Goal: Task Accomplishment & Management: Manage account settings

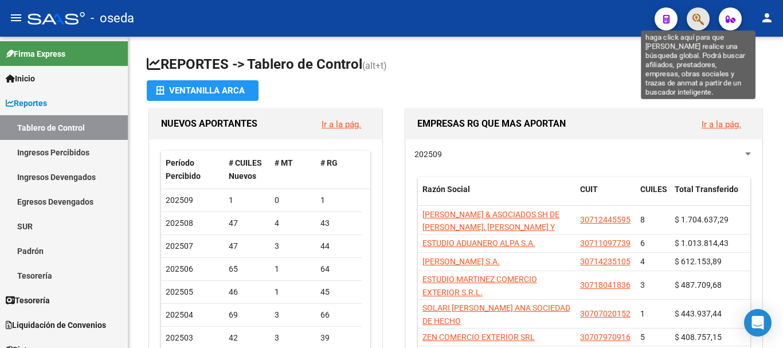
click at [693, 22] on icon "button" at bounding box center [697, 19] width 11 height 13
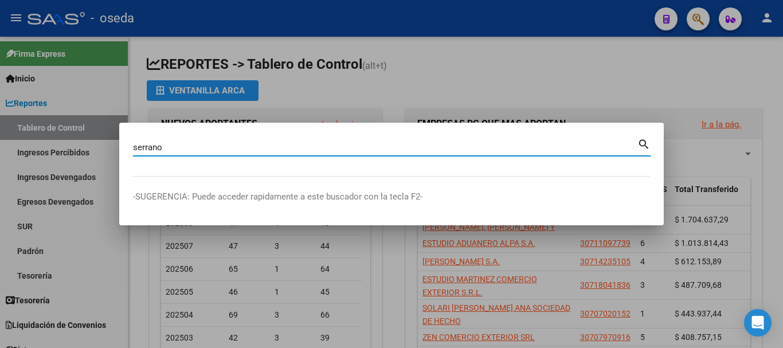
type input "serrano"
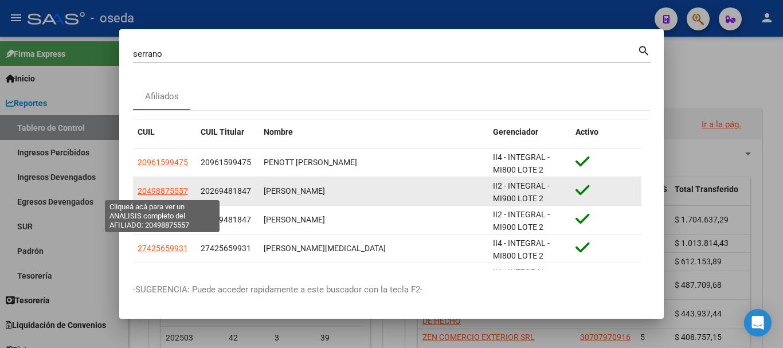
click at [175, 188] on span "20498875557" at bounding box center [163, 190] width 50 height 9
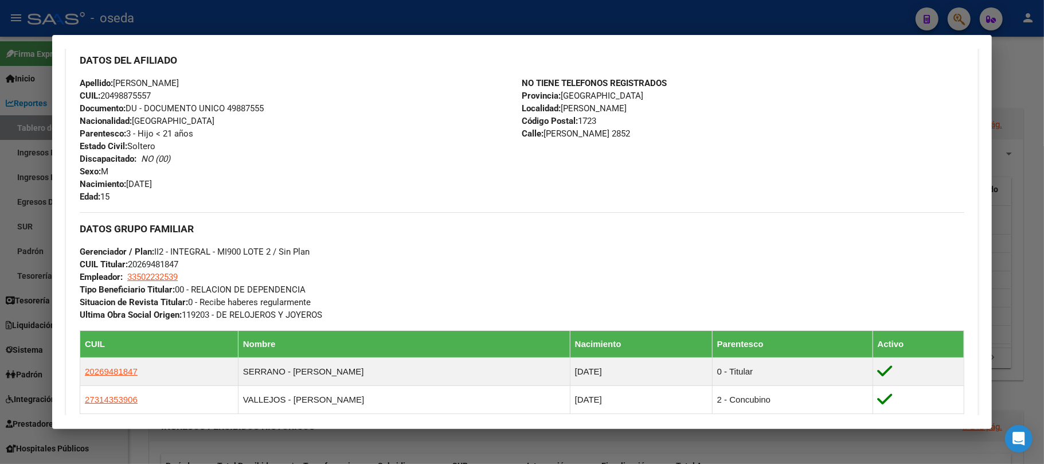
scroll to position [458, 0]
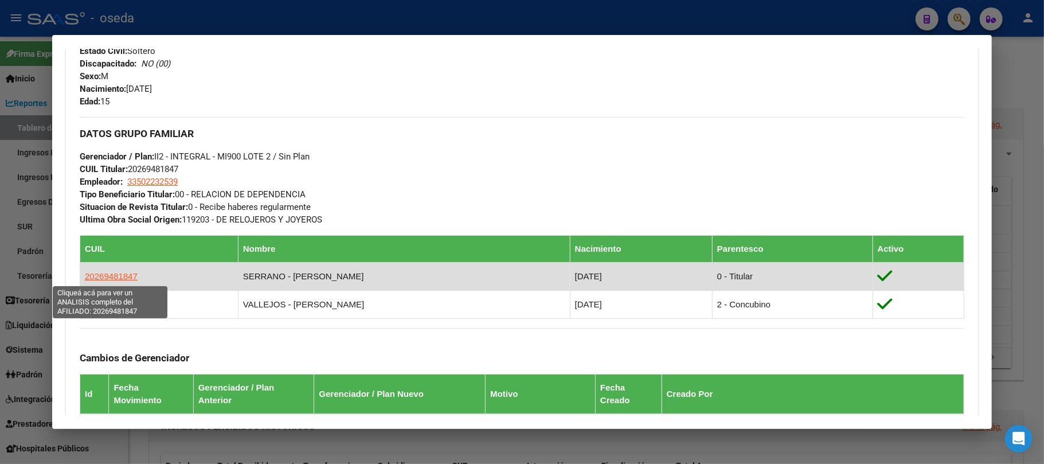
click at [120, 274] on span "20269481847" at bounding box center [111, 276] width 53 height 10
type textarea "20269481847"
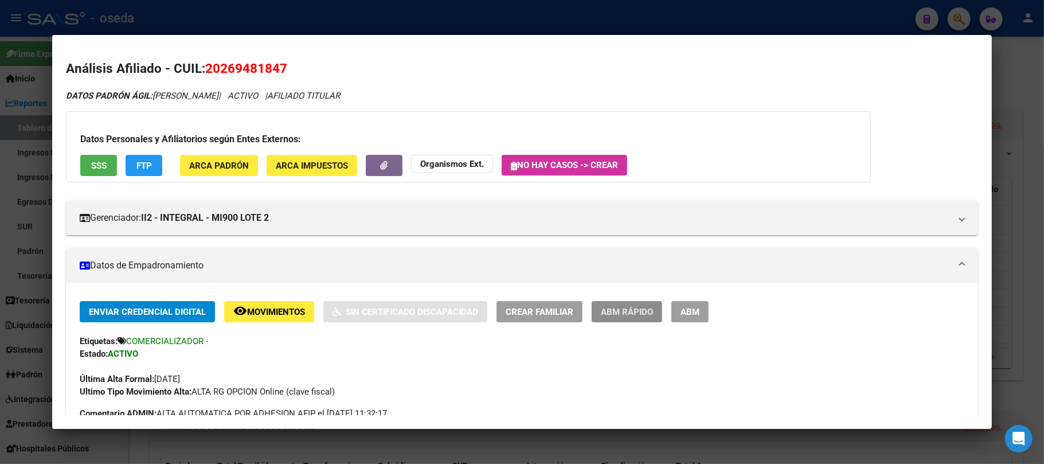
click at [613, 312] on span "ABM Rápido" at bounding box center [627, 312] width 52 height 10
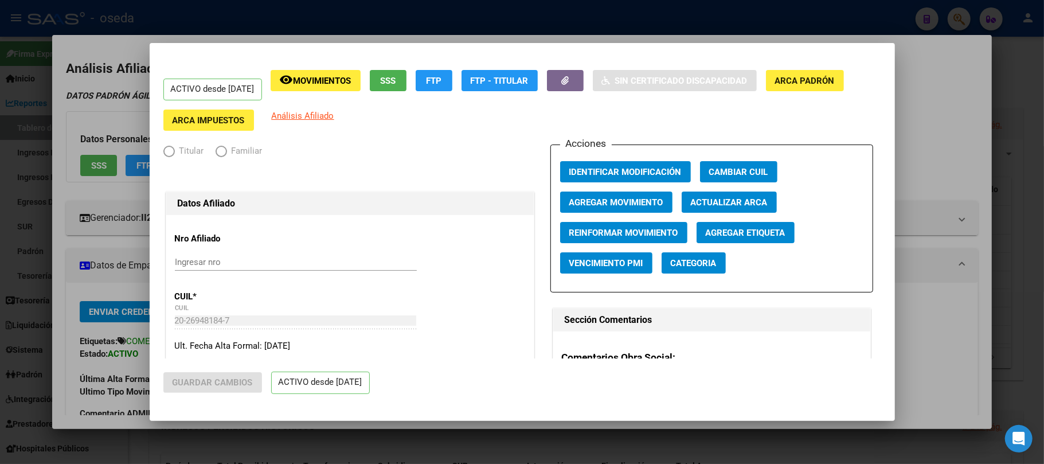
radio input "true"
type input "33-50223253-9"
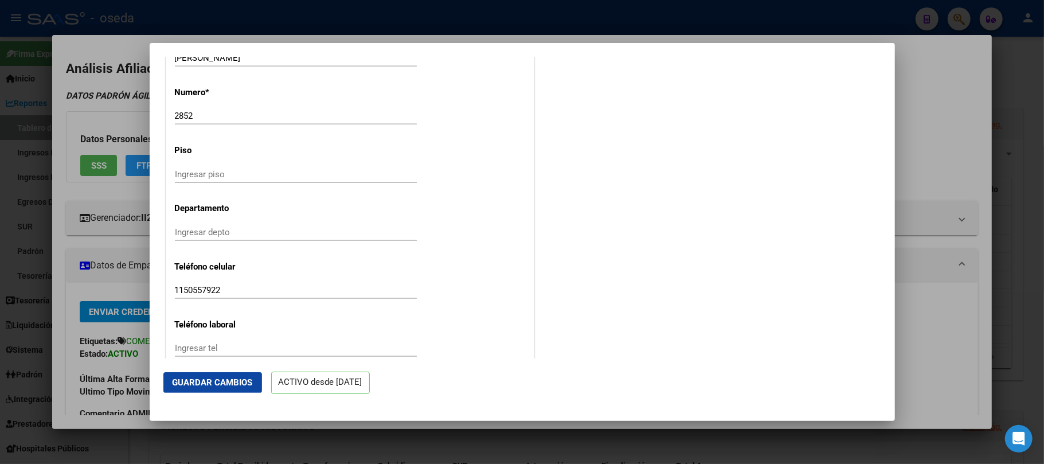
scroll to position [1422, 0]
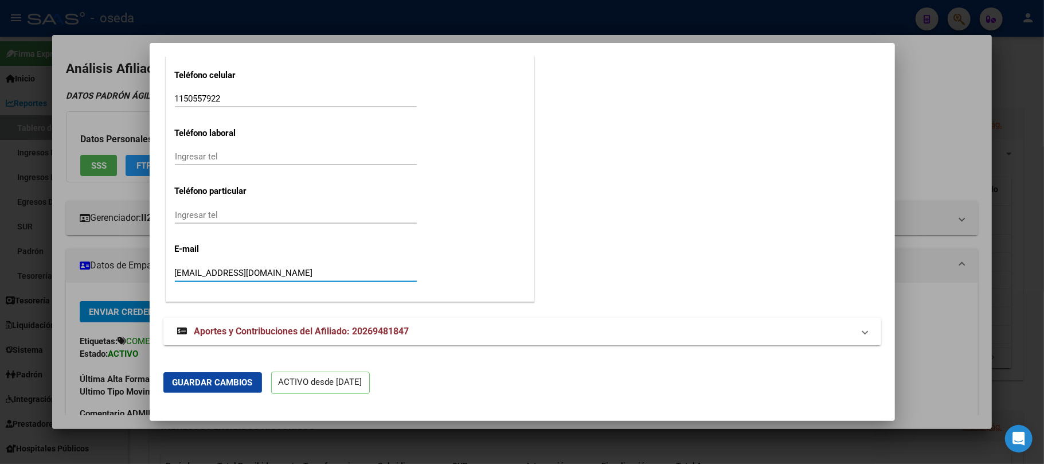
drag, startPoint x: 258, startPoint y: 272, endPoint x: 44, endPoint y: 276, distance: 214.4
click at [44, 276] on div "[PERSON_NAME] (apellido, dni, cuil, nro traspaso, cuit, obra social) search Afi…" at bounding box center [522, 232] width 1044 height 464
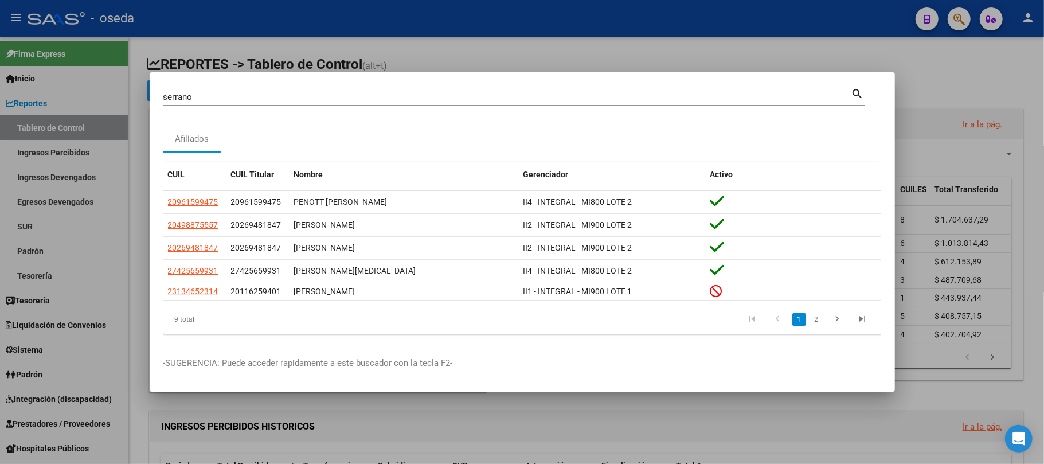
drag, startPoint x: 287, startPoint y: 95, endPoint x: 0, endPoint y: 99, distance: 286.6
click at [0, 99] on div "[PERSON_NAME] (apellido, dni, cuil, nro traspaso, cuit, obra social) search Afi…" at bounding box center [522, 232] width 1044 height 464
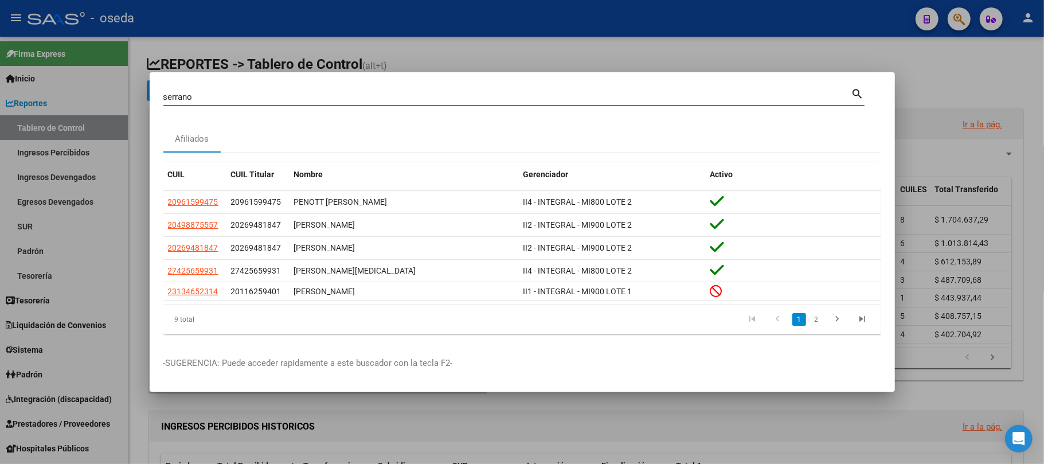
paste input "22251348"
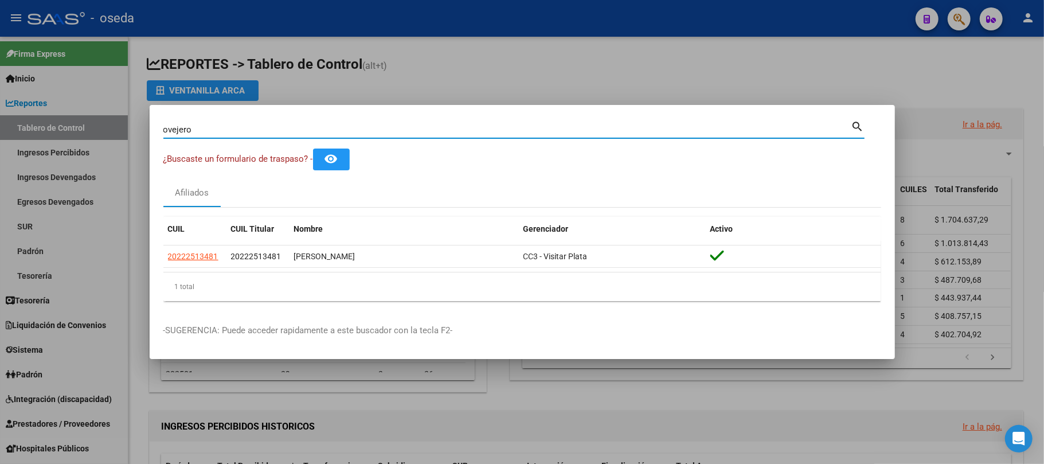
type input "ovejero"
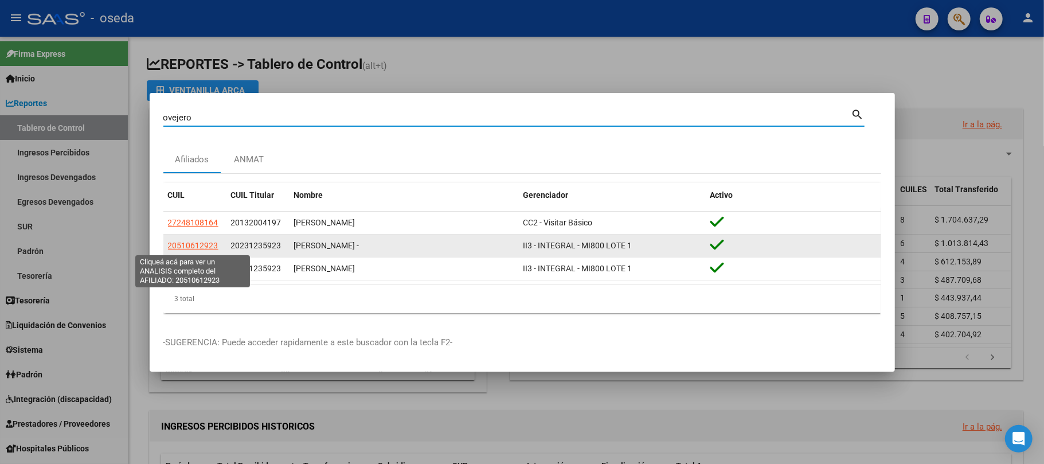
click at [175, 246] on span "20510612923" at bounding box center [193, 245] width 50 height 9
type textarea "20510612923"
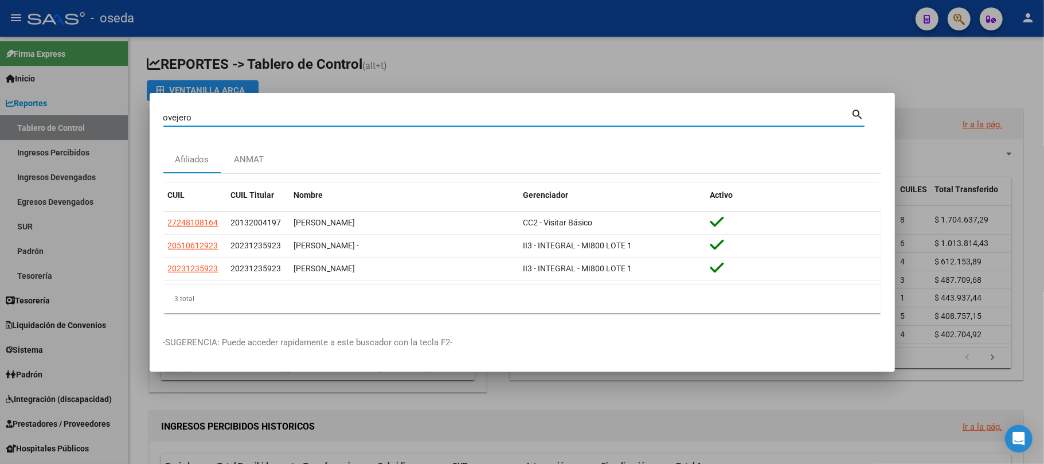
drag, startPoint x: 350, startPoint y: 113, endPoint x: 8, endPoint y: 97, distance: 341.9
click at [8, 97] on div "ovejero Buscar (apellido, dni, cuil, nro traspaso, cuit, obra social) search Af…" at bounding box center [522, 232] width 1044 height 464
click at [782, 166] on div "Afiliados ANMAT" at bounding box center [522, 160] width 718 height 28
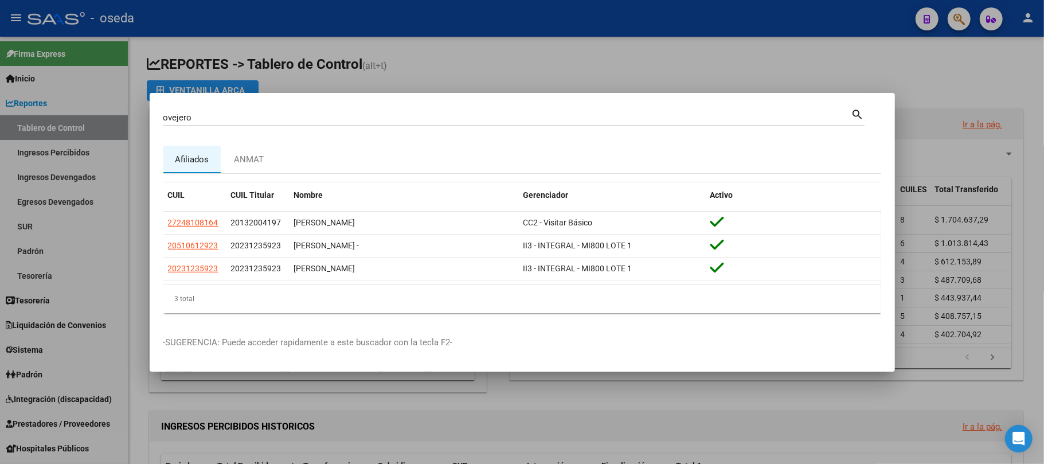
click at [374, 127] on div "[PERSON_NAME] (apellido, dni, cuil, [PERSON_NAME], cuit, obra social) search" at bounding box center [513, 122] width 701 height 30
click at [374, 136] on div "[PERSON_NAME] (apellido, dni, cuil, [PERSON_NAME], cuit, obra social) search" at bounding box center [513, 122] width 701 height 30
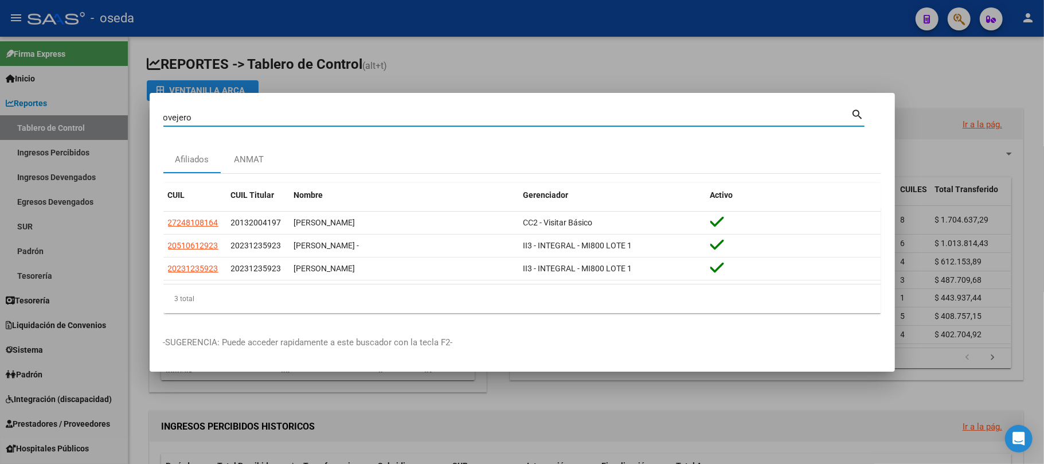
drag, startPoint x: 322, startPoint y: 117, endPoint x: 35, endPoint y: 136, distance: 287.2
click at [35, 136] on div "ovejero Buscar (apellido, dni, cuil, nro traspaso, cuit, obra social) search Af…" at bounding box center [522, 232] width 1044 height 464
type input "INTERNATIONAL LOGISTIC"
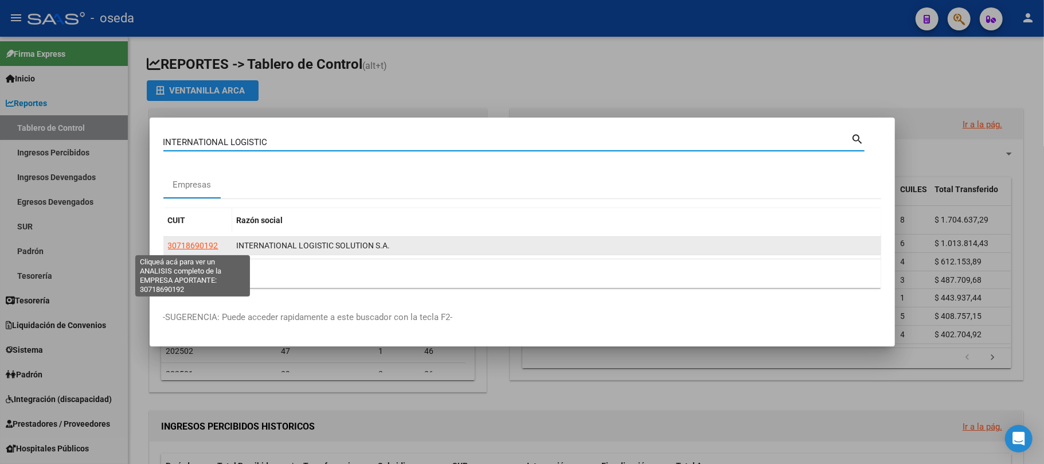
click at [173, 249] on span "30718690192" at bounding box center [193, 245] width 50 height 9
type textarea "30718690192"
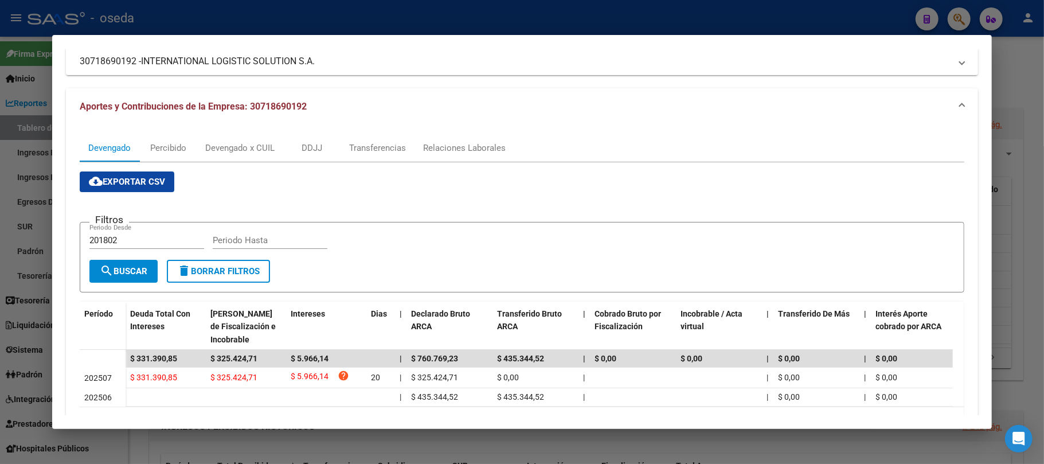
scroll to position [76, 0]
click at [450, 150] on div "Relaciones Laborales" at bounding box center [464, 147] width 83 height 13
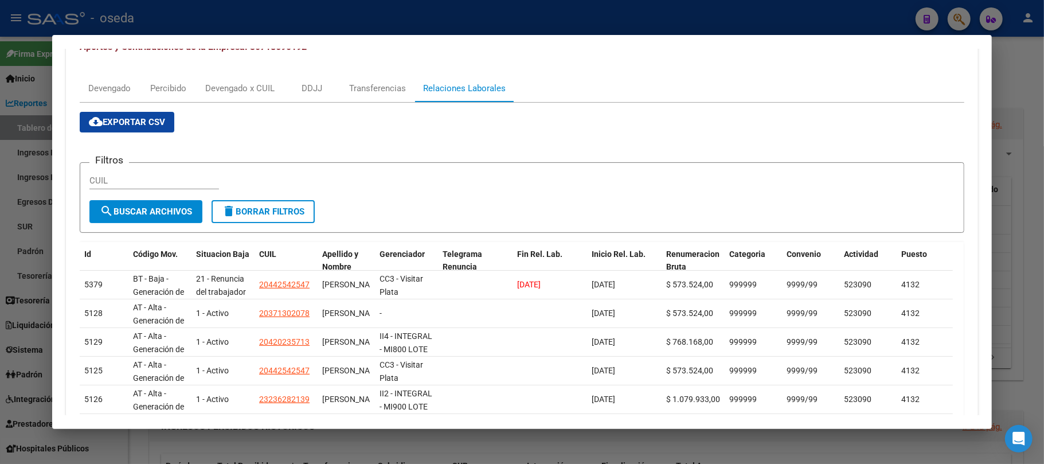
scroll to position [132, 0]
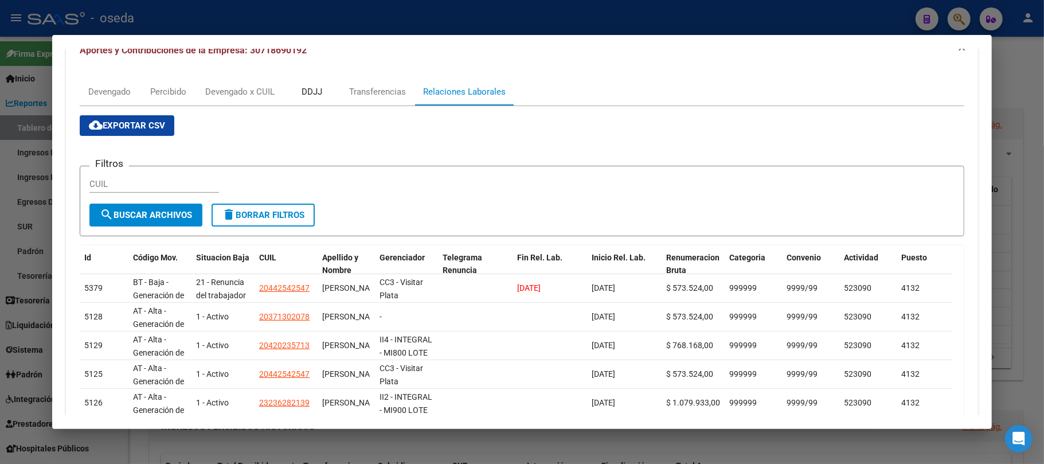
click at [308, 96] on div "DDJJ" at bounding box center [311, 91] width 21 height 13
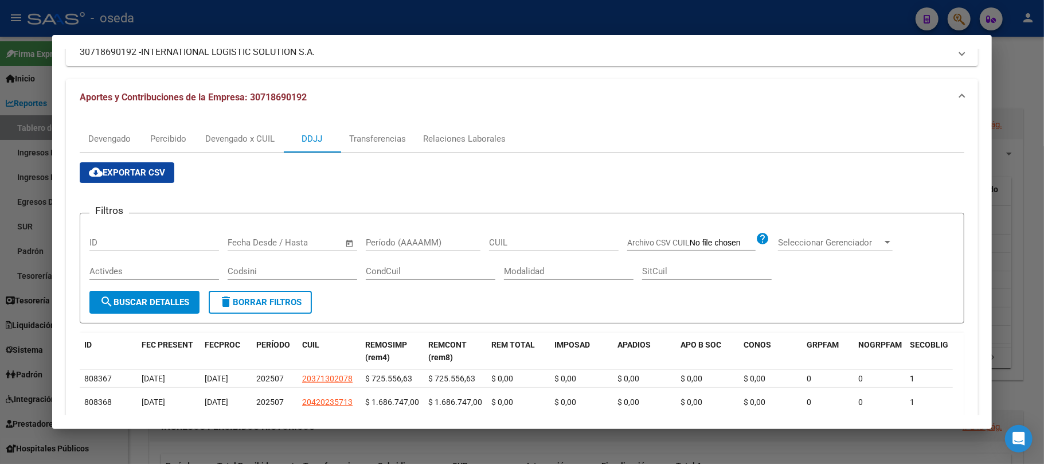
scroll to position [0, 0]
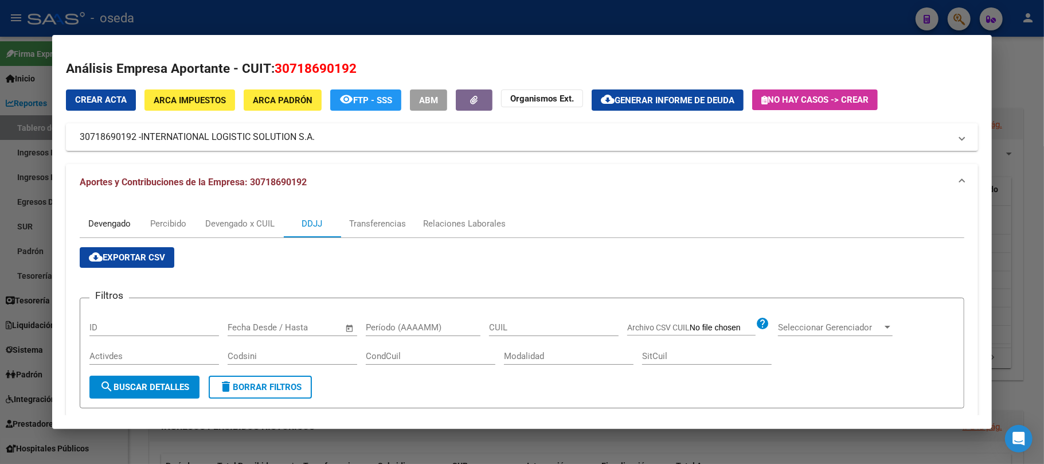
click at [115, 221] on div "Devengado" at bounding box center [109, 223] width 42 height 13
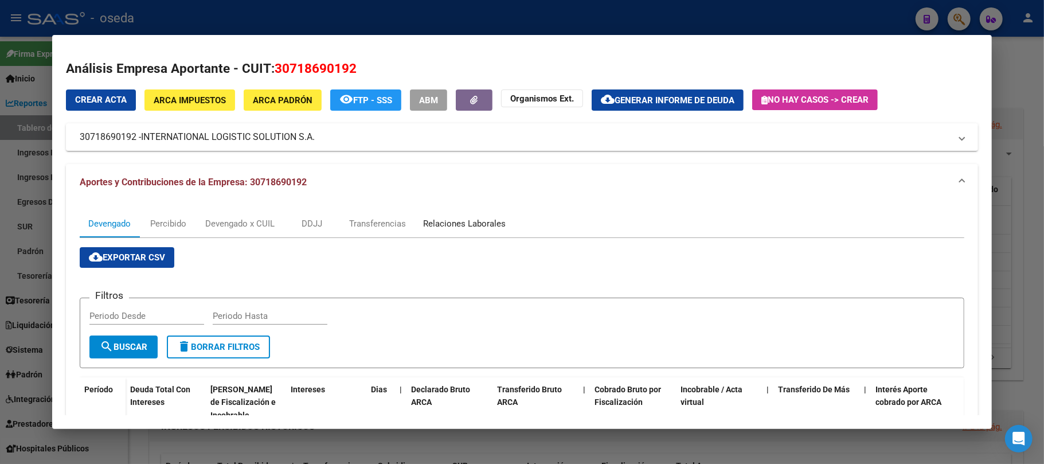
click at [439, 214] on div "Relaciones Laborales" at bounding box center [464, 224] width 100 height 28
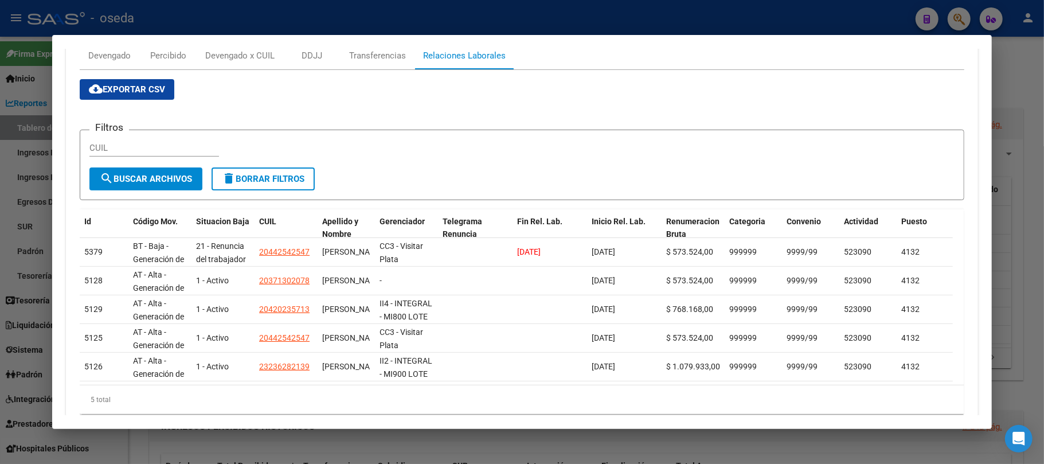
scroll to position [132, 0]
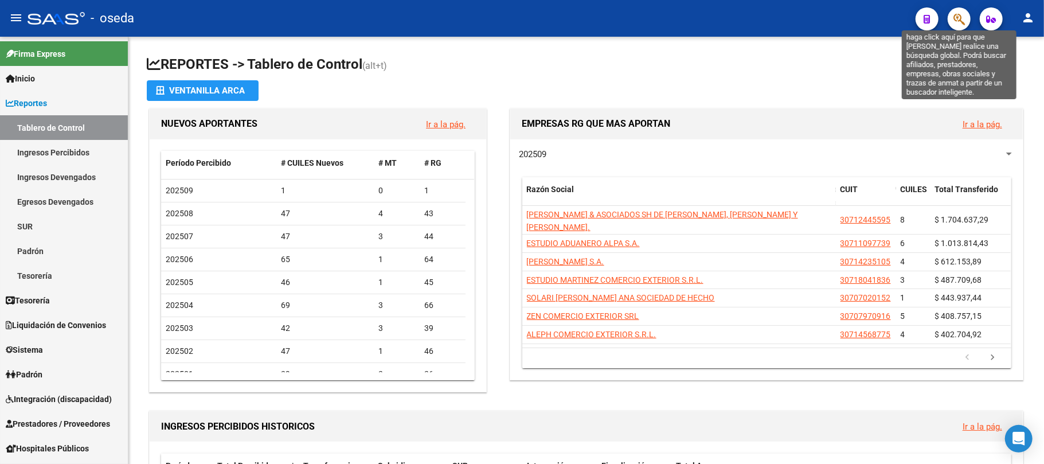
click at [782, 13] on icon "button" at bounding box center [958, 19] width 11 height 13
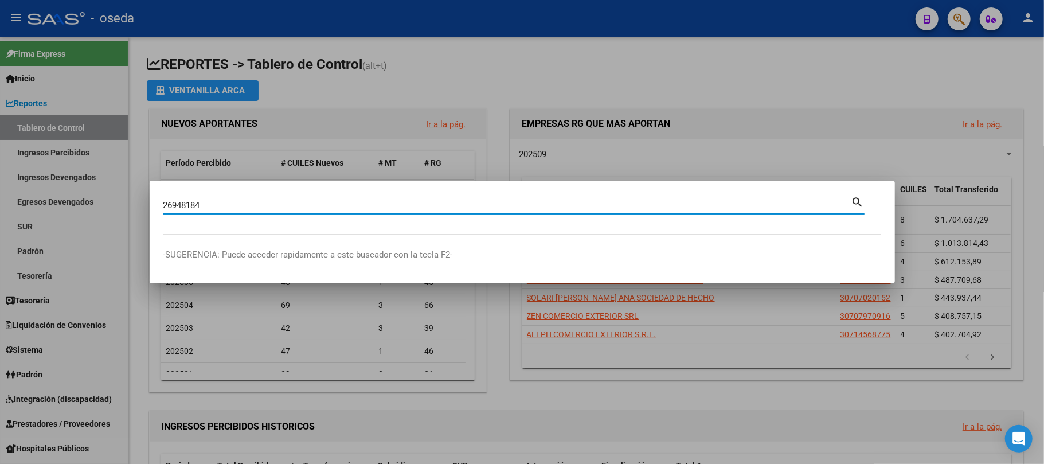
type input "26948184"
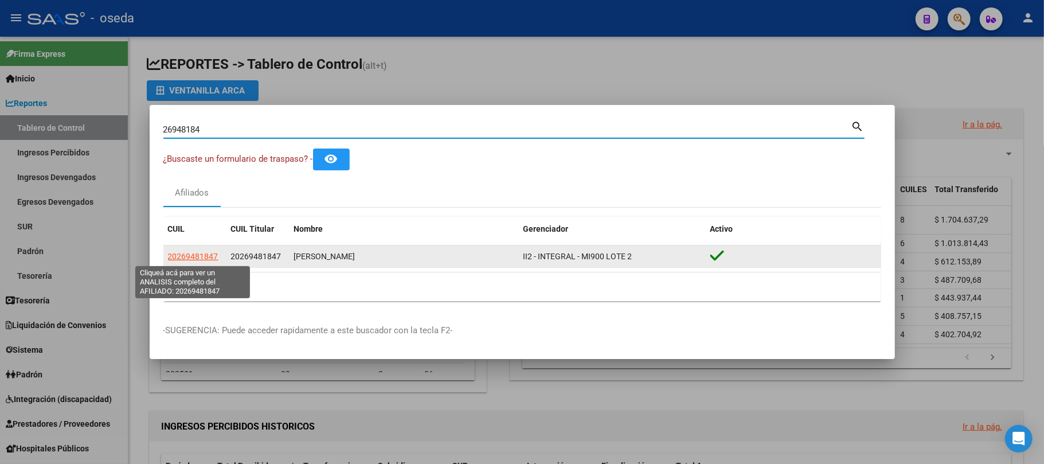
click at [201, 255] on span "20269481847" at bounding box center [193, 256] width 50 height 9
type textarea "20269481847"
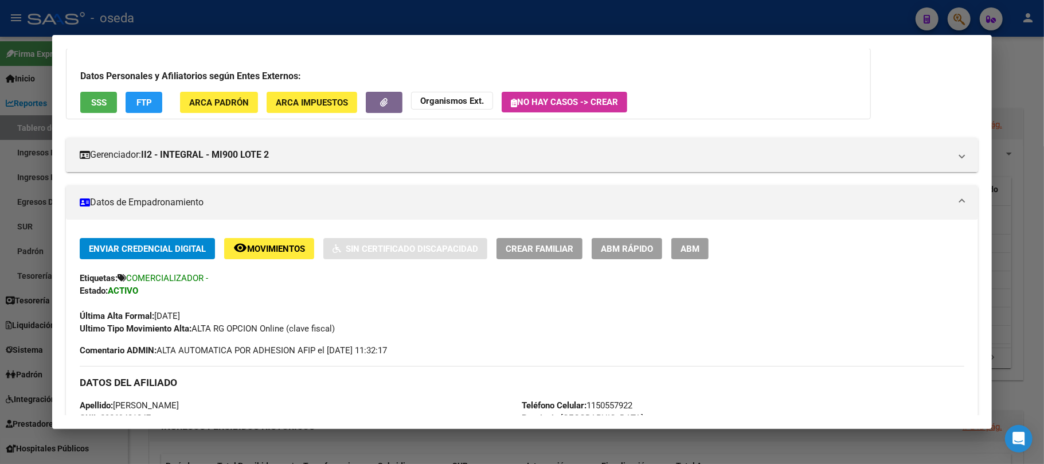
scroll to position [0, 0]
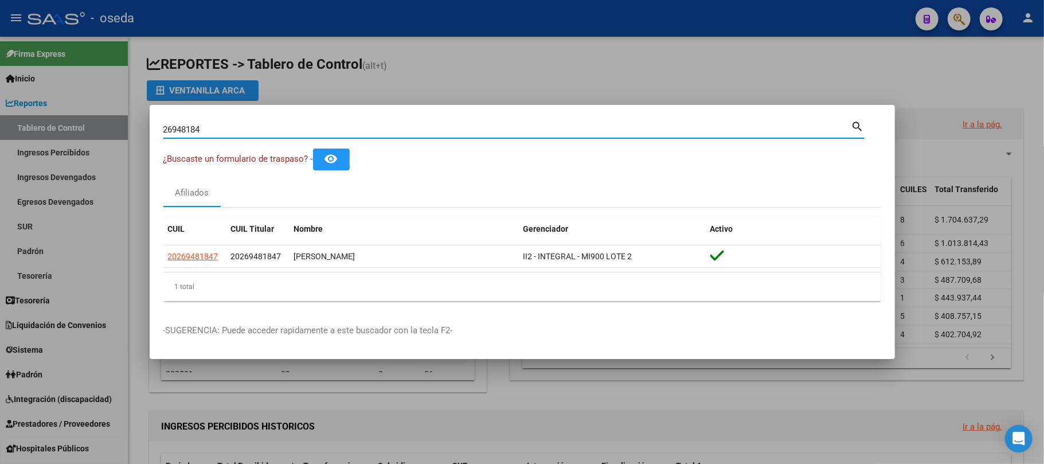
drag, startPoint x: 292, startPoint y: 127, endPoint x: 0, endPoint y: 92, distance: 294.4
click at [0, 92] on div "26948184 Buscar (apellido, dni, cuil, nro traspaso, cuit, obra social) search ¿…" at bounding box center [522, 232] width 1044 height 464
paste input "32779201"
type input "32779201"
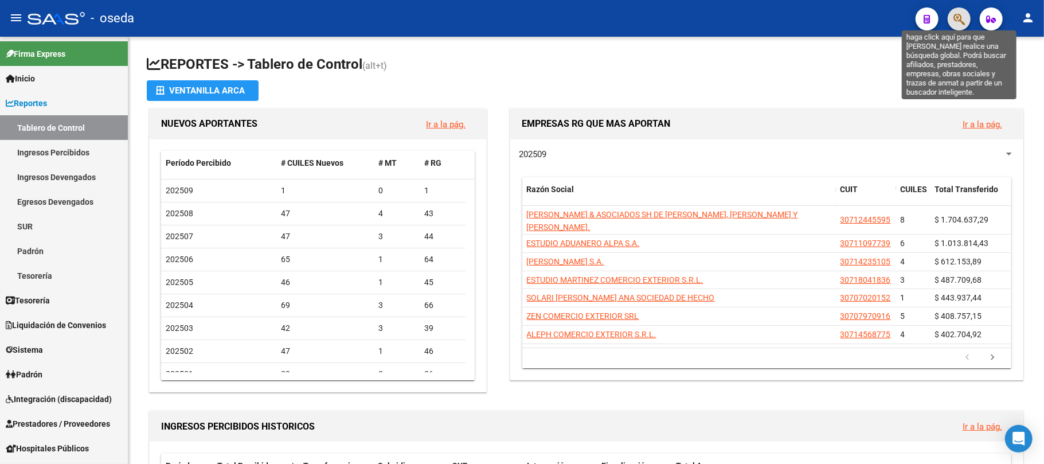
click at [782, 16] on icon "button" at bounding box center [958, 19] width 11 height 13
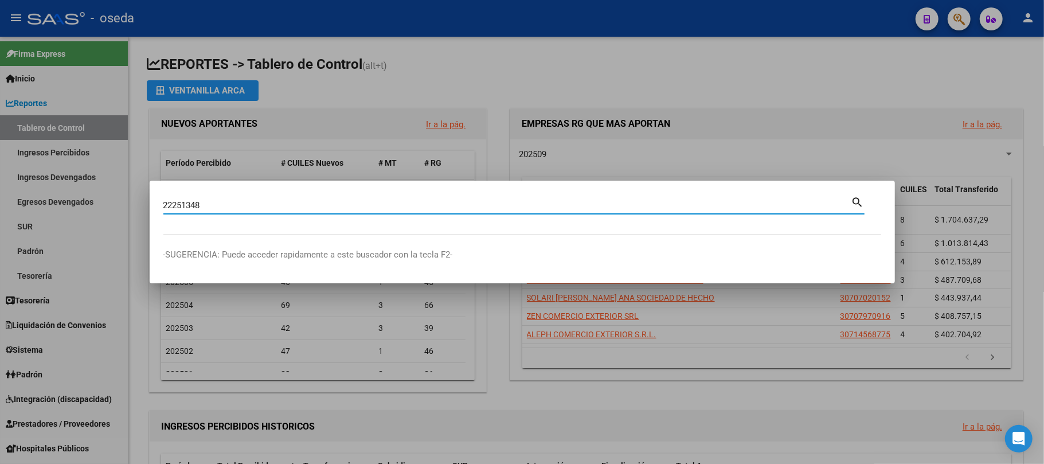
type input "22251348"
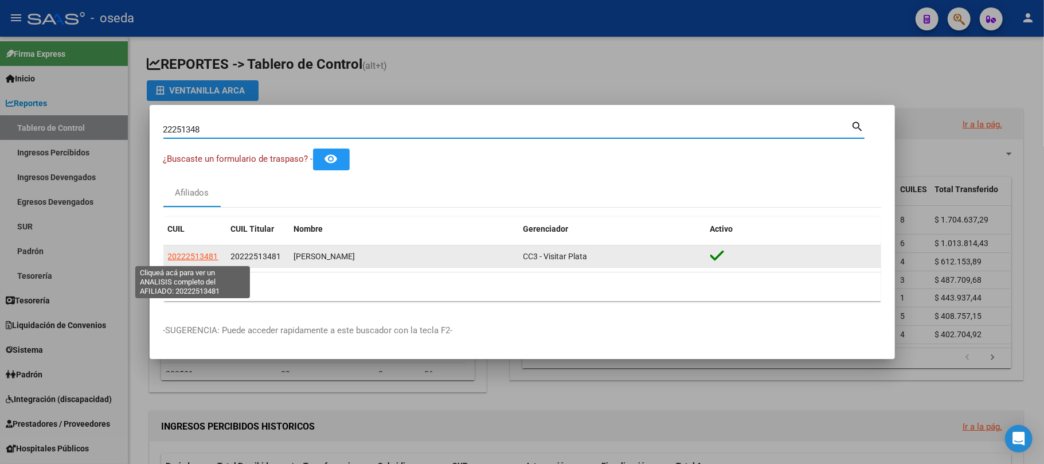
click at [203, 257] on span "20222513481" at bounding box center [193, 256] width 50 height 9
type textarea "20222513481"
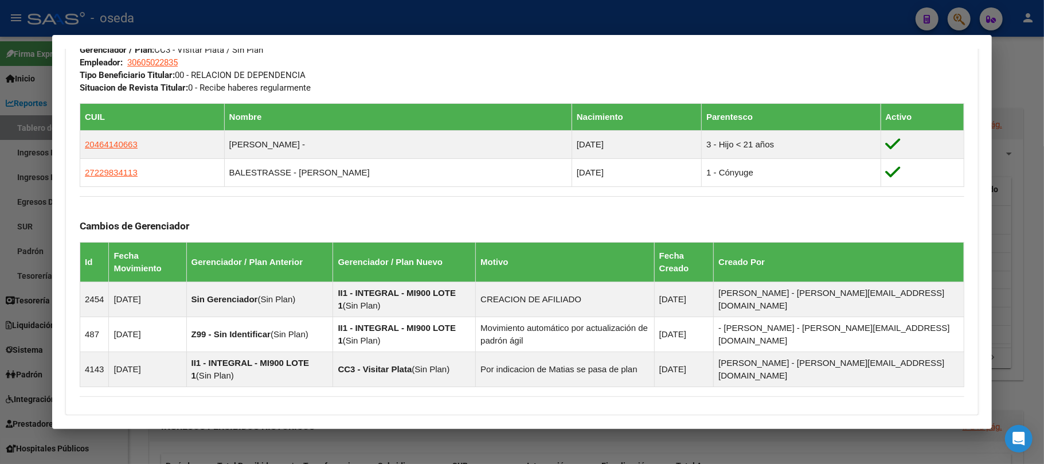
scroll to position [739, 0]
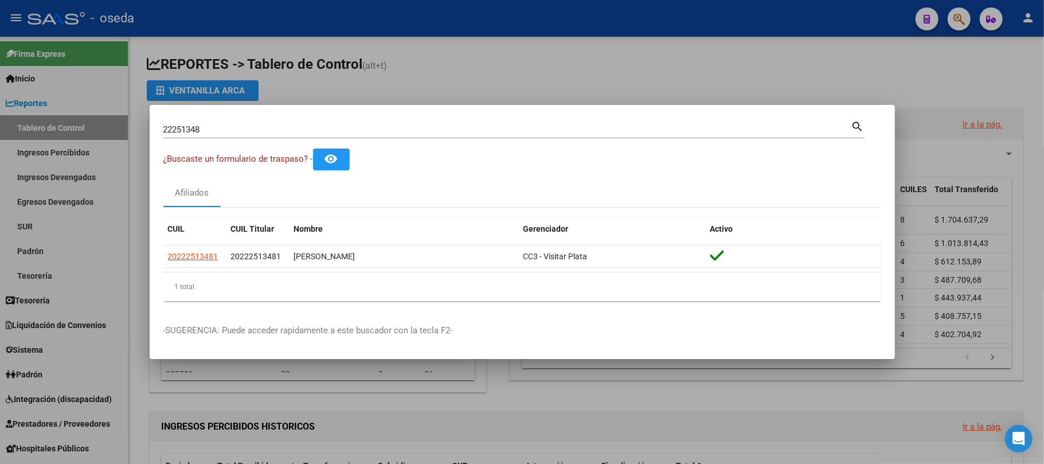
drag, startPoint x: 395, startPoint y: 131, endPoint x: 0, endPoint y: 147, distance: 395.8
click at [0, 147] on div "22251348 Buscar (apellido, dni, cuil, nro traspaso, cuit, obra social) search ¿…" at bounding box center [522, 232] width 1044 height 464
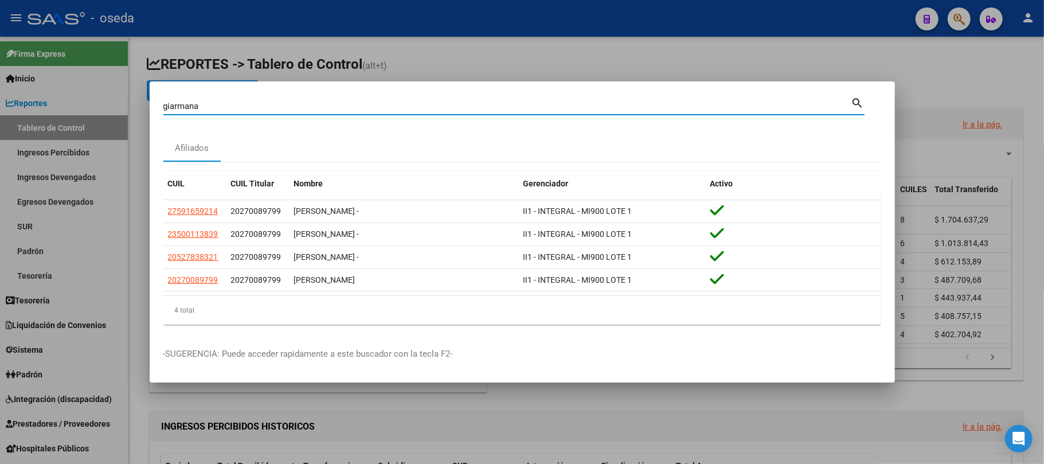
click at [191, 101] on input "giarmana" at bounding box center [507, 106] width 688 height 10
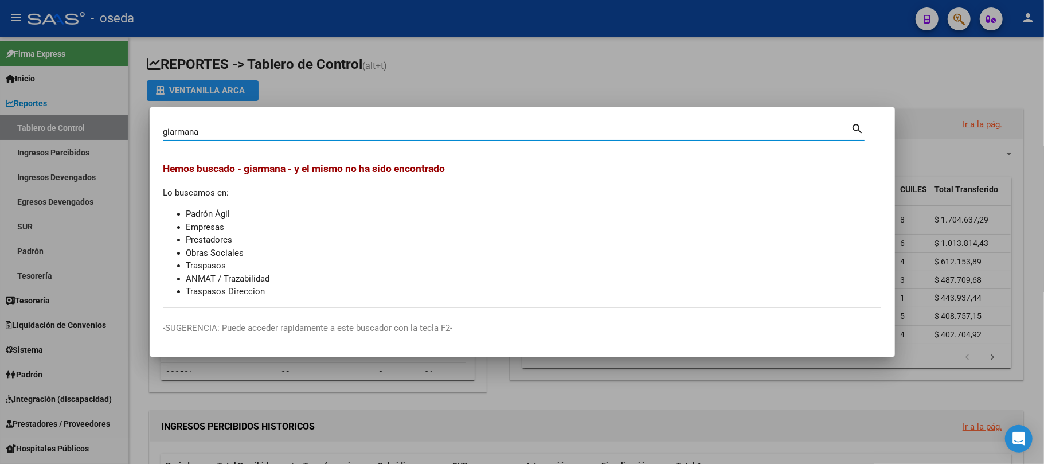
type input "giarmana"
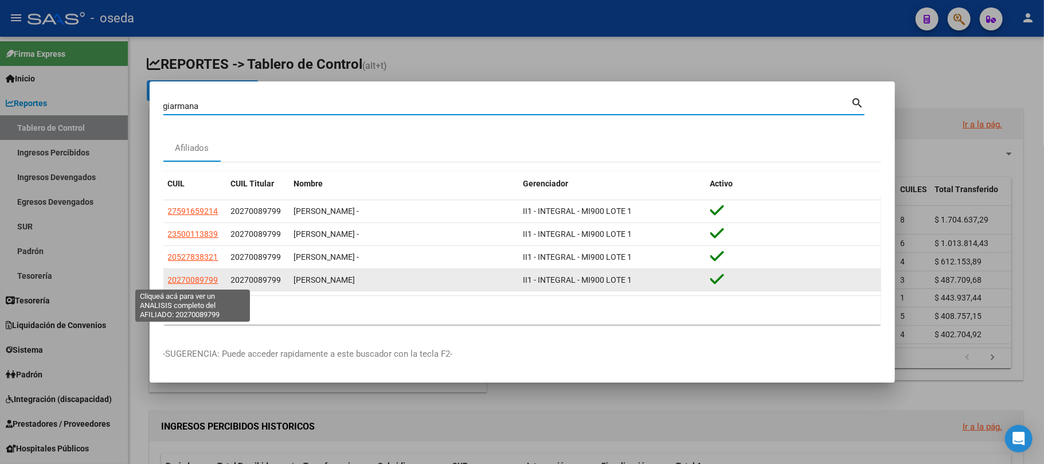
click at [206, 280] on span "20270089799" at bounding box center [193, 279] width 50 height 9
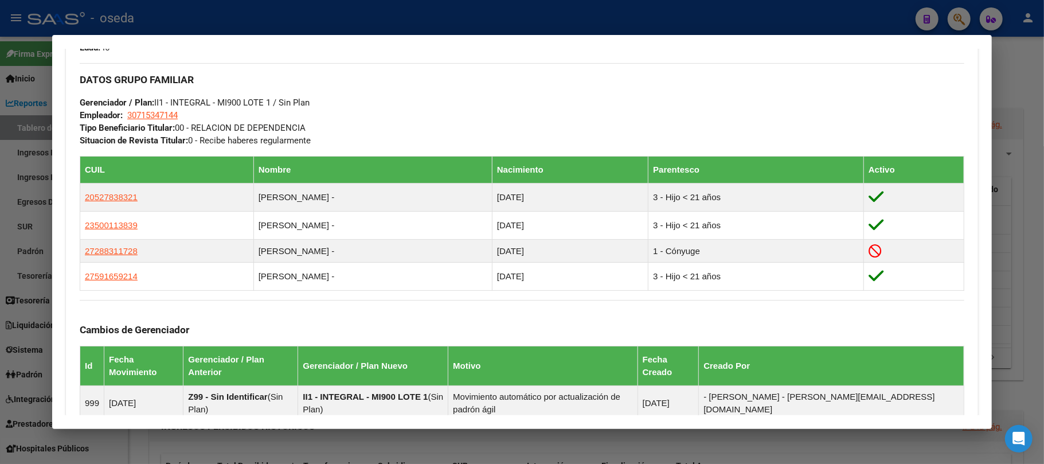
scroll to position [695, 0]
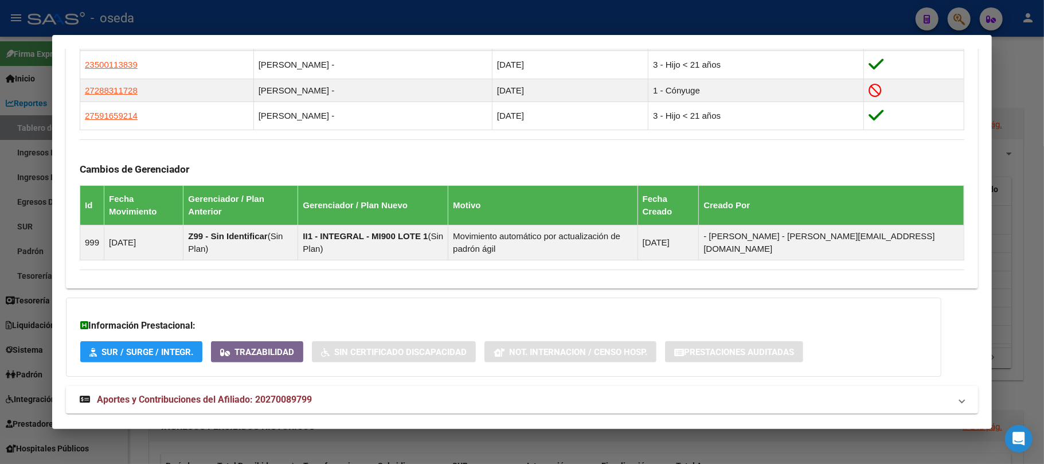
click at [229, 347] on span "Aportes y Contribuciones del Afiliado: 20270089799" at bounding box center [204, 399] width 215 height 11
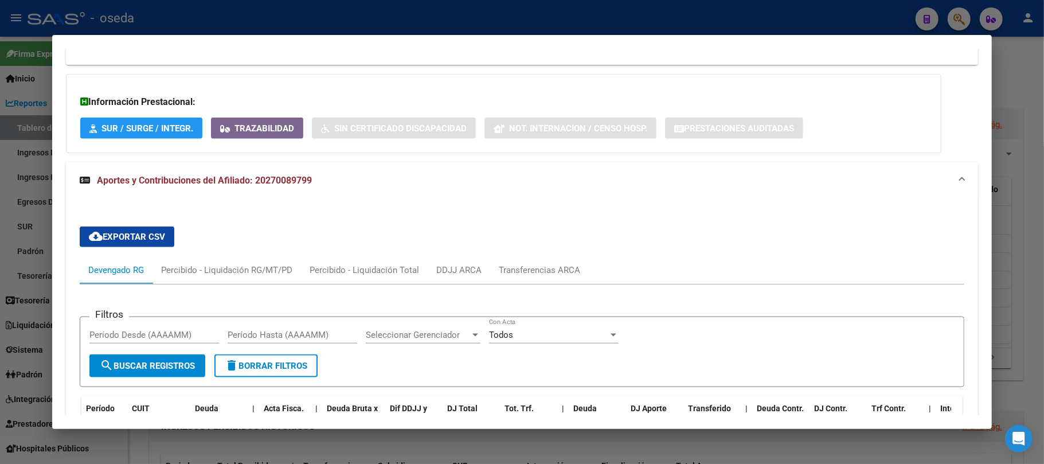
scroll to position [982, 0]
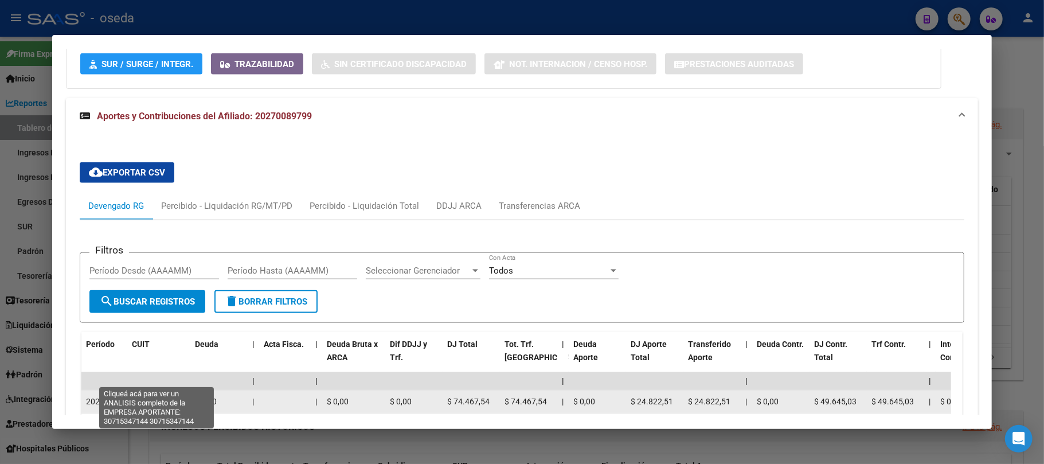
click at [157, 347] on span "30715347144" at bounding box center [157, 401] width 50 height 9
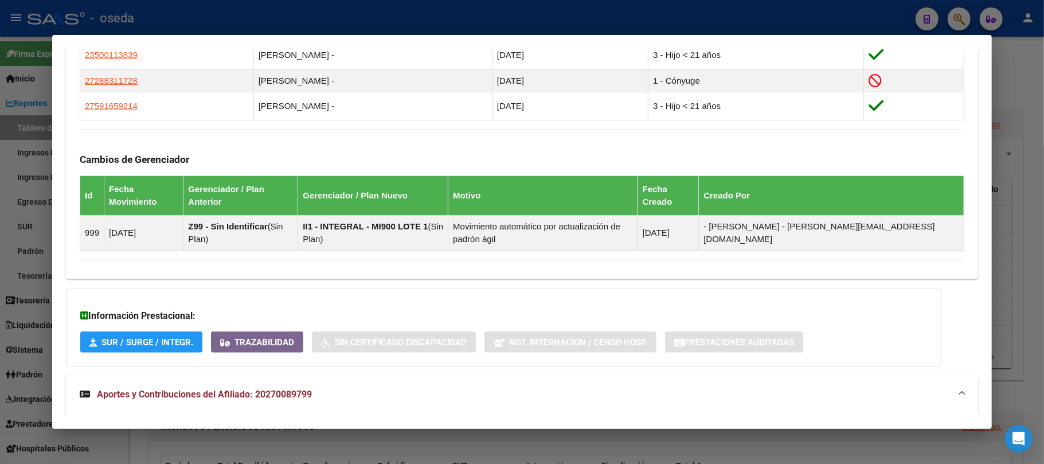
scroll to position [611, 0]
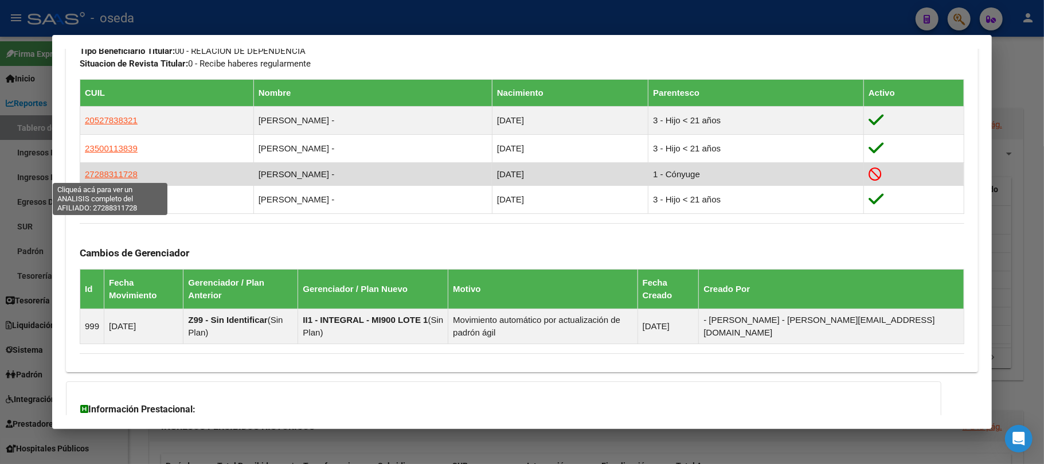
click at [111, 175] on span "27288311728" at bounding box center [111, 174] width 53 height 10
type textarea "27288311728"
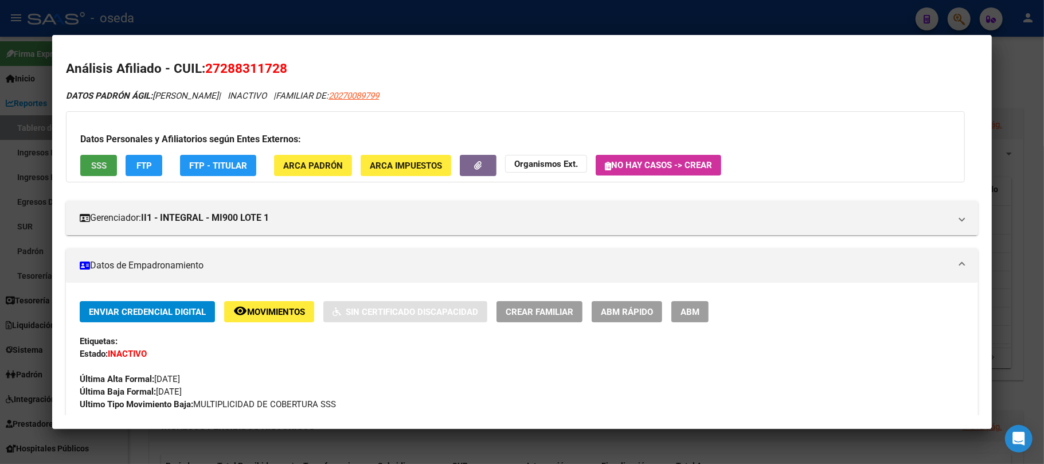
click at [99, 161] on span "SSS" at bounding box center [98, 165] width 15 height 10
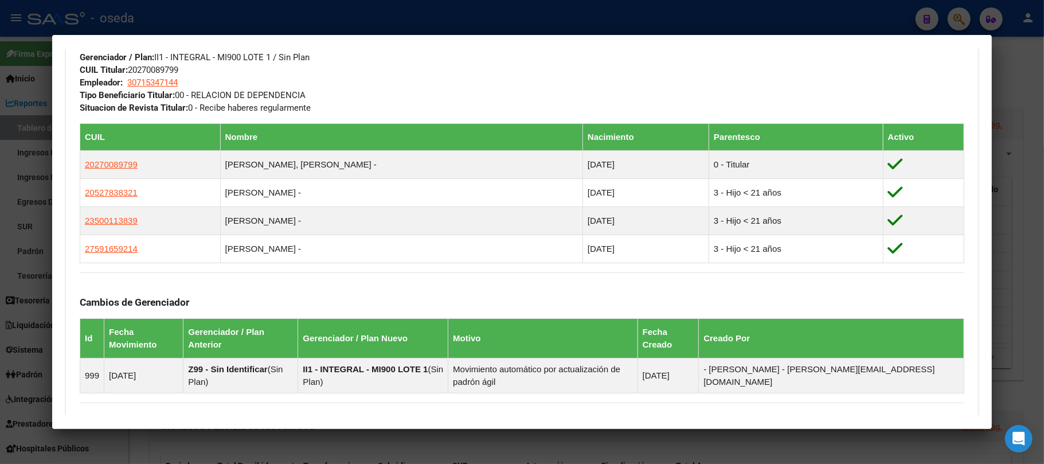
scroll to position [752, 0]
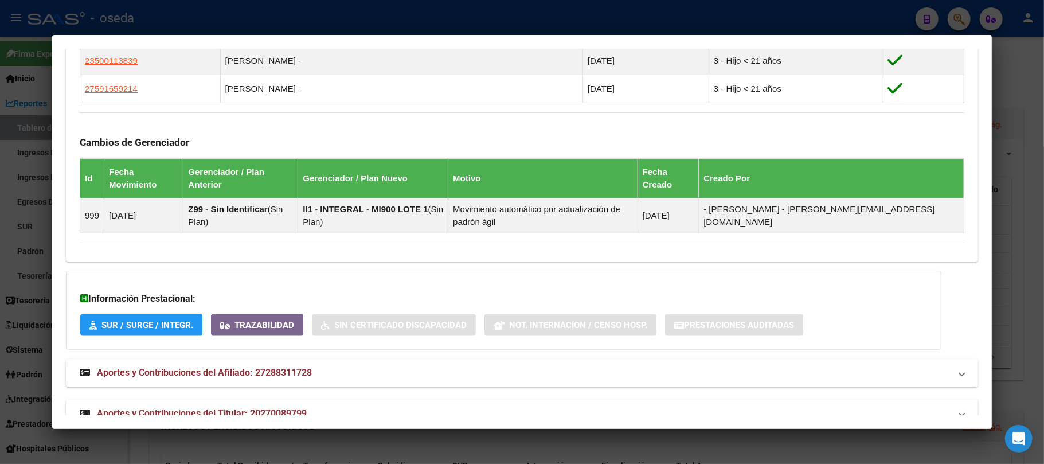
click at [251, 347] on span "Aportes y Contribuciones del Afiliado: 27288311728" at bounding box center [204, 372] width 215 height 11
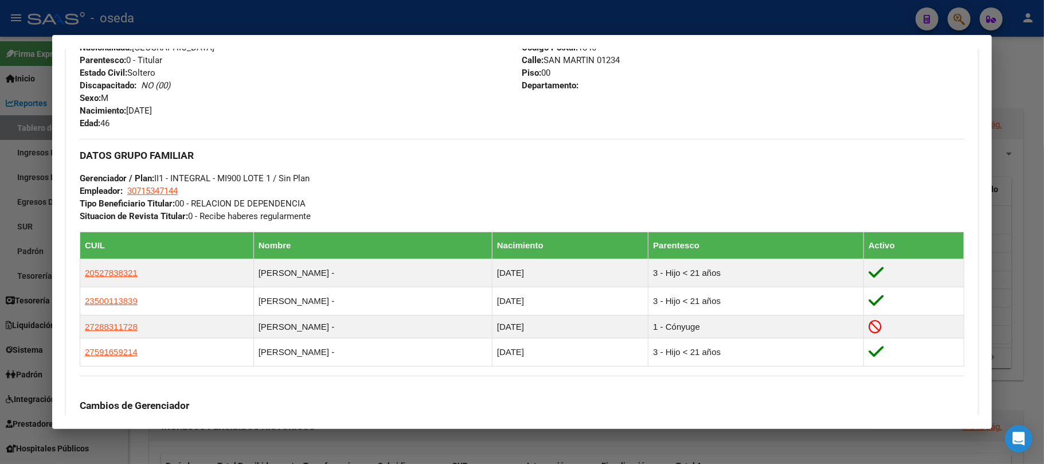
scroll to position [688, 0]
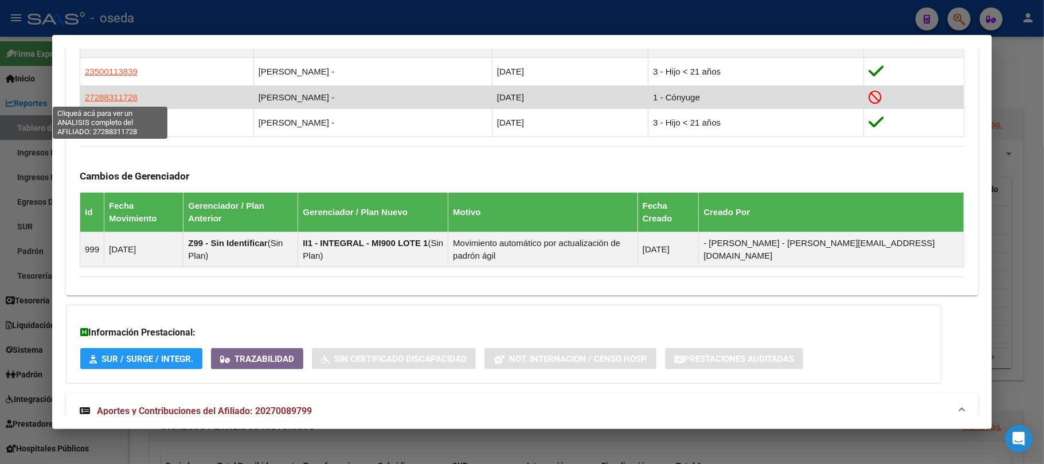
click at [117, 97] on span "27288311728" at bounding box center [111, 97] width 53 height 10
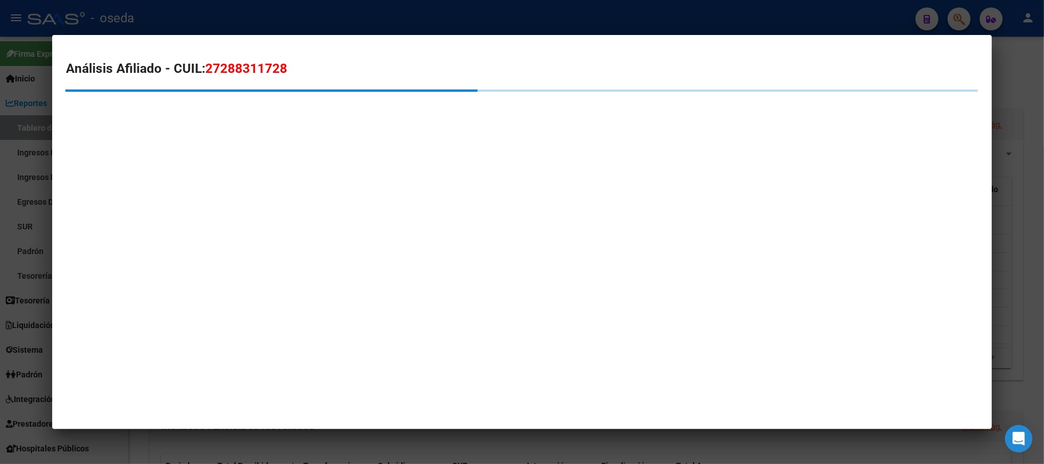
click at [261, 75] on span "27288311728" at bounding box center [246, 68] width 82 height 15
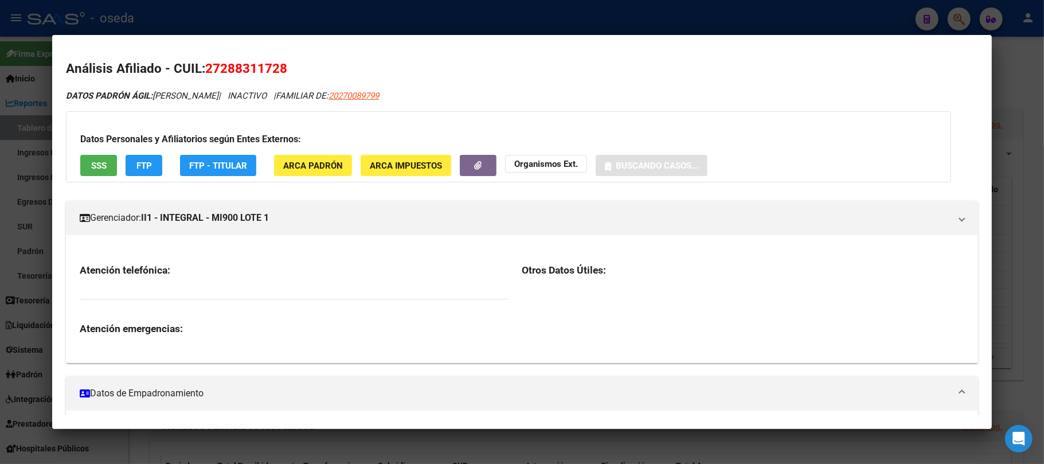
click at [261, 75] on span "27288311728" at bounding box center [246, 68] width 82 height 15
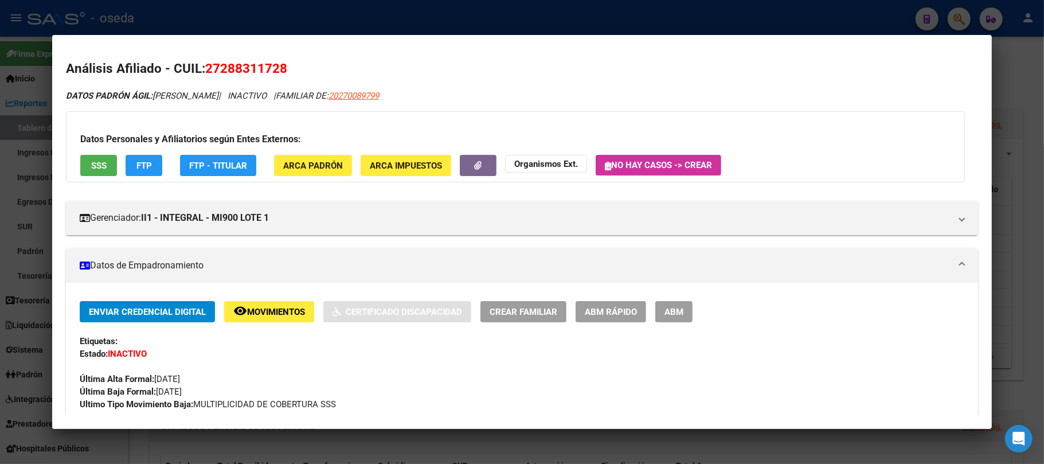
copy span "27288311728"
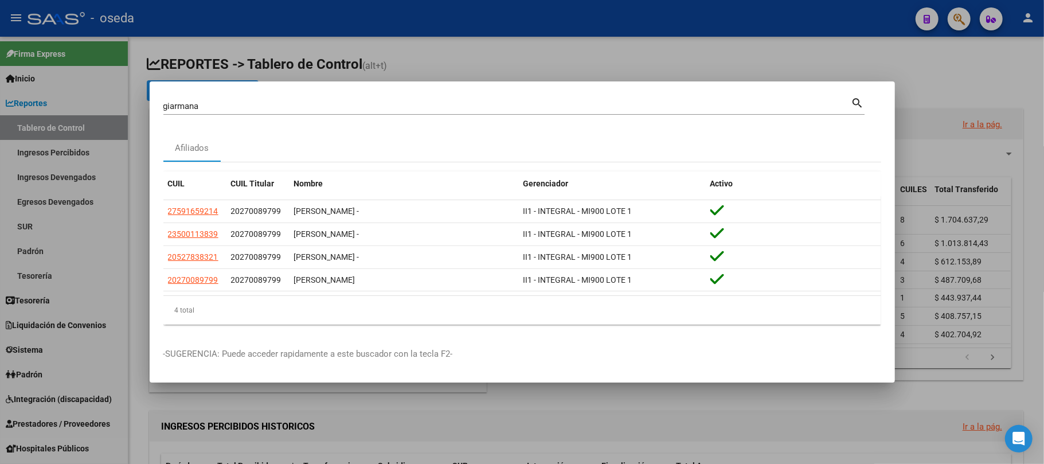
drag, startPoint x: 207, startPoint y: 108, endPoint x: 0, endPoint y: 93, distance: 207.4
click at [0, 93] on div "[PERSON_NAME] (apellido, dni, cuil, nro traspaso, cuit, obra social) search Afi…" at bounding box center [522, 232] width 1044 height 464
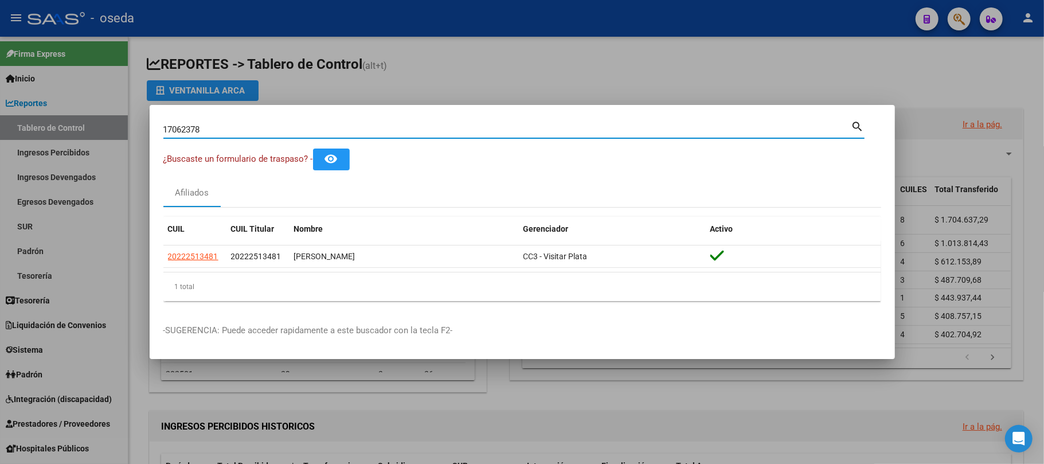
type input "17062378"
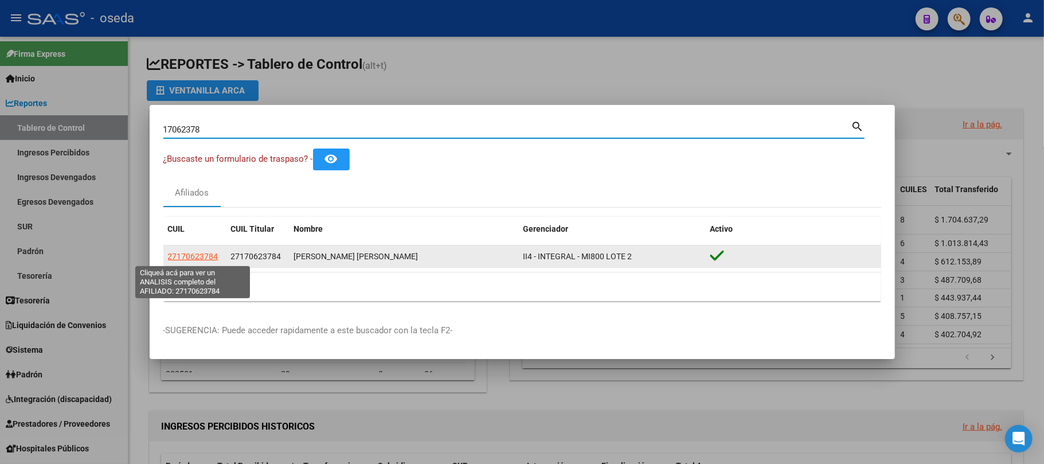
click at [186, 259] on span "27170623784" at bounding box center [193, 256] width 50 height 9
type textarea "27170623784"
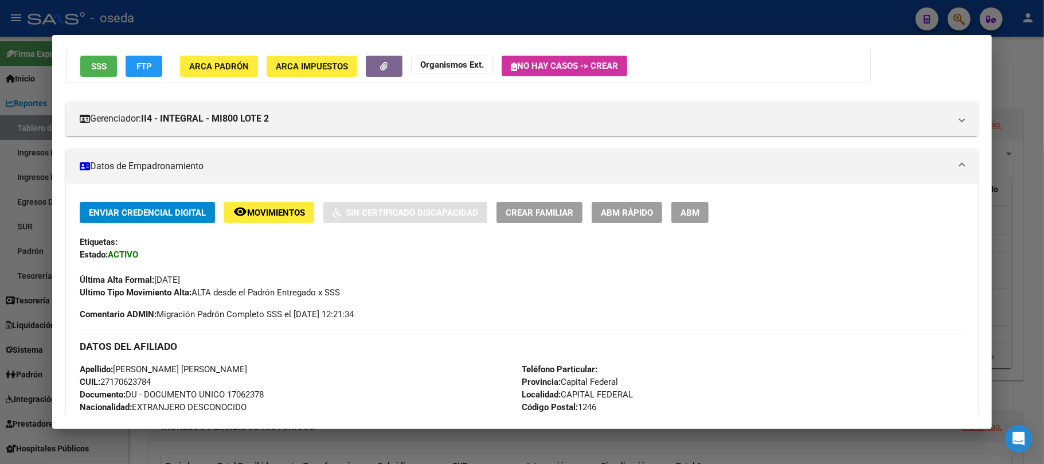
scroll to position [0, 0]
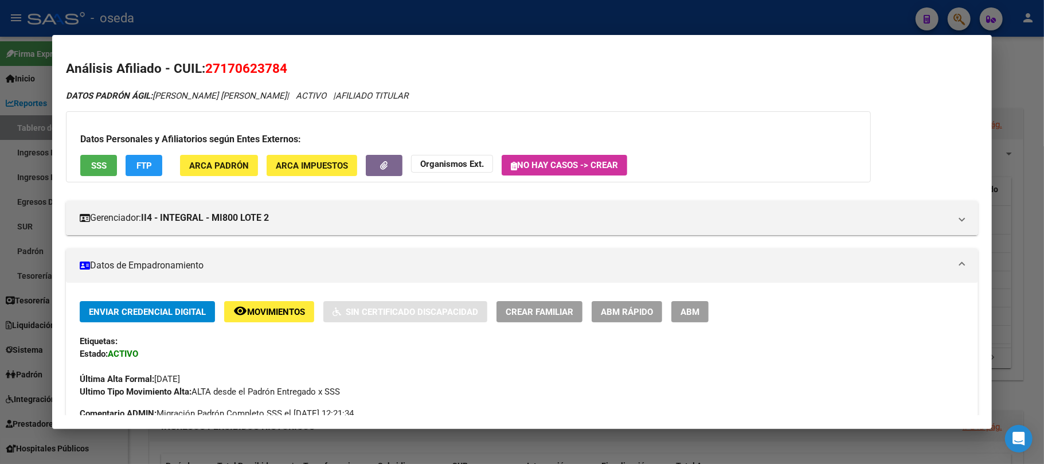
click at [127, 156] on button "FTP" at bounding box center [144, 165] width 37 height 21
click at [115, 161] on button "SSS" at bounding box center [98, 165] width 37 height 21
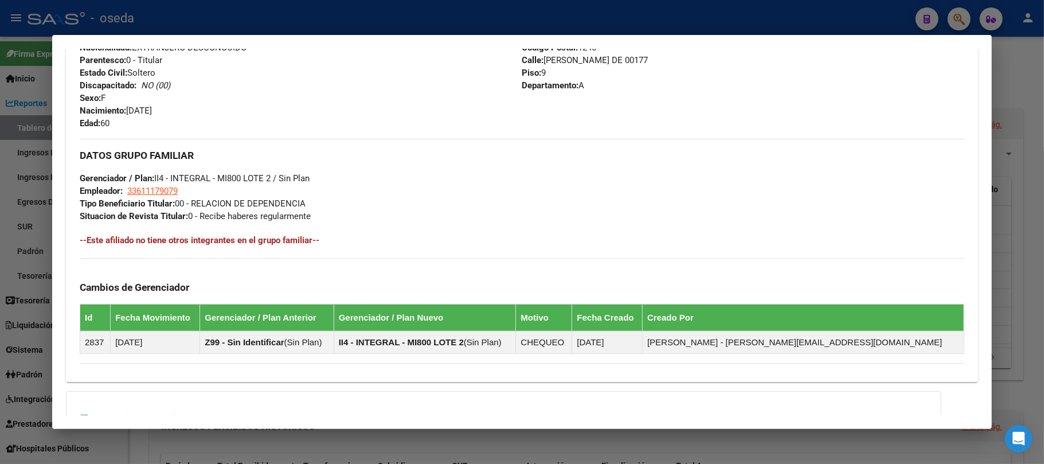
scroll to position [577, 0]
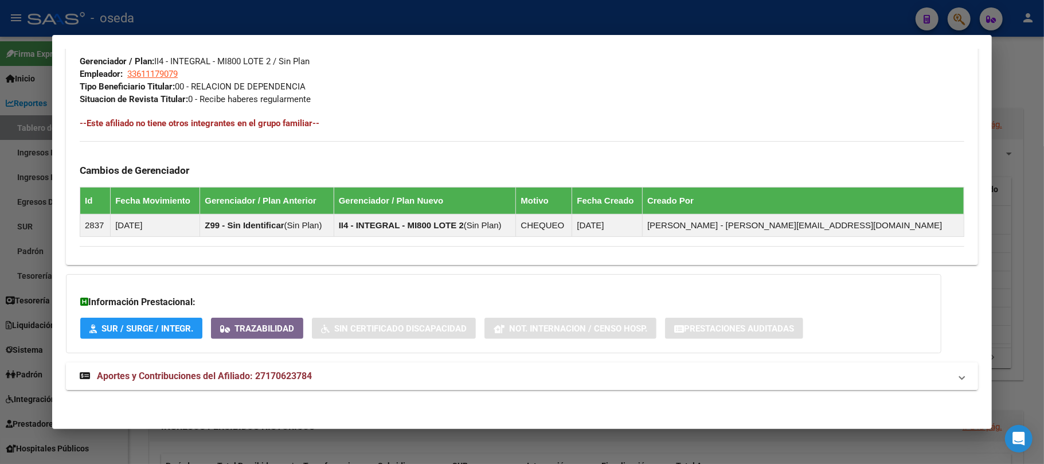
click at [289, 347] on span "Aportes y Contribuciones del Afiliado: 27170623784" at bounding box center [204, 375] width 215 height 11
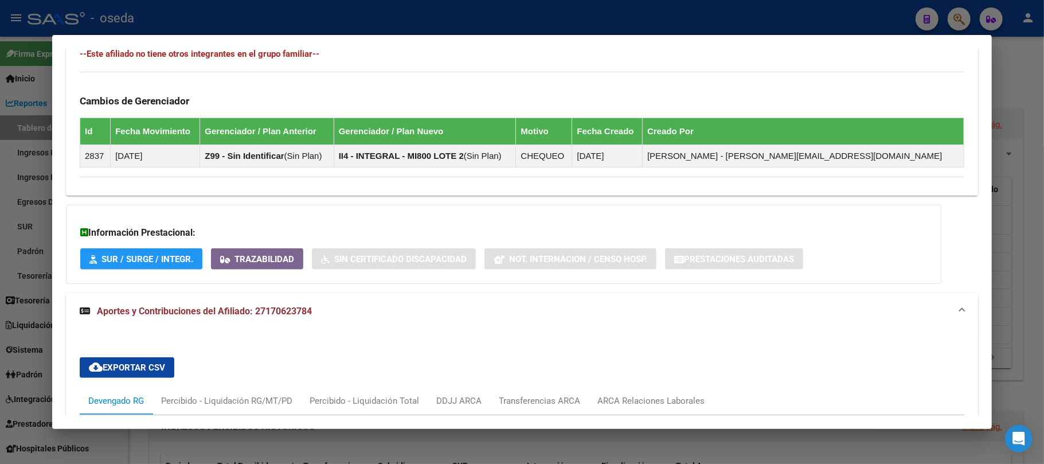
scroll to position [874, 0]
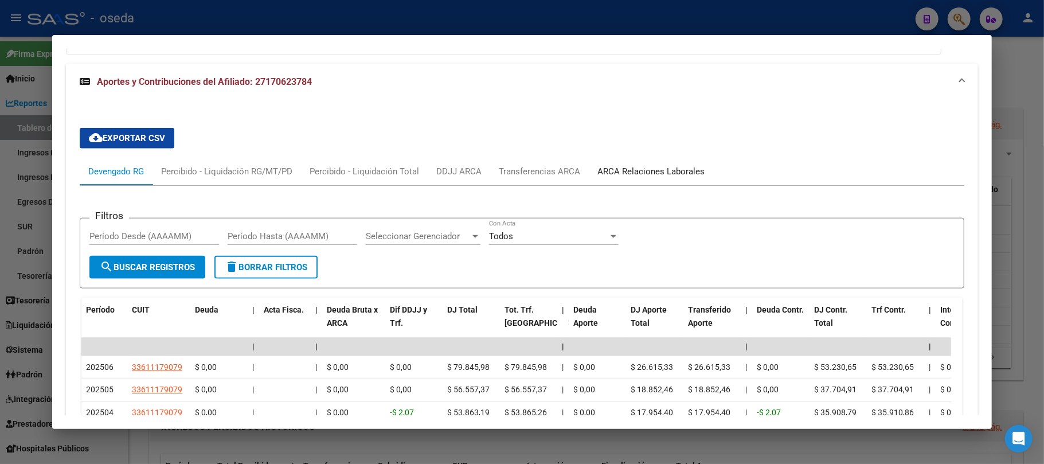
click at [609, 166] on div "ARCA Relaciones Laborales" at bounding box center [650, 171] width 107 height 13
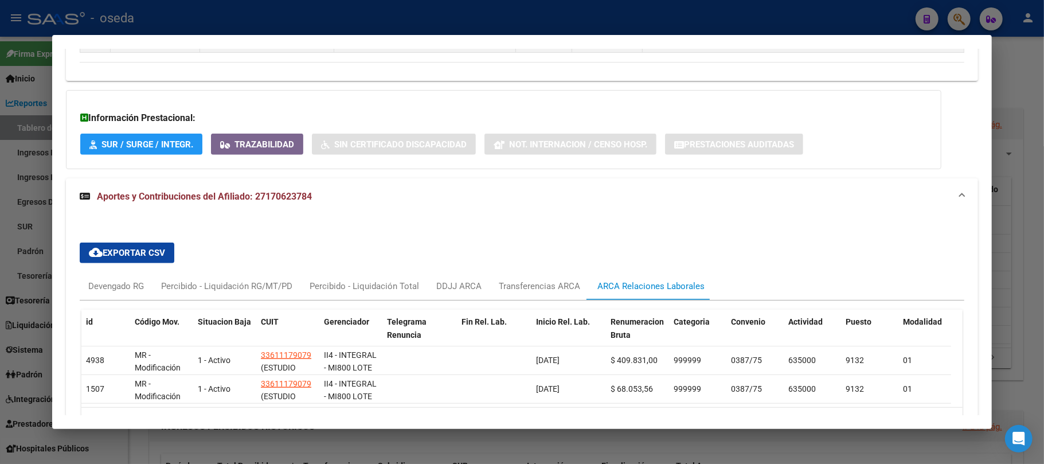
scroll to position [846, 0]
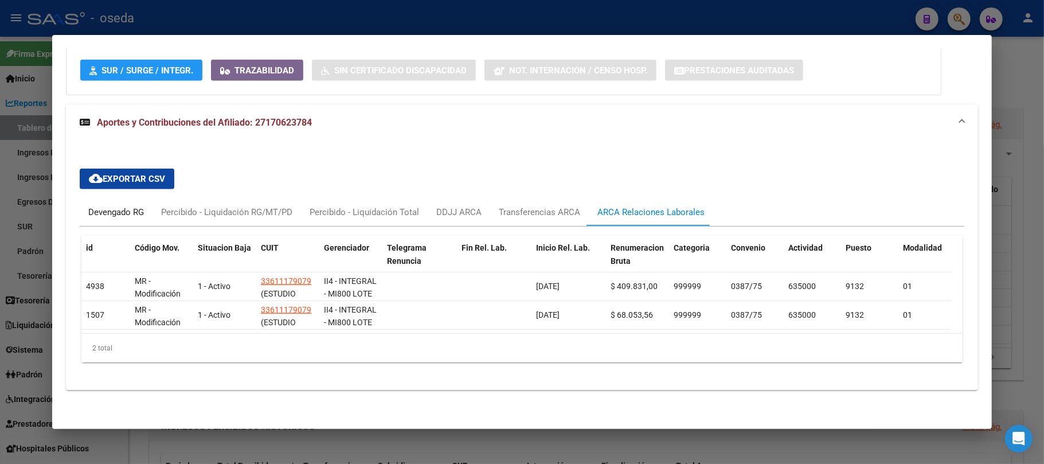
click at [111, 206] on div "Devengado RG" at bounding box center [116, 212] width 56 height 13
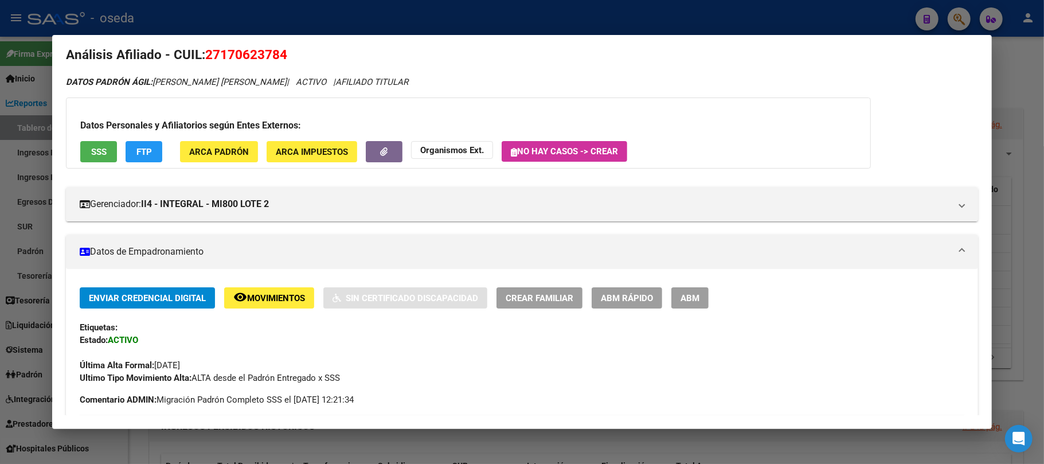
scroll to position [0, 0]
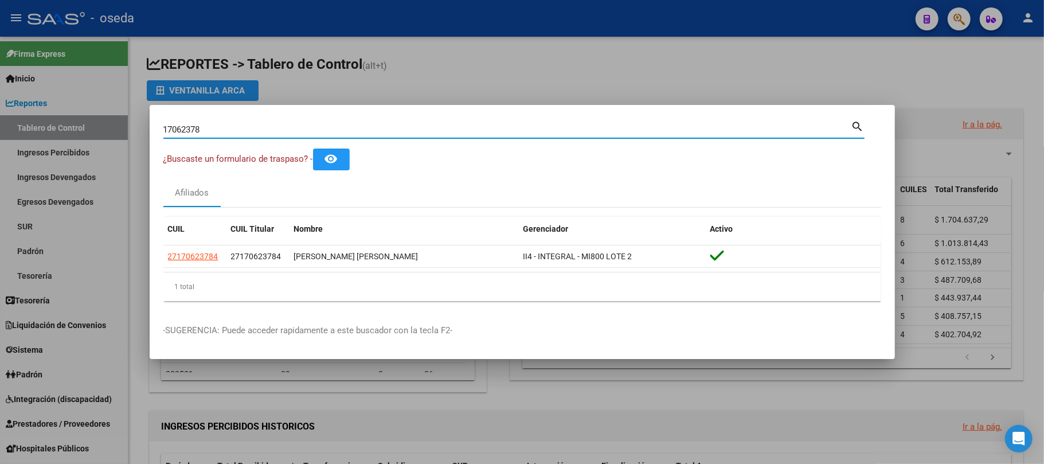
drag, startPoint x: 253, startPoint y: 130, endPoint x: 66, endPoint y: 119, distance: 186.5
click at [66, 119] on div "17062378 Buscar (apellido, dni, cuil, nro traspaso, cuit, obra social) search ¿…" at bounding box center [522, 232] width 1044 height 464
type input "22251348"
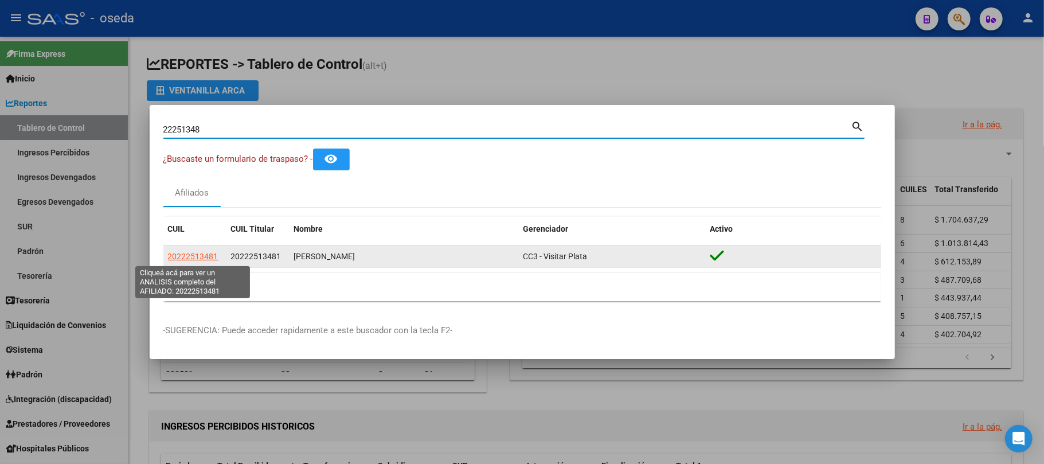
click at [210, 259] on span "20222513481" at bounding box center [193, 256] width 50 height 9
type textarea "20222513481"
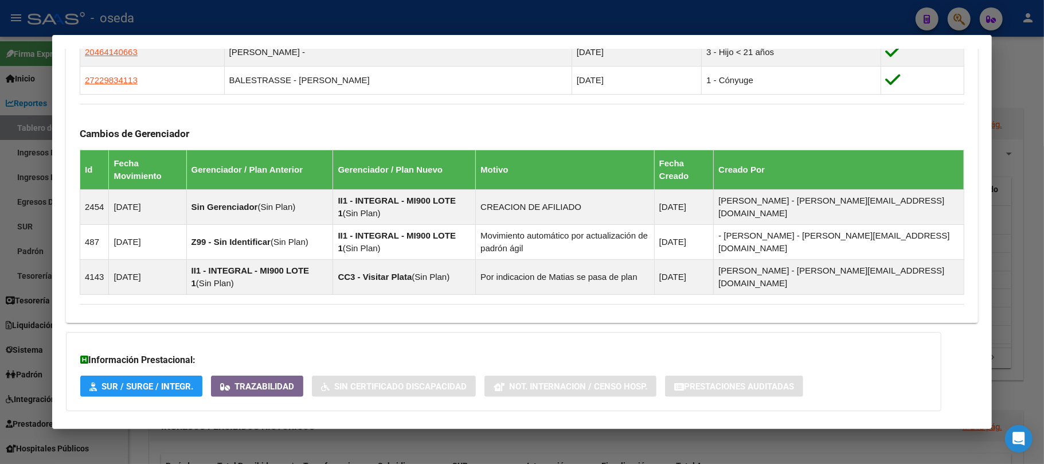
scroll to position [663, 0]
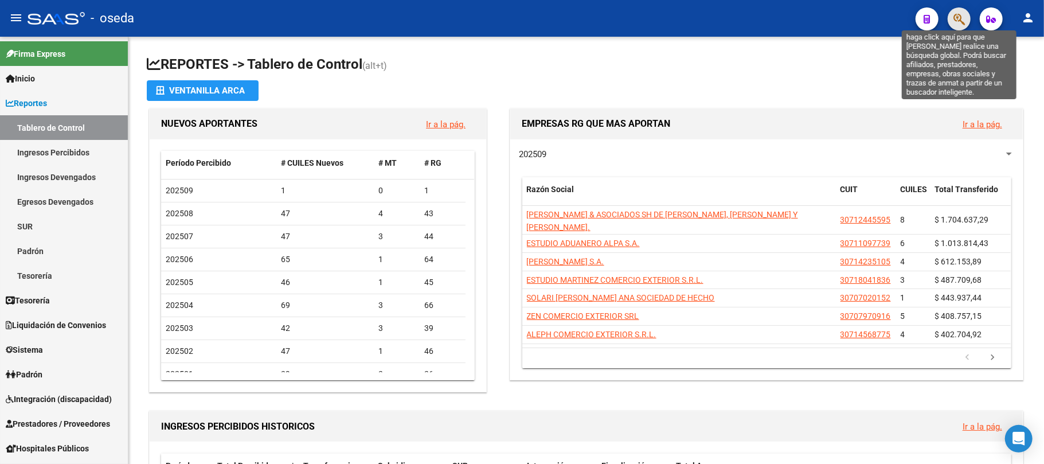
click at [782, 13] on icon "button" at bounding box center [958, 19] width 11 height 13
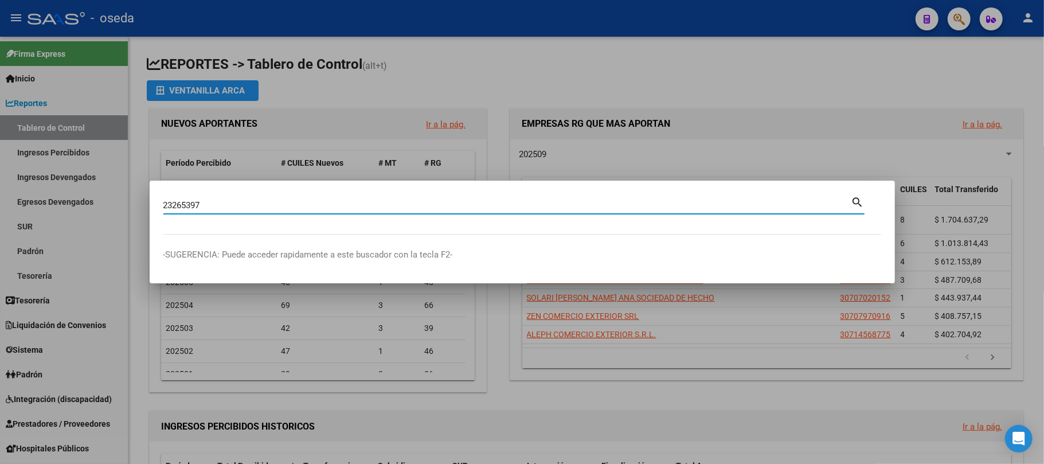
type input "23265397"
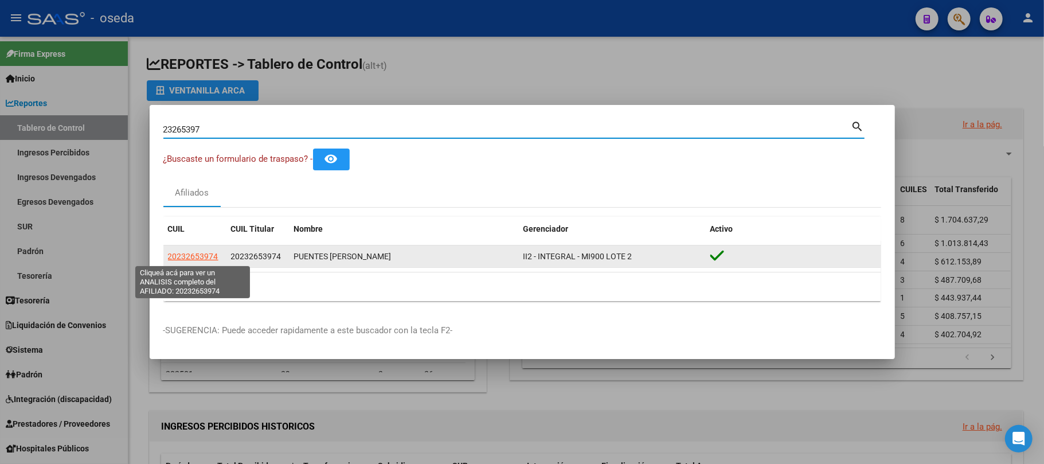
click at [187, 252] on span "20232653974" at bounding box center [193, 256] width 50 height 9
type textarea "20232653974"
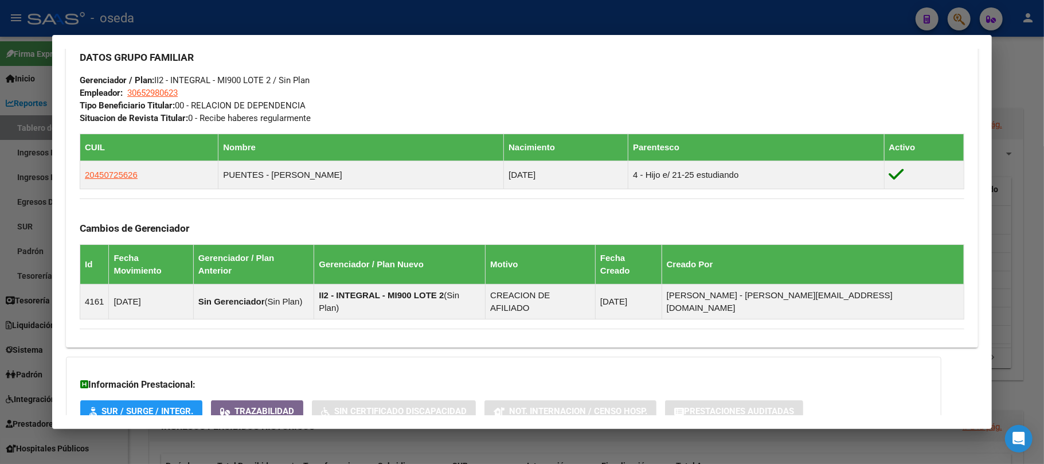
scroll to position [594, 0]
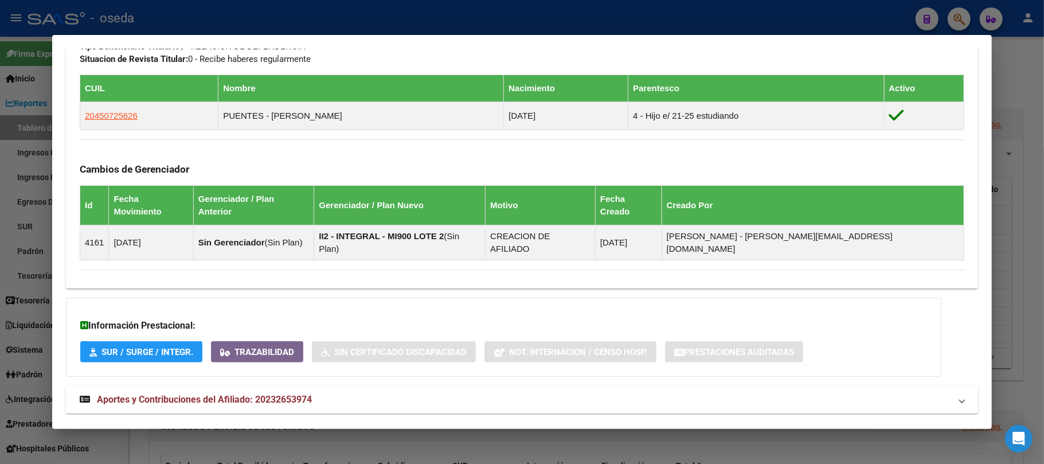
click at [173, 347] on mat-expansion-panel-header "Aportes y Contribuciones del Afiliado: 20232653974" at bounding box center [522, 400] width 912 height 28
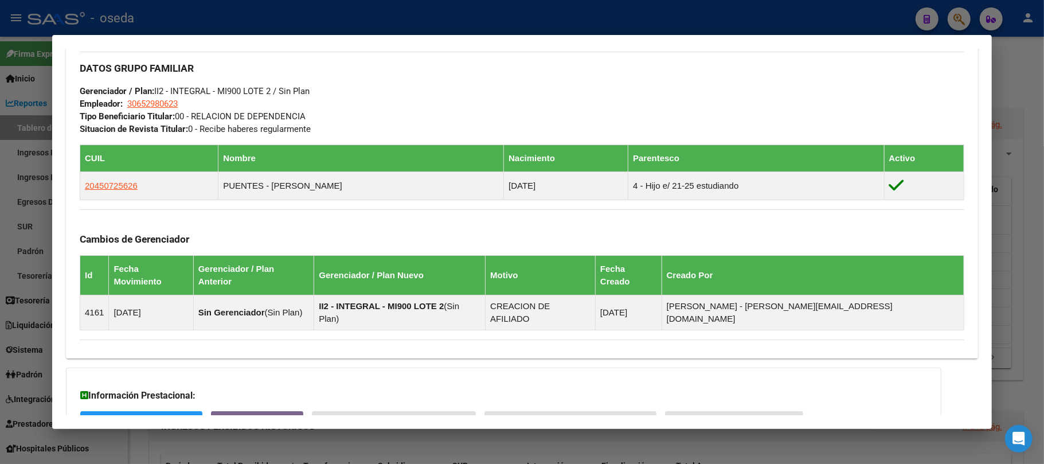
scroll to position [218, 0]
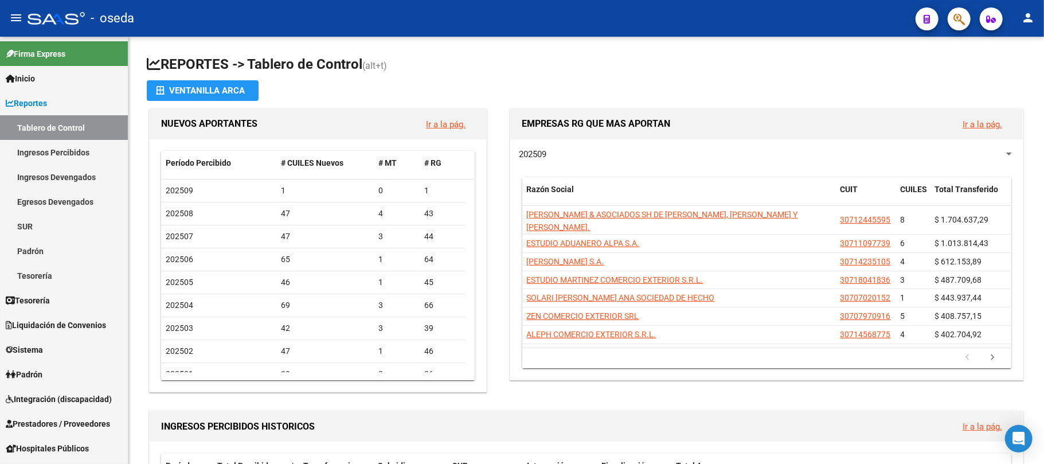
click at [782, 12] on span "button" at bounding box center [958, 18] width 11 height 23
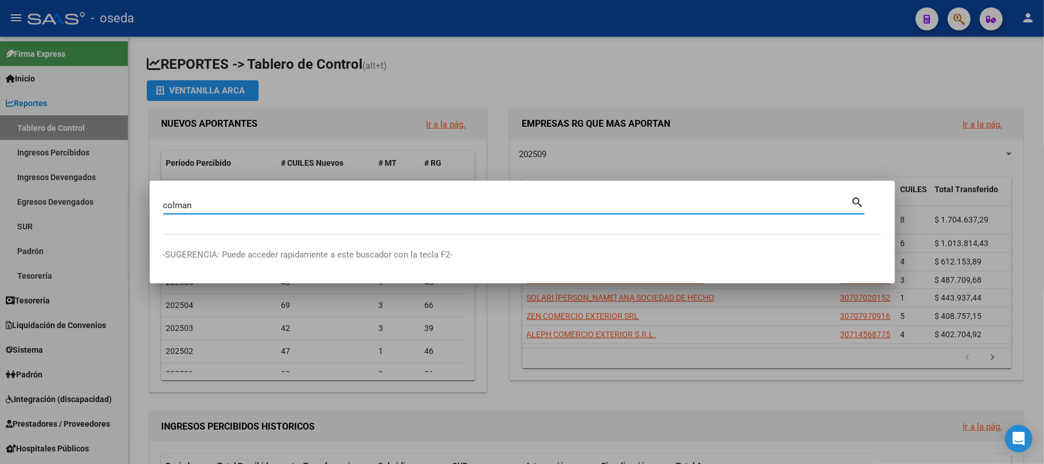
type input "colman"
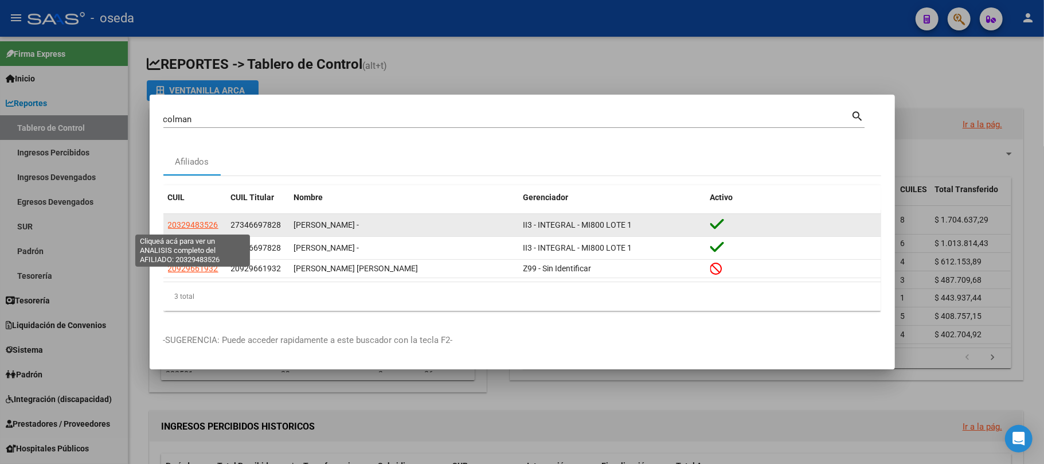
click at [209, 225] on span "20329483526" at bounding box center [193, 224] width 50 height 9
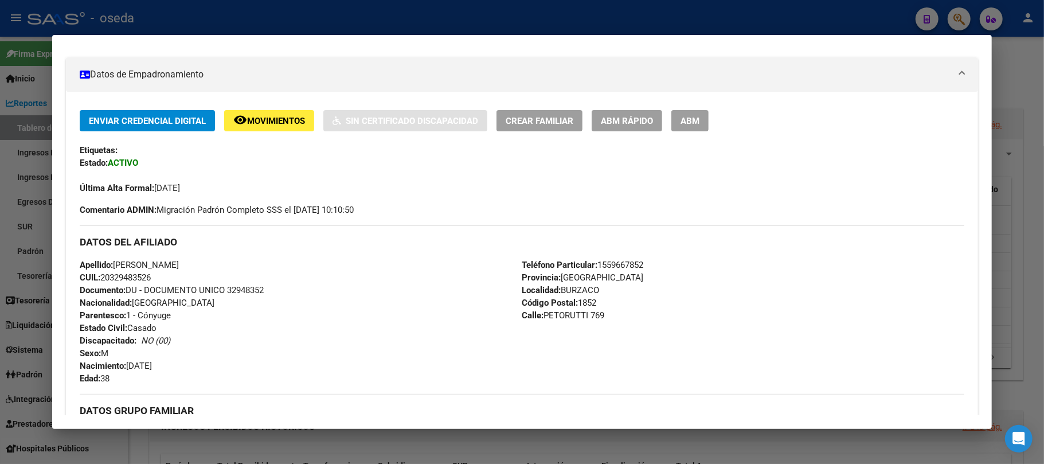
scroll to position [0, 0]
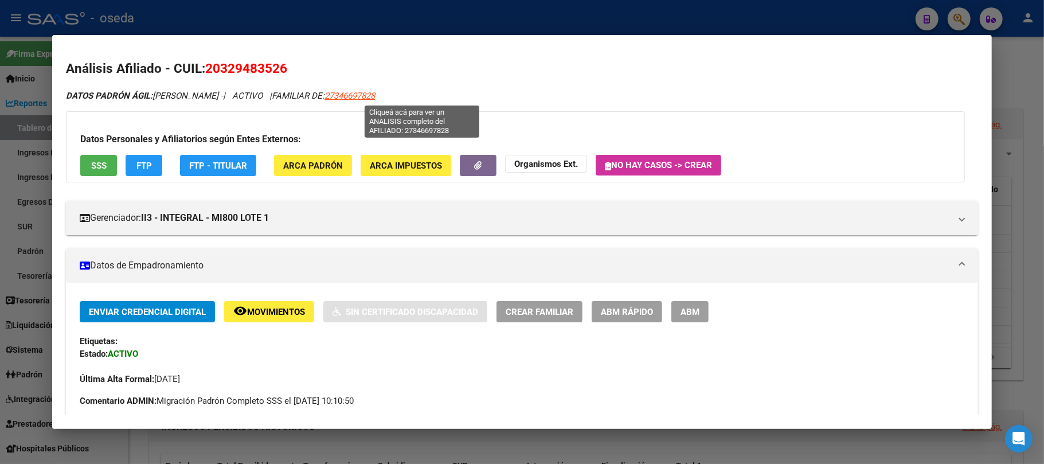
click at [375, 95] on span "27346697828" at bounding box center [349, 96] width 50 height 10
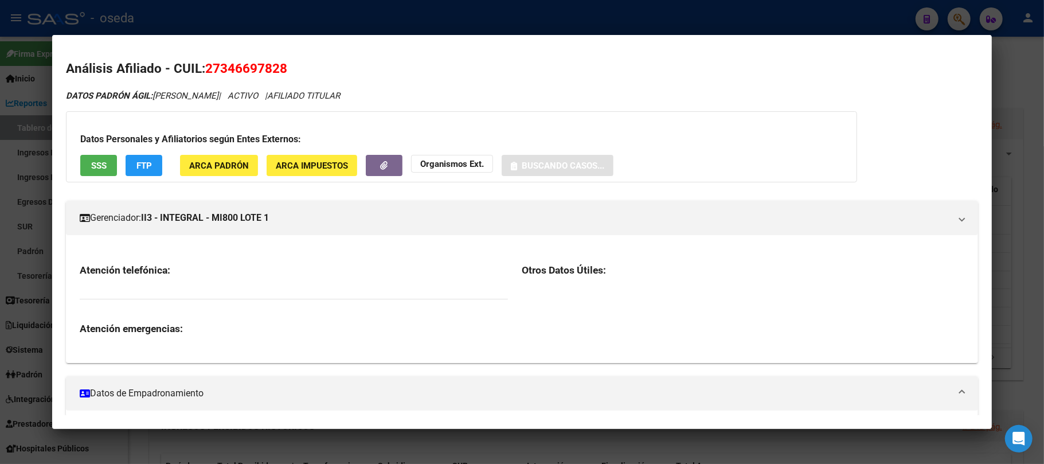
click at [246, 64] on span "27346697828" at bounding box center [246, 68] width 82 height 15
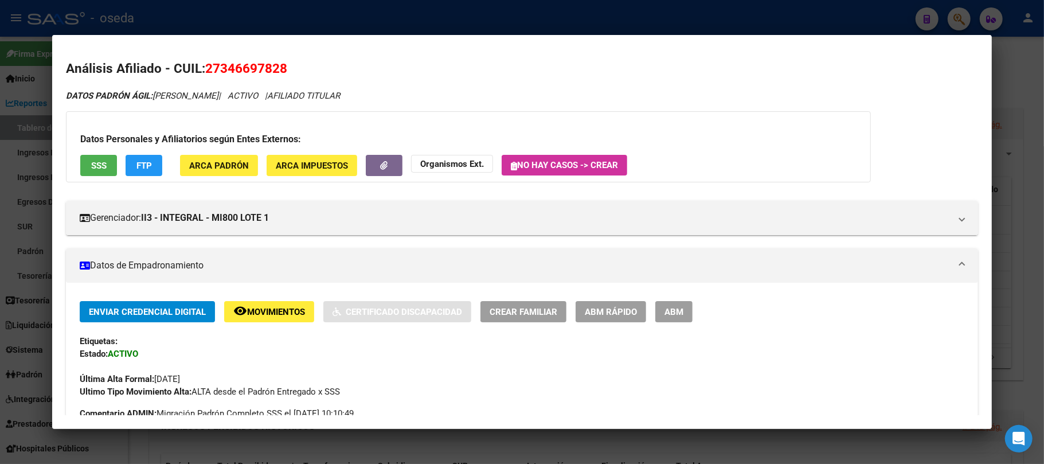
click at [246, 64] on span "27346697828" at bounding box center [246, 68] width 82 height 15
copy span "27346697828"
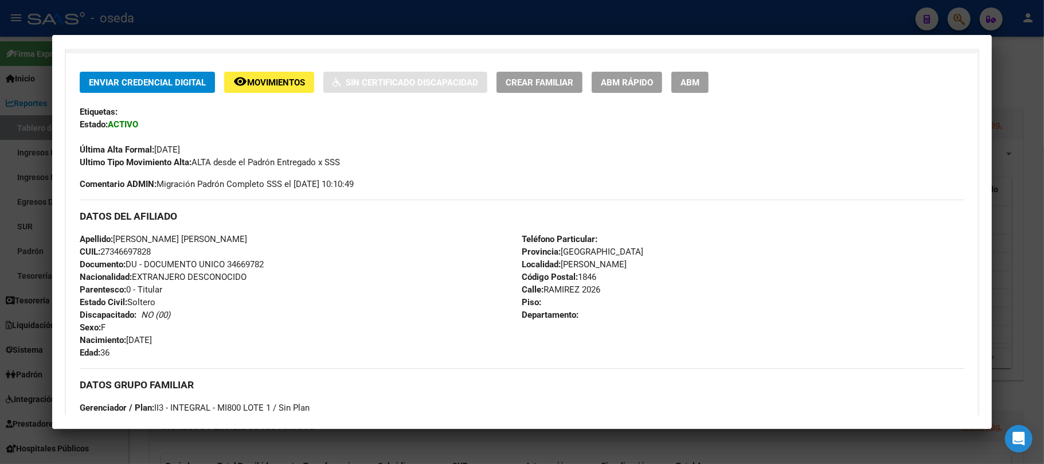
scroll to position [458, 0]
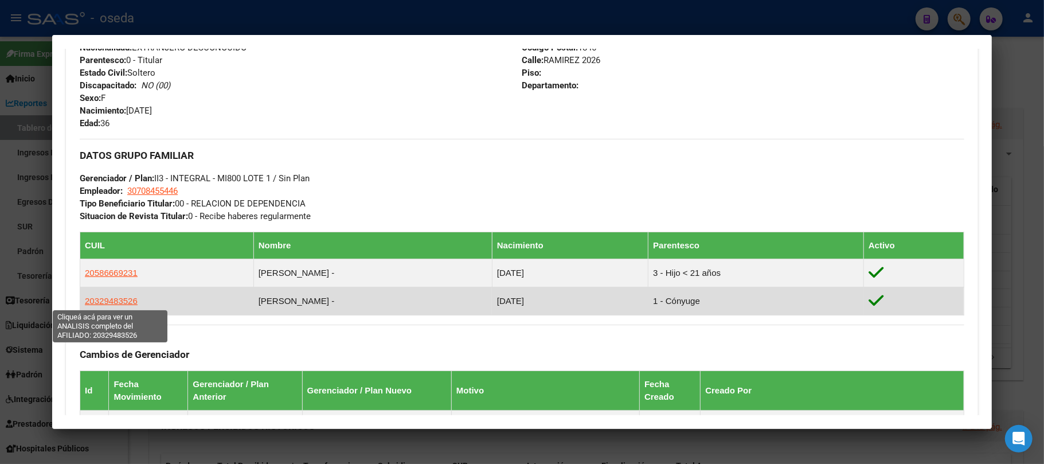
click at [127, 304] on span "20329483526" at bounding box center [111, 301] width 53 height 10
type textarea "20329483526"
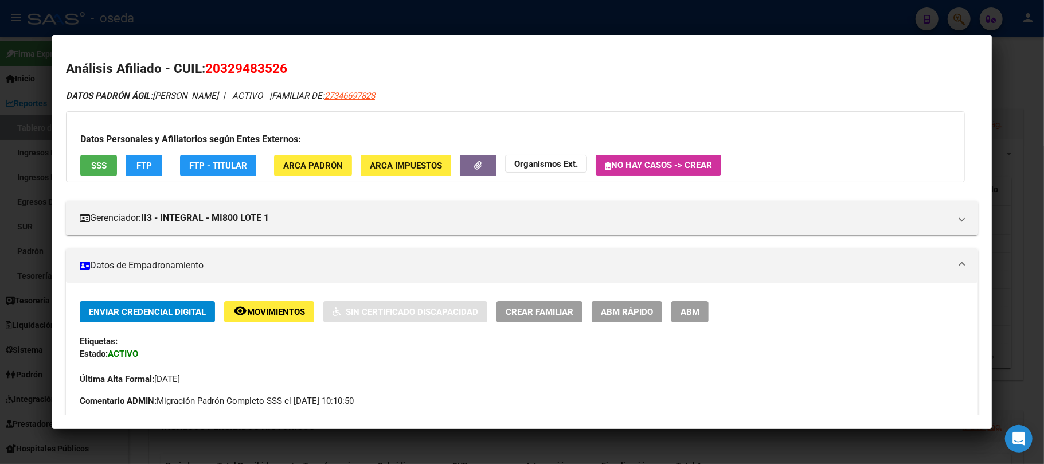
drag, startPoint x: 221, startPoint y: 67, endPoint x: 280, endPoint y: 65, distance: 59.6
click at [280, 65] on span "20329483526" at bounding box center [246, 68] width 82 height 15
copy span "32948352"
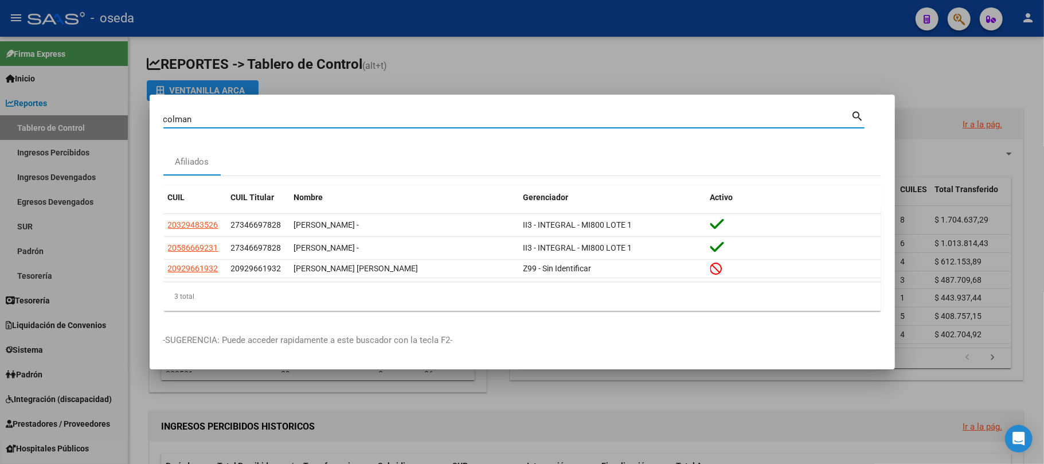
drag, startPoint x: 210, startPoint y: 117, endPoint x: 0, endPoint y: 129, distance: 210.1
click at [0, 129] on div "[PERSON_NAME] (apellido, dni, cuil, nro traspaso, cuit, obra social) search Afi…" at bounding box center [522, 232] width 1044 height 464
type input "giarmana"
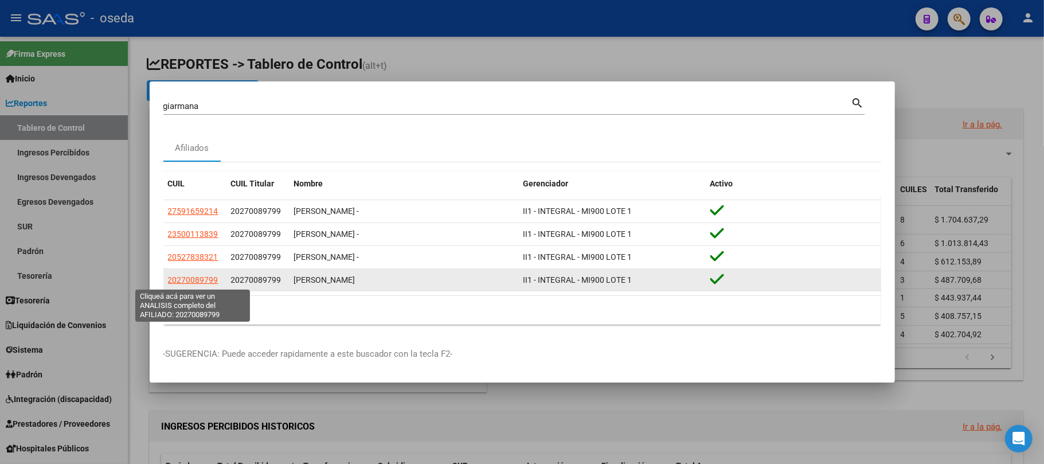
click at [184, 279] on span "20270089799" at bounding box center [193, 279] width 50 height 9
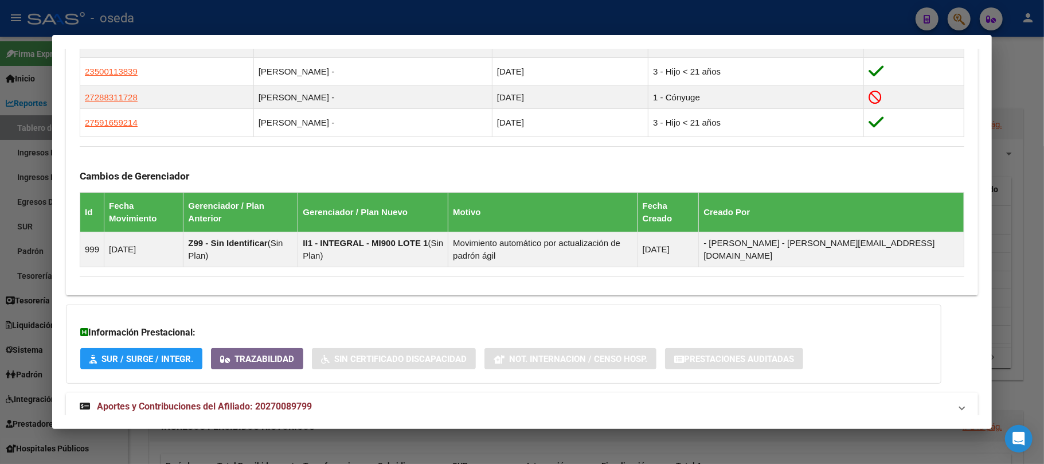
scroll to position [695, 0]
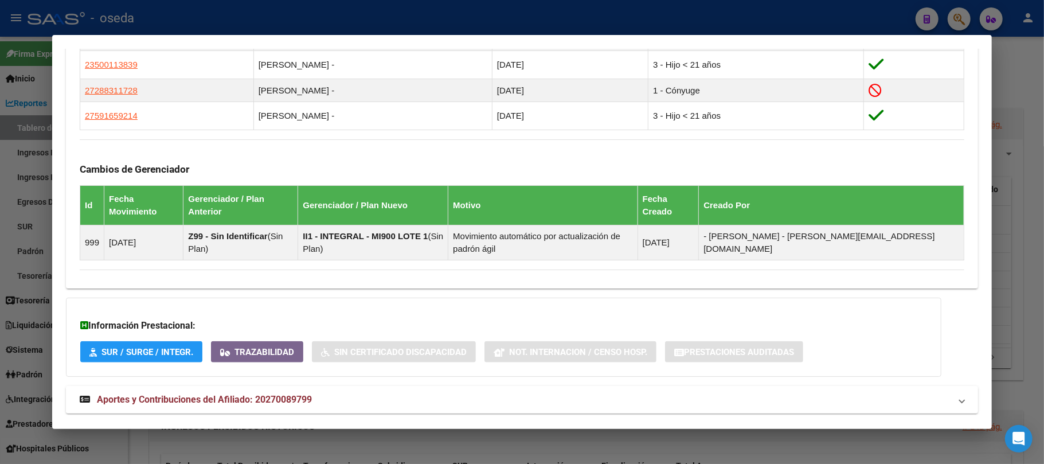
click at [289, 347] on mat-expansion-panel-header "Aportes y Contribuciones del Afiliado: 20270089799" at bounding box center [522, 400] width 912 height 28
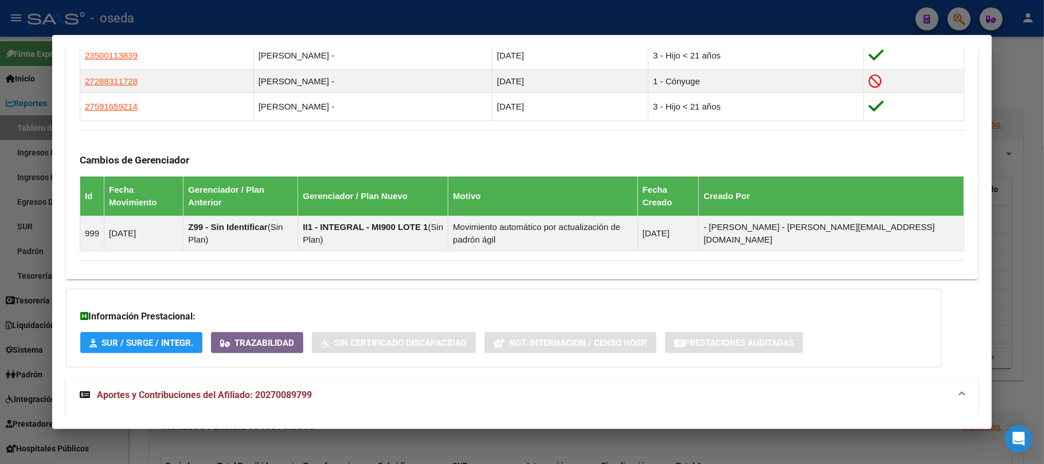
scroll to position [618, 0]
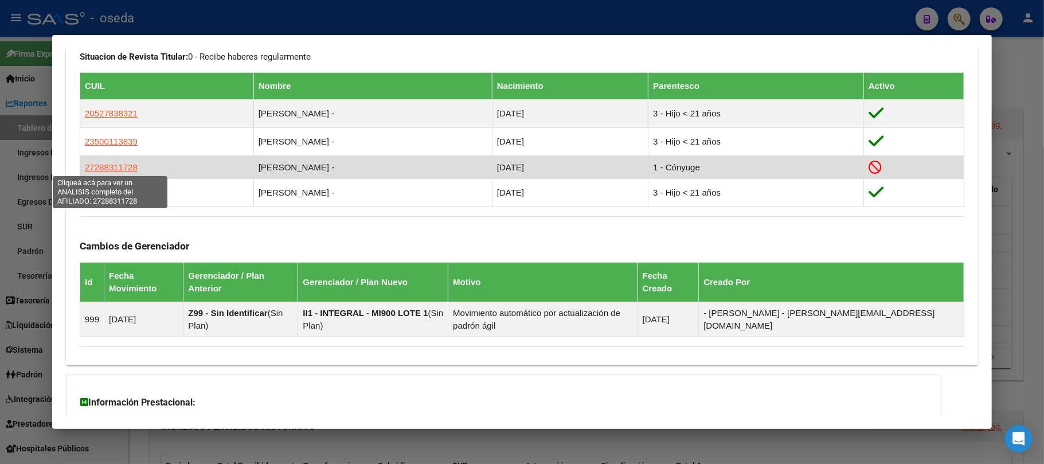
click at [123, 163] on span "27288311728" at bounding box center [111, 167] width 53 height 10
type textarea "27288311728"
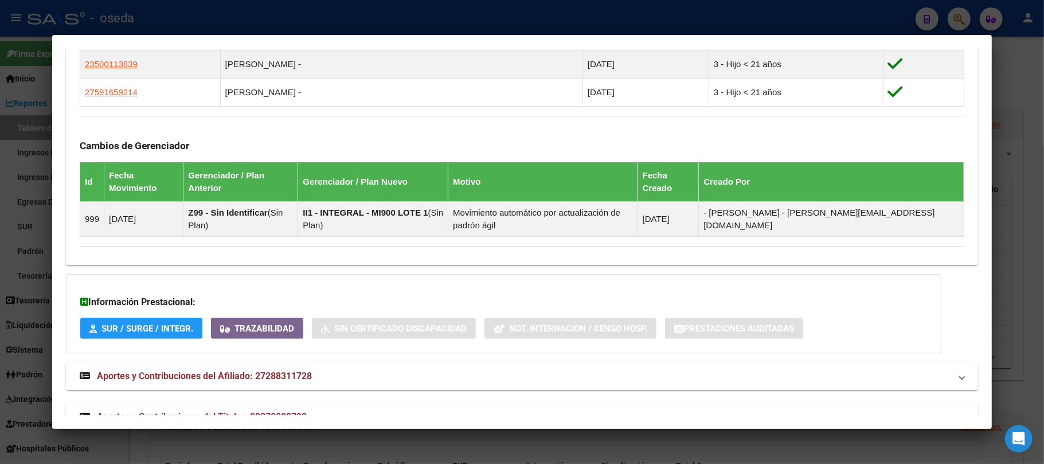
scroll to position [752, 0]
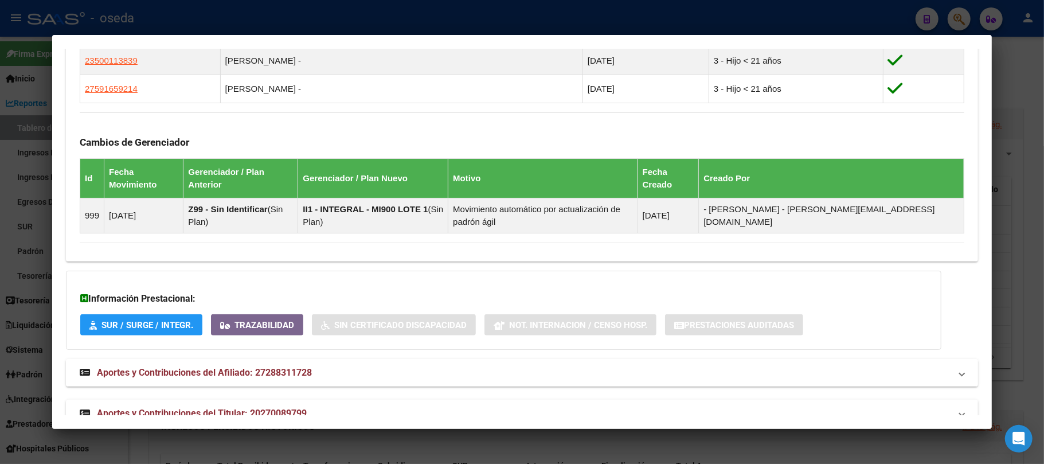
click at [206, 347] on span "Aportes y Contribuciones del Afiliado: 27288311728" at bounding box center [204, 372] width 215 height 11
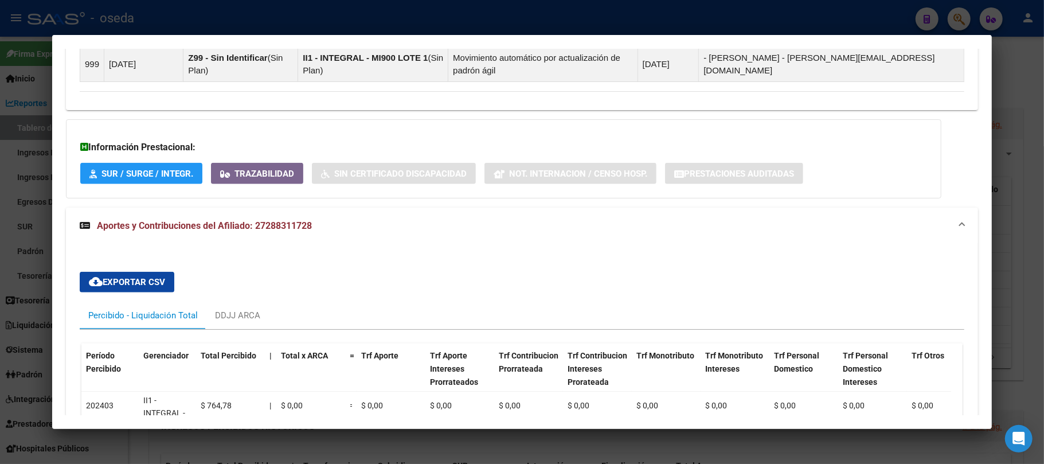
scroll to position [904, 0]
click at [243, 308] on div "DDJJ ARCA" at bounding box center [237, 314] width 45 height 13
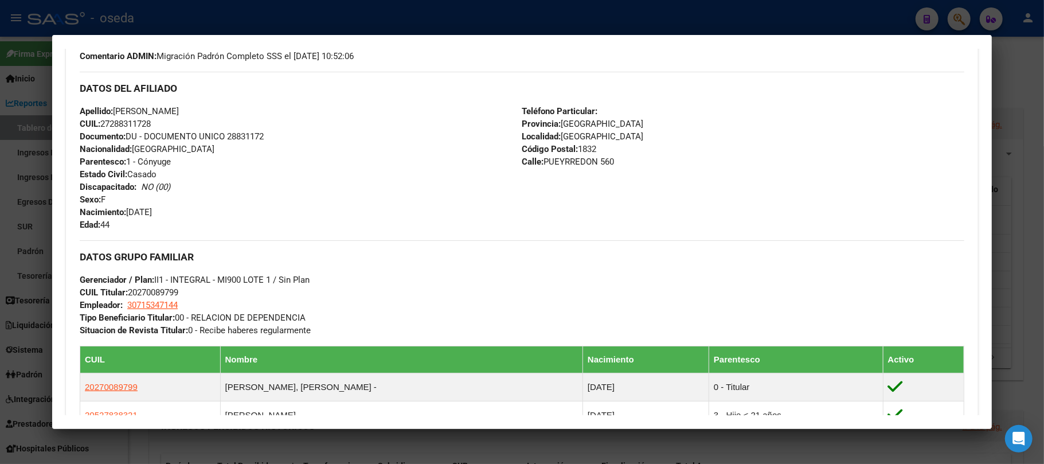
scroll to position [64, 0]
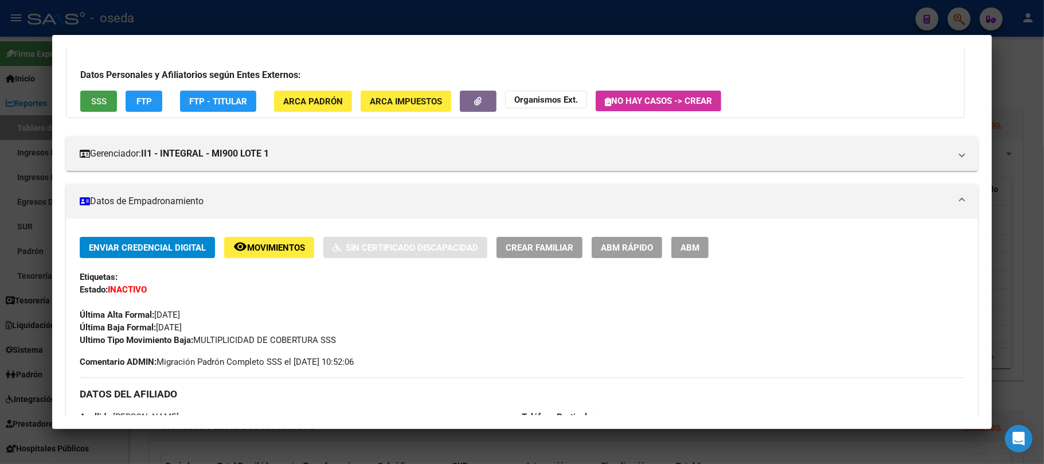
click at [97, 111] on button "SSS" at bounding box center [98, 101] width 37 height 21
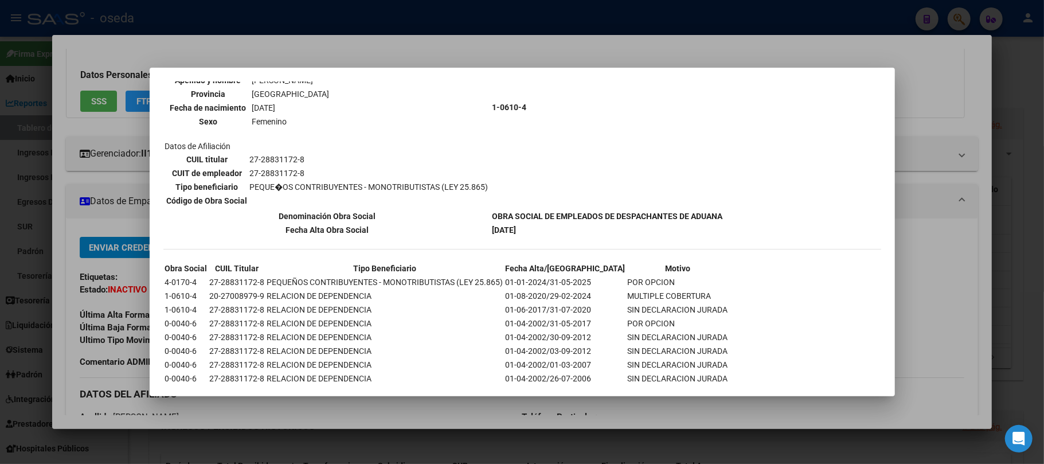
scroll to position [150, 0]
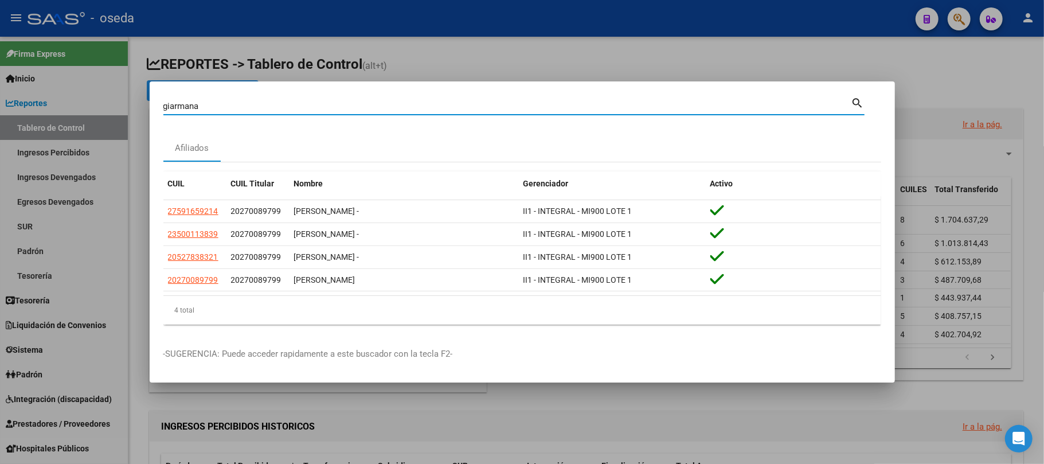
drag, startPoint x: 229, startPoint y: 106, endPoint x: 21, endPoint y: 106, distance: 208.6
click at [21, 106] on div "[PERSON_NAME] (apellido, dni, cuil, nro traspaso, cuit, obra social) search Afi…" at bounding box center [522, 232] width 1044 height 464
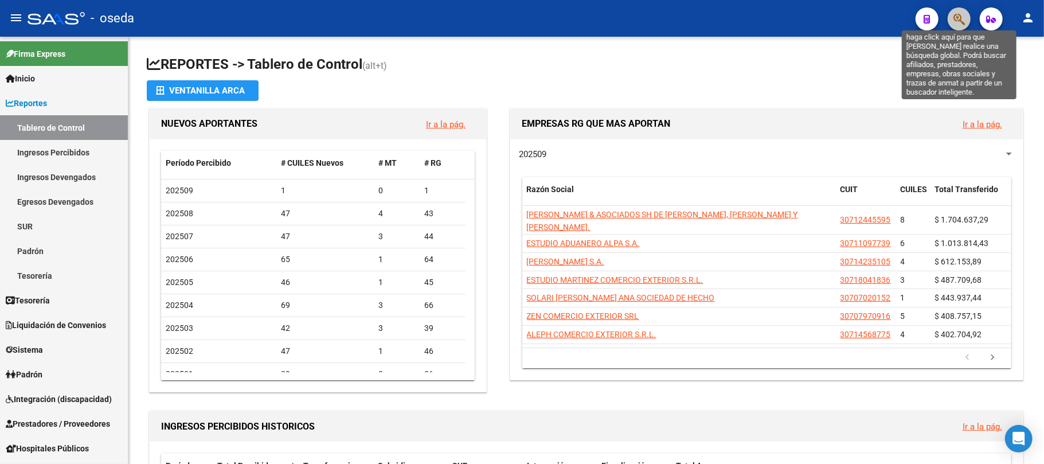
click at [782, 17] on icon "button" at bounding box center [958, 19] width 11 height 13
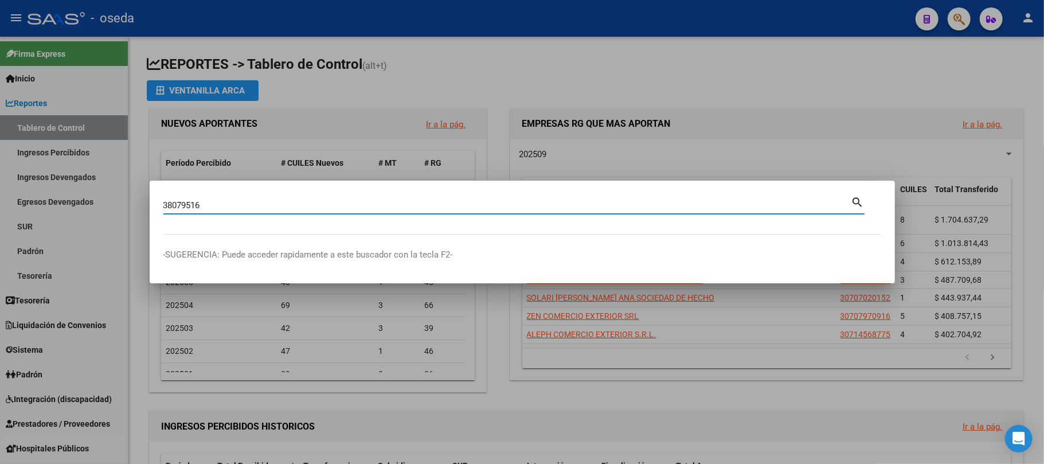
type input "38079516"
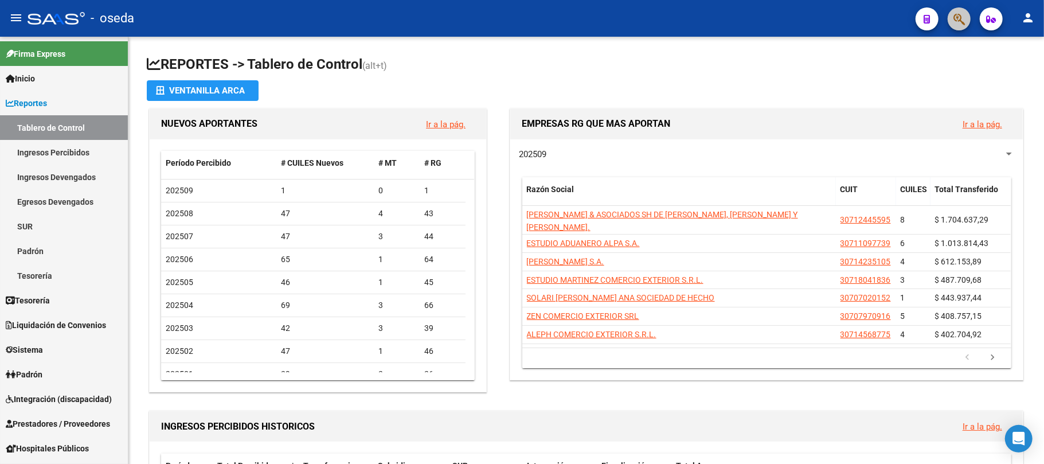
click at [782, 17] on button "button" at bounding box center [958, 18] width 23 height 23
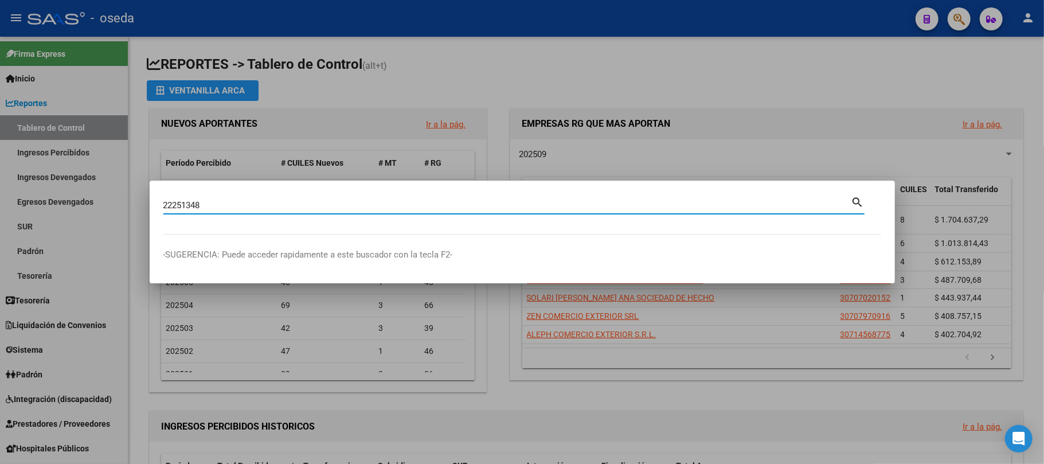
type input "22251348"
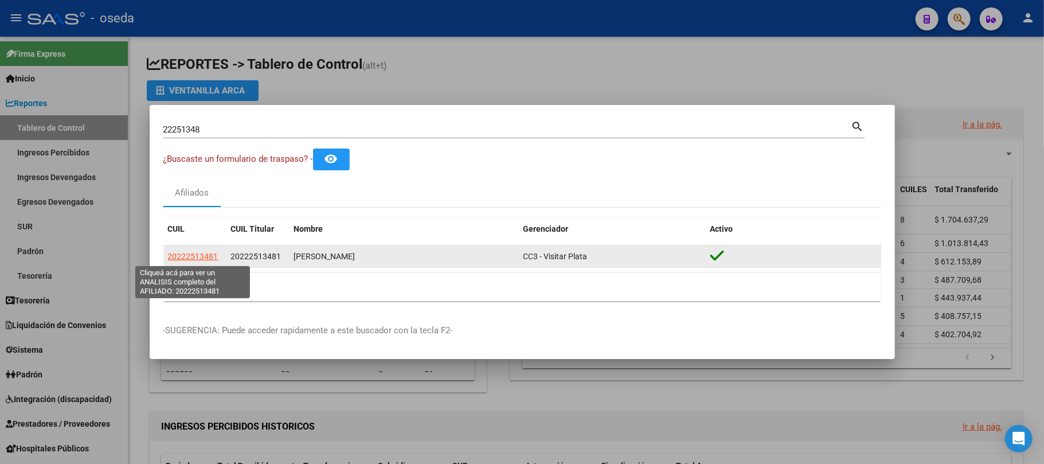
click at [201, 257] on span "20222513481" at bounding box center [193, 256] width 50 height 9
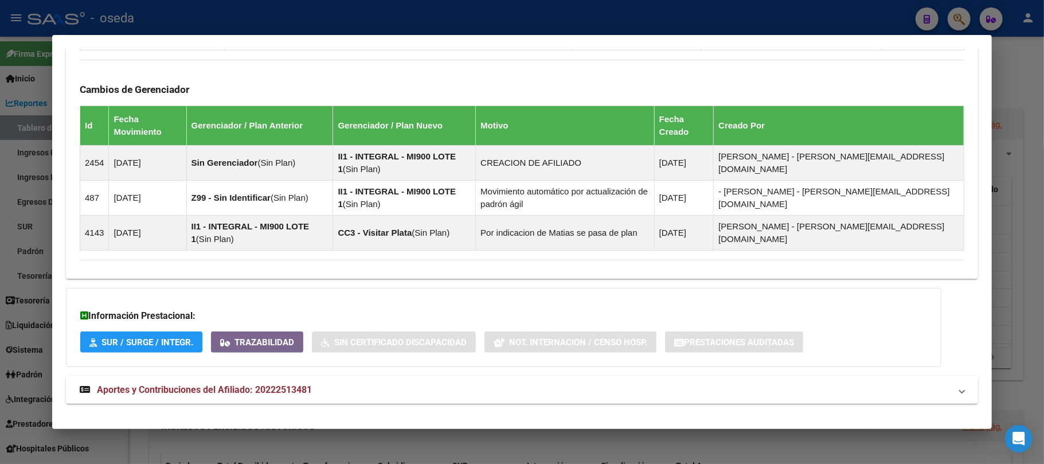
scroll to position [739, 0]
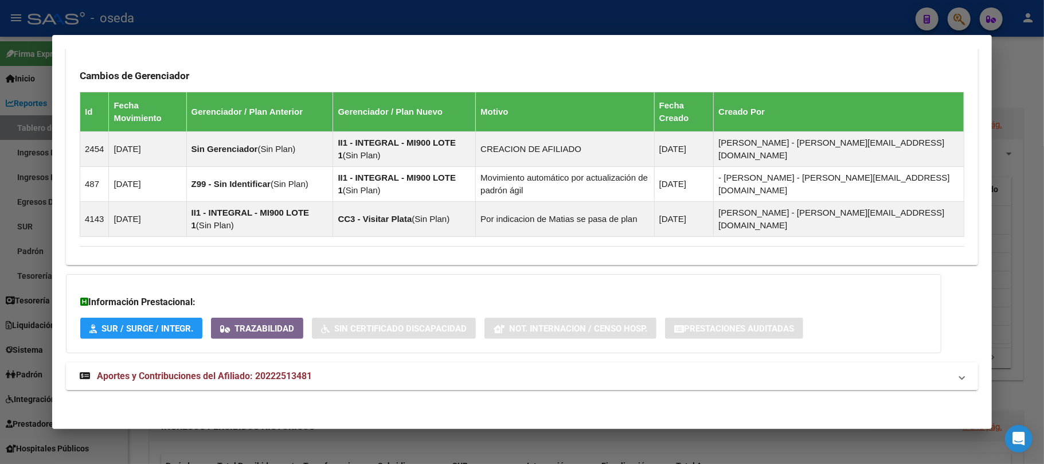
click at [230, 347] on span "Aportes y Contribuciones del Afiliado: 20222513481" at bounding box center [204, 375] width 215 height 11
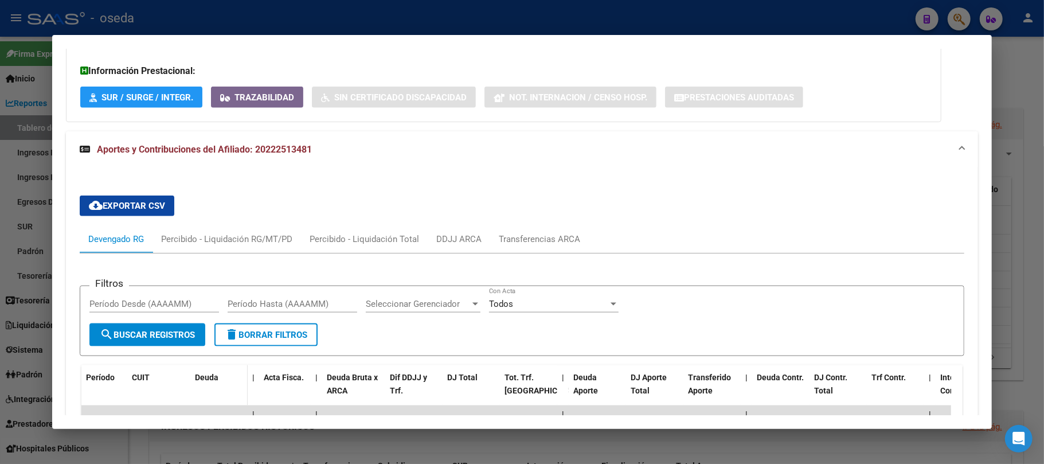
scroll to position [1121, 0]
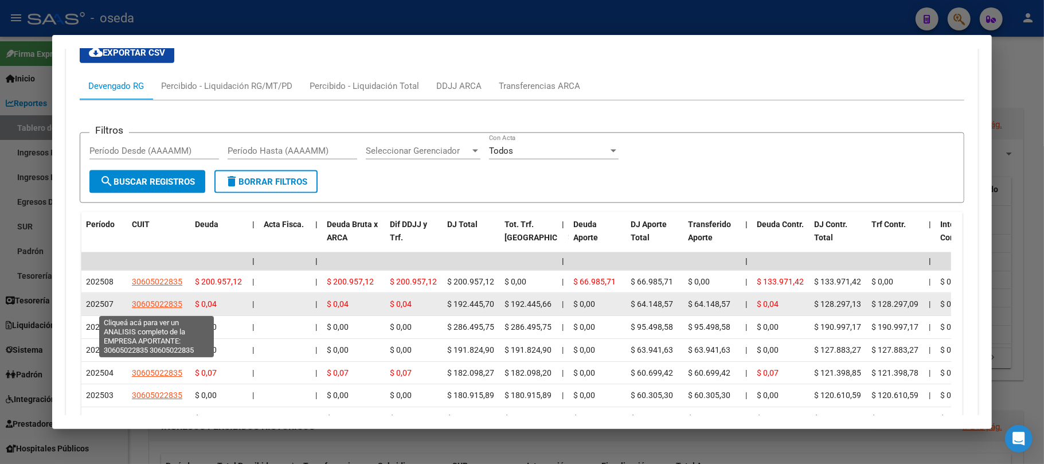
click at [178, 306] on span "30605022835" at bounding box center [157, 303] width 50 height 9
type textarea "30605022835"
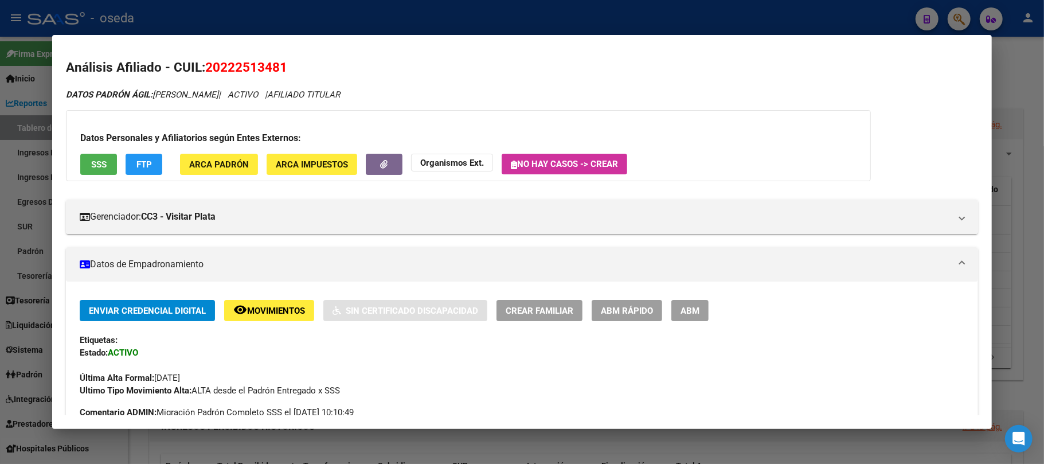
scroll to position [0, 0]
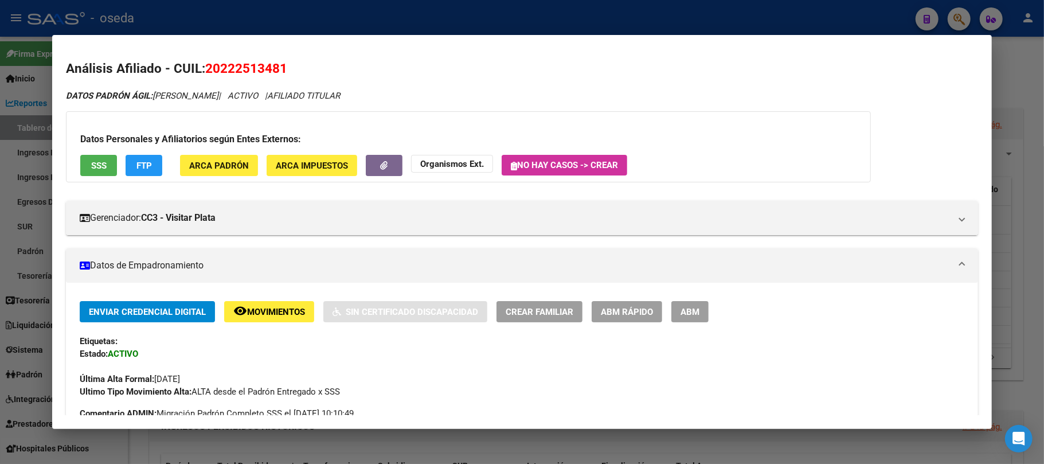
click at [649, 312] on span "ABM Rápido" at bounding box center [627, 312] width 52 height 10
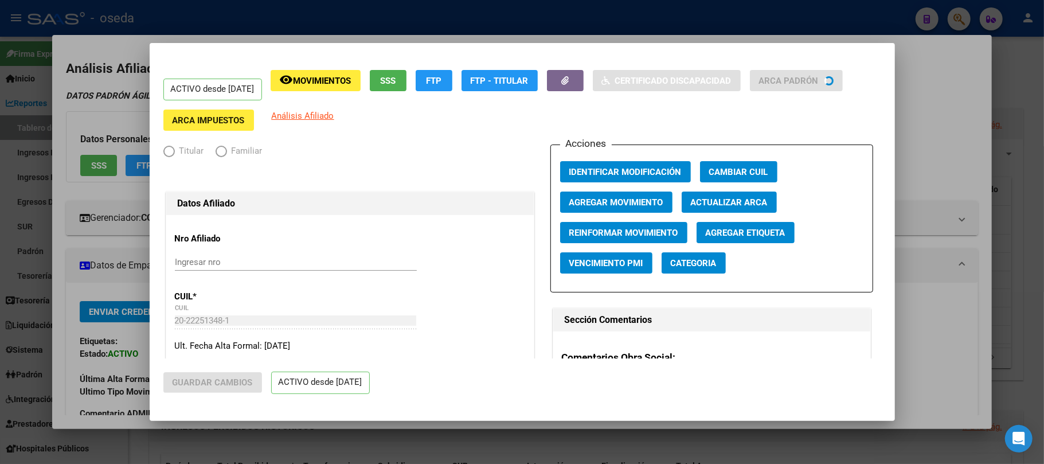
radio input "true"
type input "30-60502283-5"
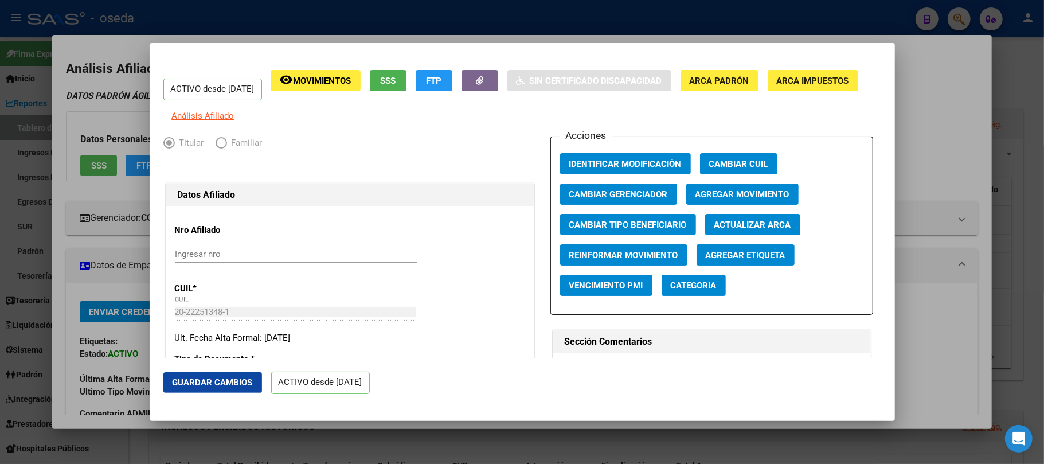
click at [718, 196] on span "Agregar Movimiento" at bounding box center [742, 194] width 94 height 10
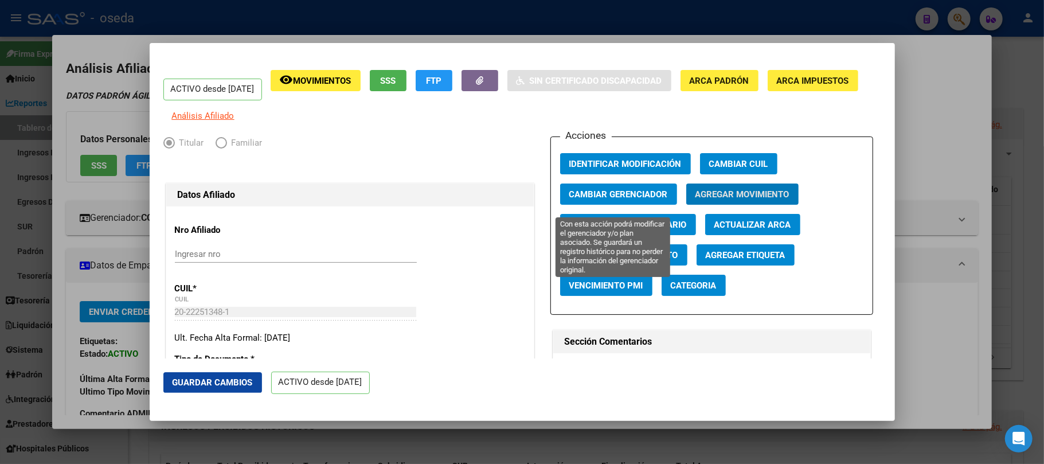
click at [589, 199] on span "Cambiar Gerenciador" at bounding box center [618, 194] width 99 height 10
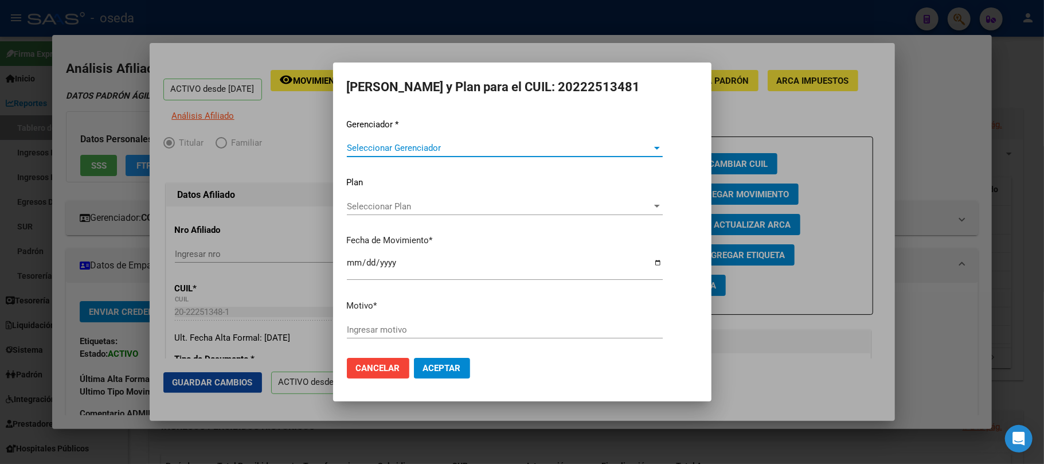
click at [511, 151] on span "Seleccionar Gerenciador" at bounding box center [499, 148] width 305 height 10
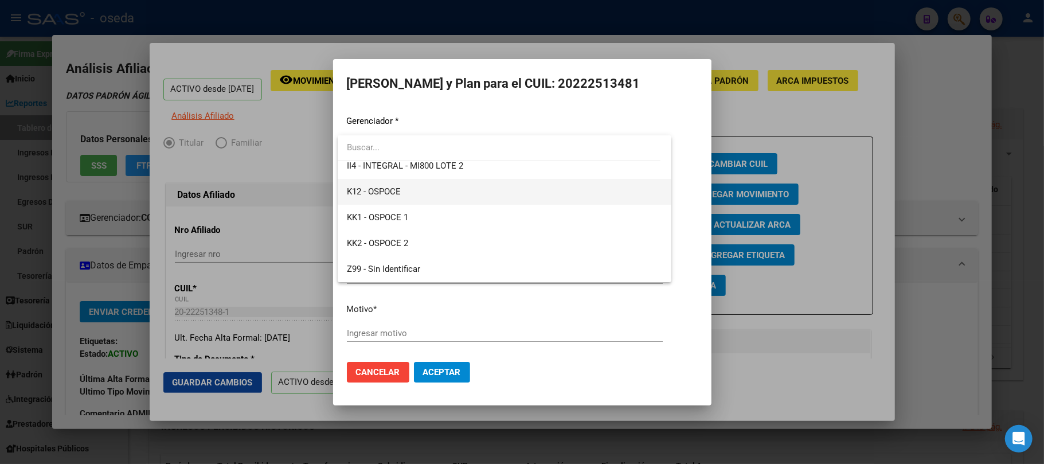
scroll to position [36, 0]
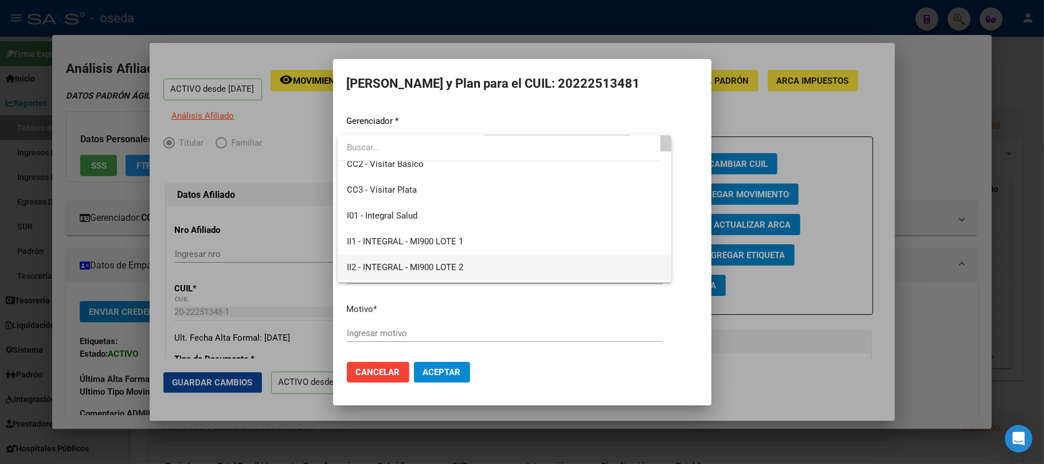
click at [479, 262] on span "II2 - INTEGRAL - MI900 LOTE 2" at bounding box center [505, 267] width 316 height 26
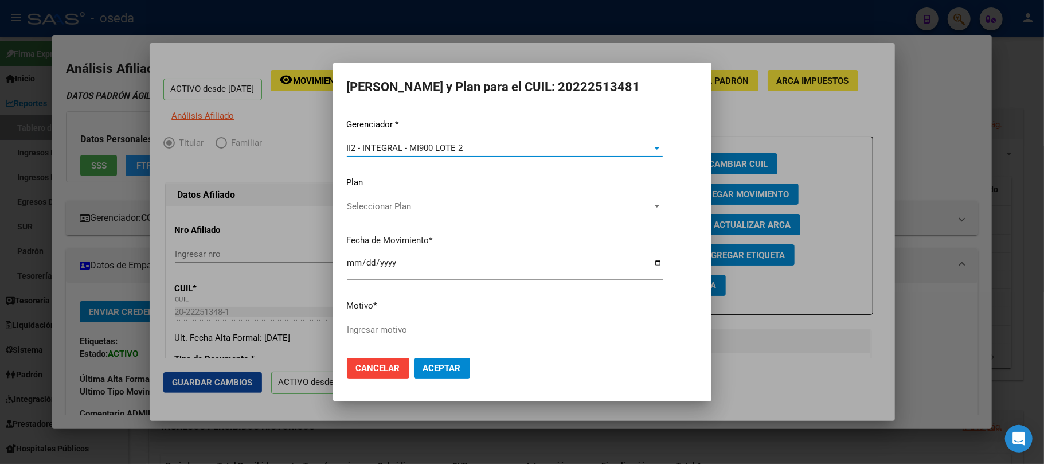
click at [461, 327] on input "Ingresar motivo" at bounding box center [505, 329] width 316 height 10
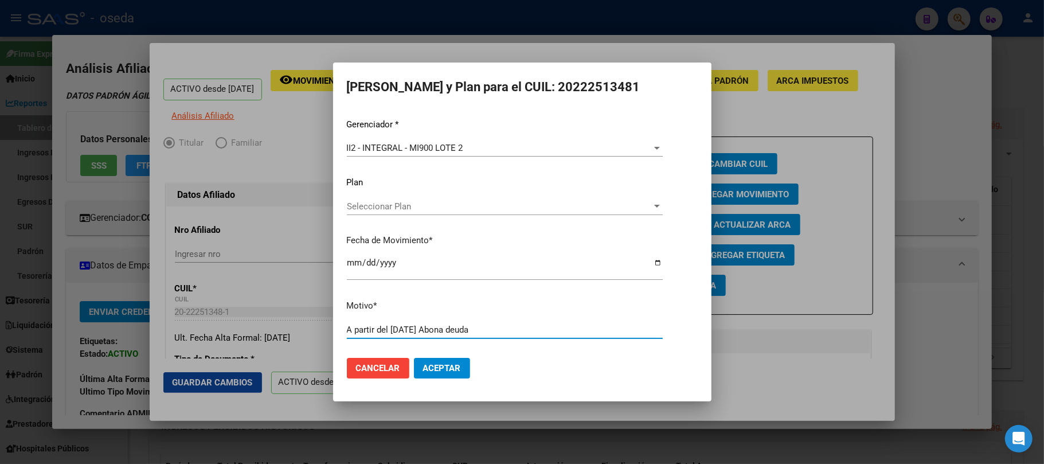
type input "A partir del [DATE] Abona deuda"
click at [441, 347] on span "Aceptar" at bounding box center [442, 368] width 38 height 10
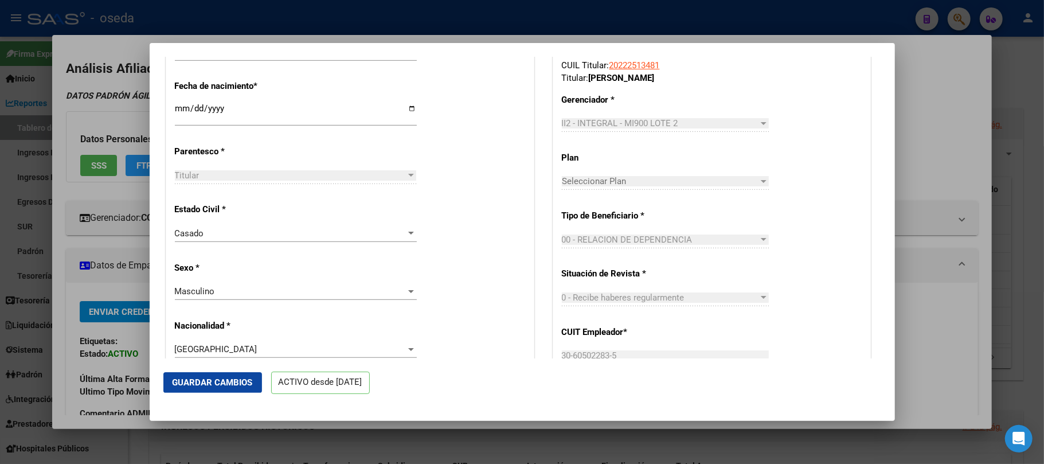
scroll to position [382, 0]
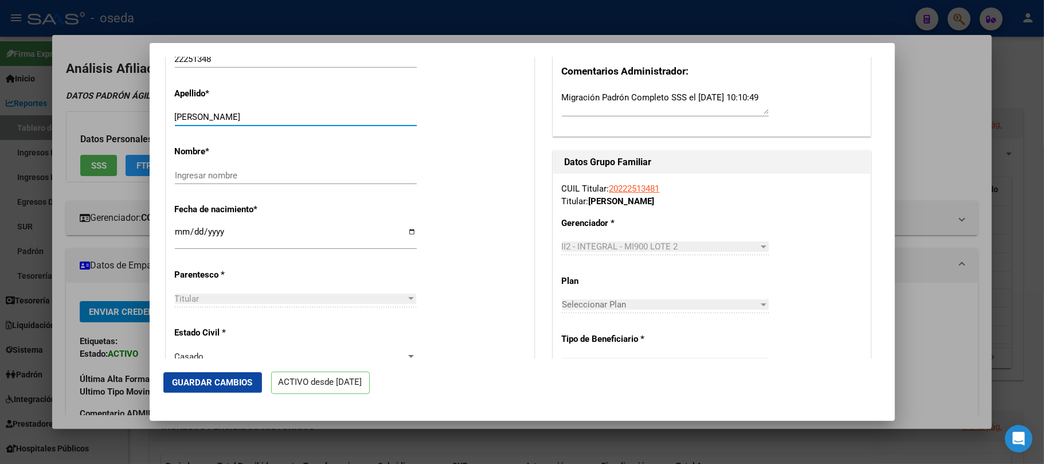
drag, startPoint x: 227, startPoint y: 127, endPoint x: 405, endPoint y: 127, distance: 177.7
click at [405, 122] on input "[PERSON_NAME]" at bounding box center [296, 117] width 242 height 10
type input "[PERSON_NAME]"
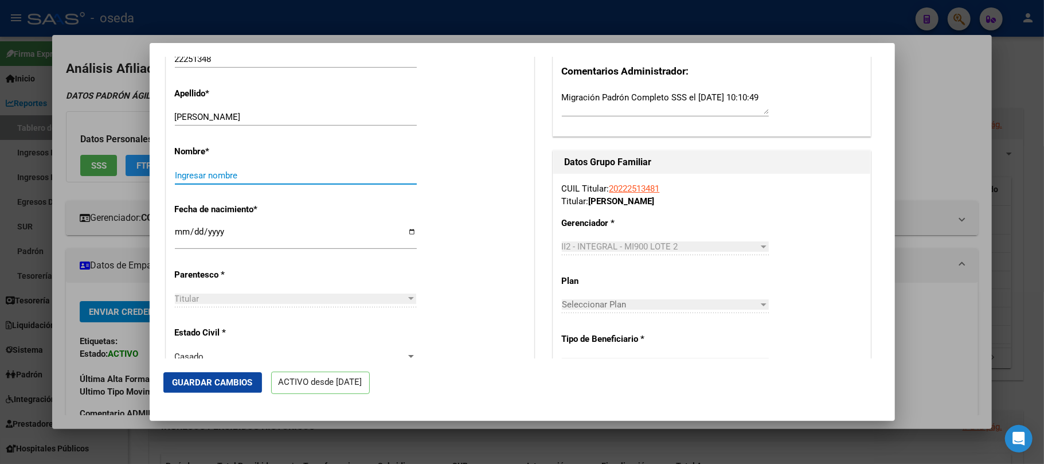
paste input "[PERSON_NAME]"
type input "[PERSON_NAME]"
click at [234, 347] on span "Guardar Cambios" at bounding box center [213, 382] width 80 height 10
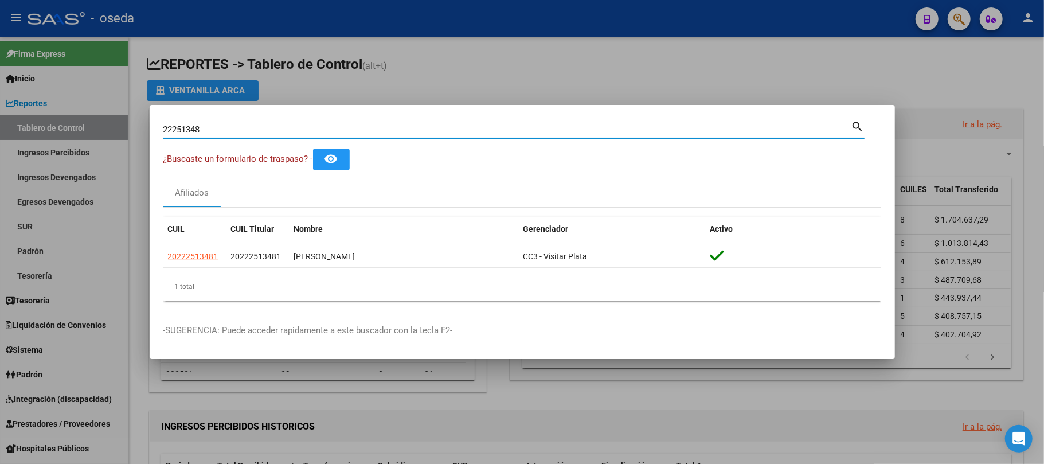
drag, startPoint x: 216, startPoint y: 133, endPoint x: 0, endPoint y: 124, distance: 216.2
click at [0, 124] on div "22251348 Buscar (apellido, dni, cuil, nro traspaso, cuit, obra social) search ¿…" at bounding box center [522, 232] width 1044 height 464
type input "21612591"
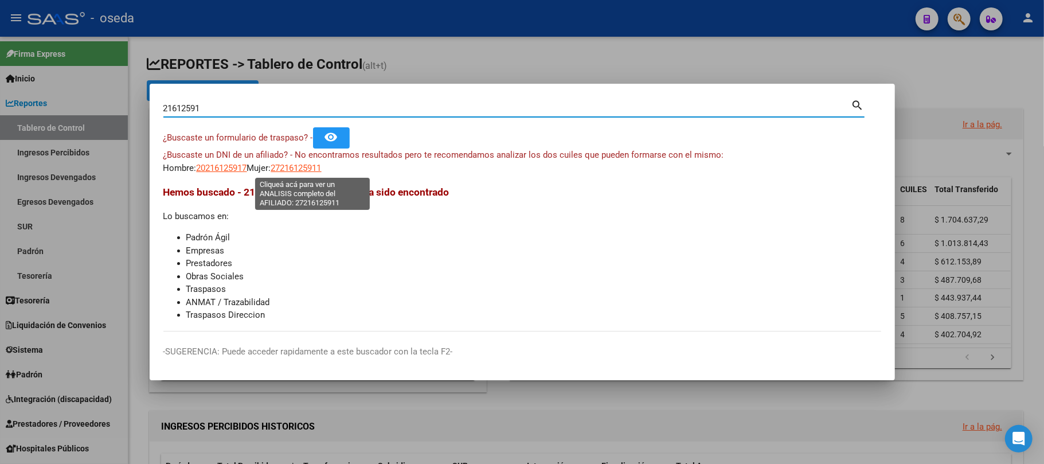
click at [290, 171] on span "27216125911" at bounding box center [296, 168] width 50 height 10
type textarea "27216125911"
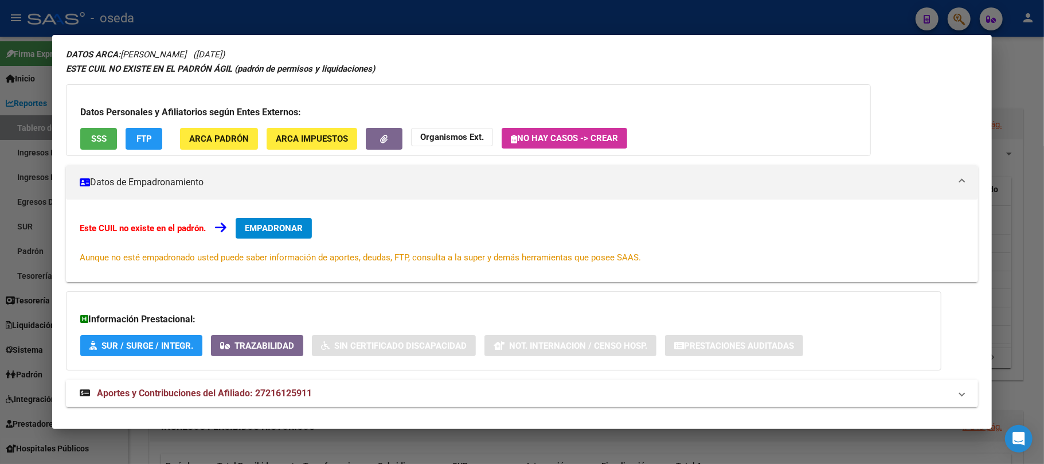
scroll to position [60, 0]
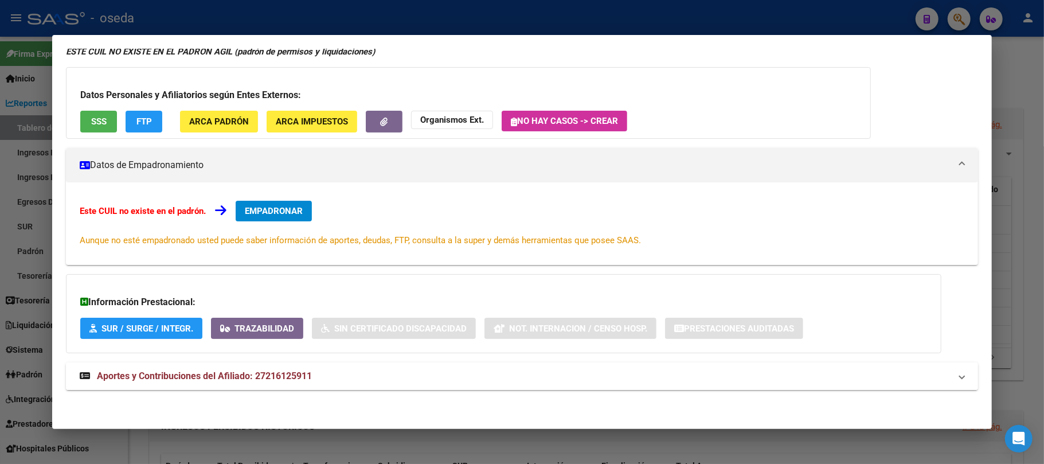
click at [205, 347] on mat-expansion-panel-header "Aportes y Contribuciones del Afiliado: 27216125911" at bounding box center [522, 376] width 912 height 28
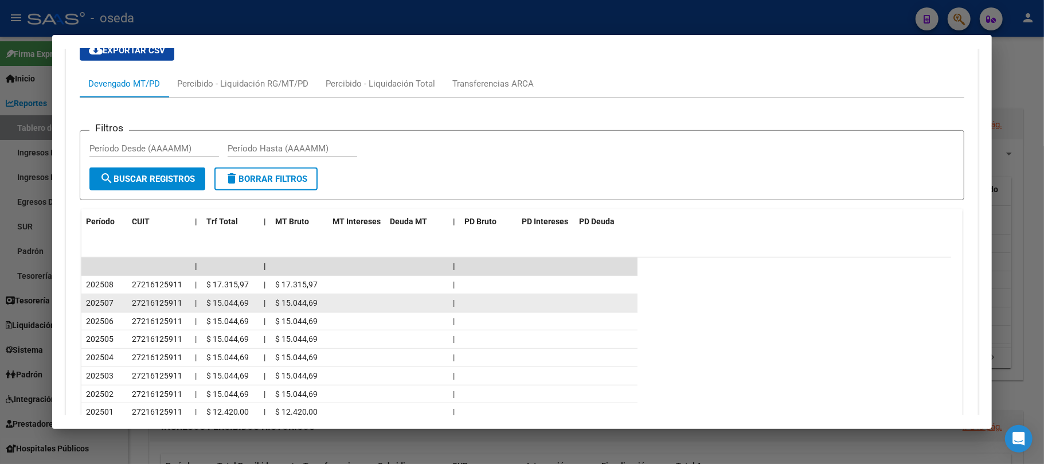
scroll to position [577, 0]
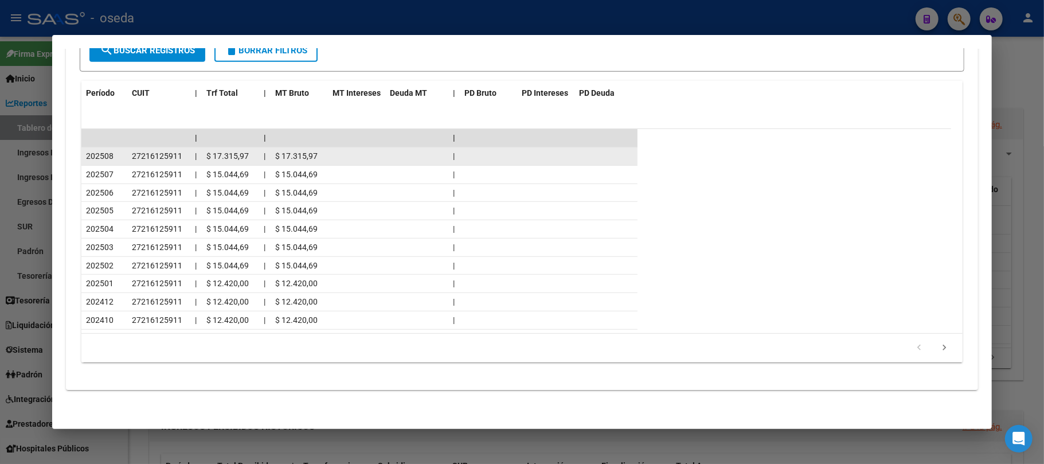
drag, startPoint x: 134, startPoint y: 158, endPoint x: 182, endPoint y: 154, distance: 48.3
click at [182, 154] on div "27216125911" at bounding box center [159, 156] width 54 height 13
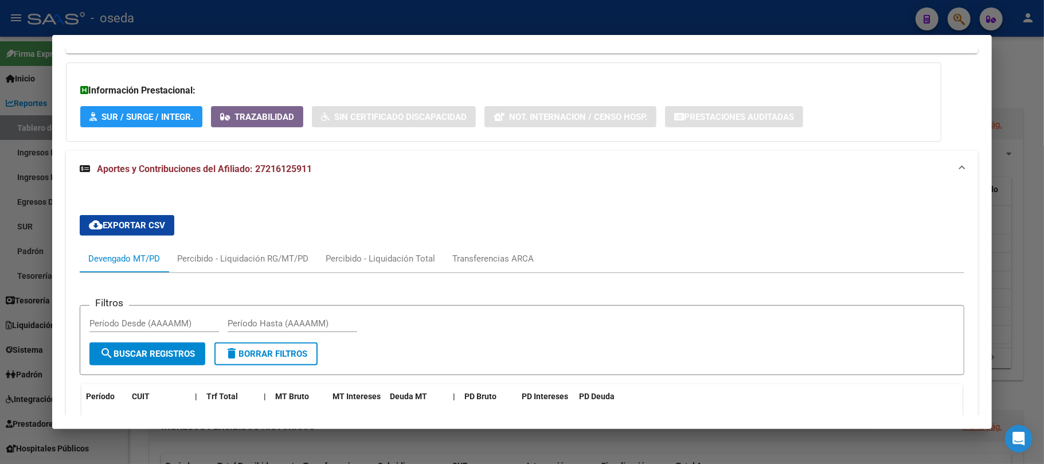
scroll to position [118, 0]
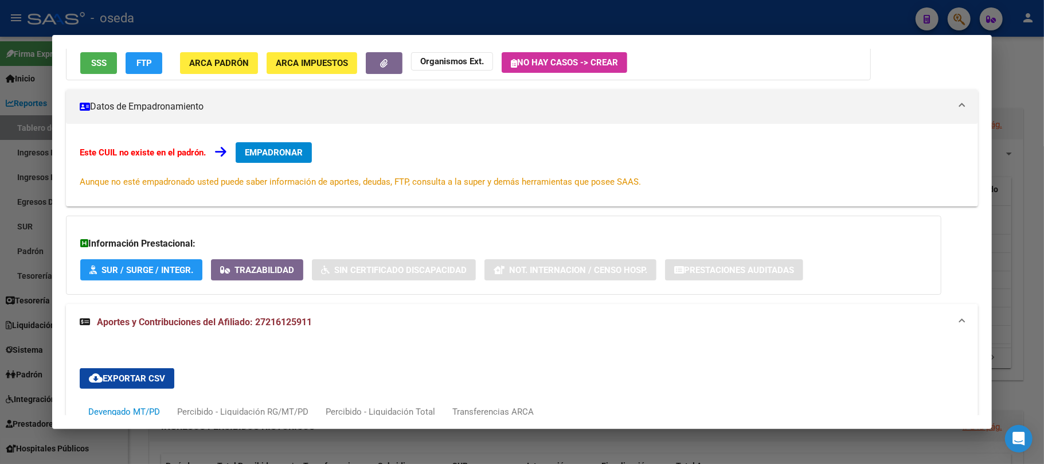
drag, startPoint x: 442, startPoint y: 181, endPoint x: 250, endPoint y: 168, distance: 192.4
click at [250, 168] on div "Este CUIL no existe en el padrón. EMPADRONAR Aunque no esté empadronado usted p…" at bounding box center [522, 165] width 884 height 46
click at [159, 180] on span "Aunque no esté empadronado usted puede saber información de aportes, deudas, FT…" at bounding box center [360, 182] width 561 height 10
drag, startPoint x: 81, startPoint y: 182, endPoint x: 648, endPoint y: 179, distance: 566.8
click at [648, 179] on div "Este CUIL no existe en el padrón. EMPADRONAR Aunque no esté empadronado usted p…" at bounding box center [522, 165] width 884 height 46
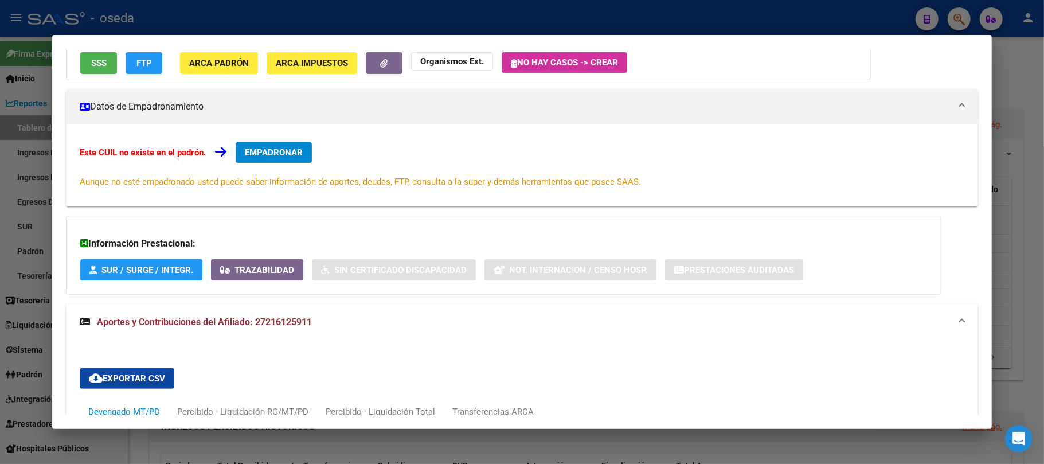
click at [648, 179] on div "Este CUIL no existe en el padrón. EMPADRONAR Aunque no esté empadronado usted p…" at bounding box center [522, 165] width 884 height 46
drag, startPoint x: 648, startPoint y: 179, endPoint x: 67, endPoint y: 190, distance: 580.7
click at [67, 190] on div "Este CUIL no existe en el padrón. EMPADRONAR Aunque no esté empadronado usted p…" at bounding box center [522, 169] width 912 height 55
click at [642, 179] on div "Este CUIL no existe en el padrón. EMPADRONAR Aunque no esté empadronado usted p…" at bounding box center [522, 165] width 884 height 46
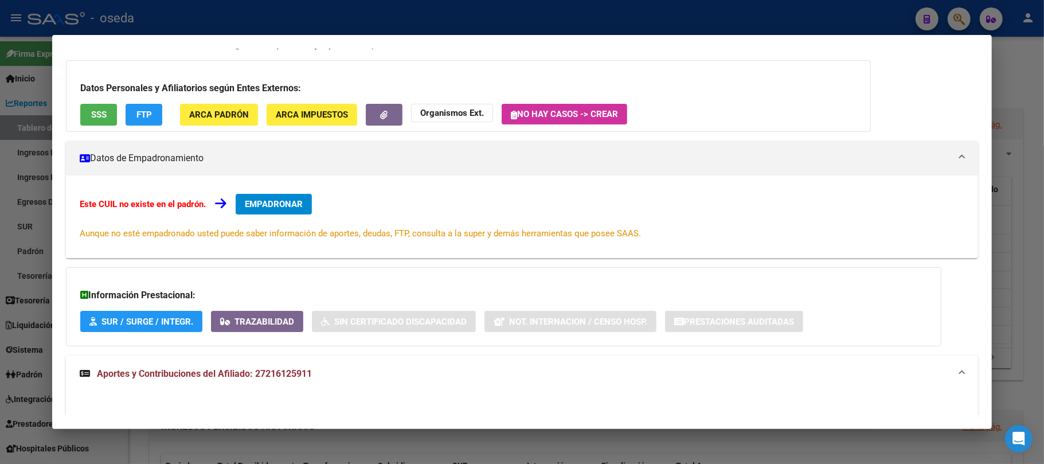
scroll to position [0, 0]
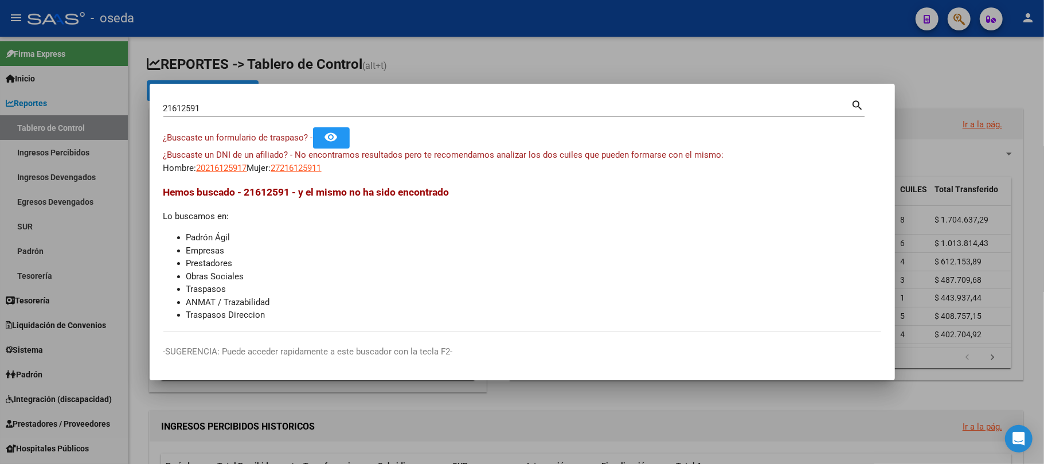
click at [214, 113] on div "21612591 Buscar (apellido, dni, [PERSON_NAME], [PERSON_NAME], cuit, obra social)" at bounding box center [507, 108] width 688 height 17
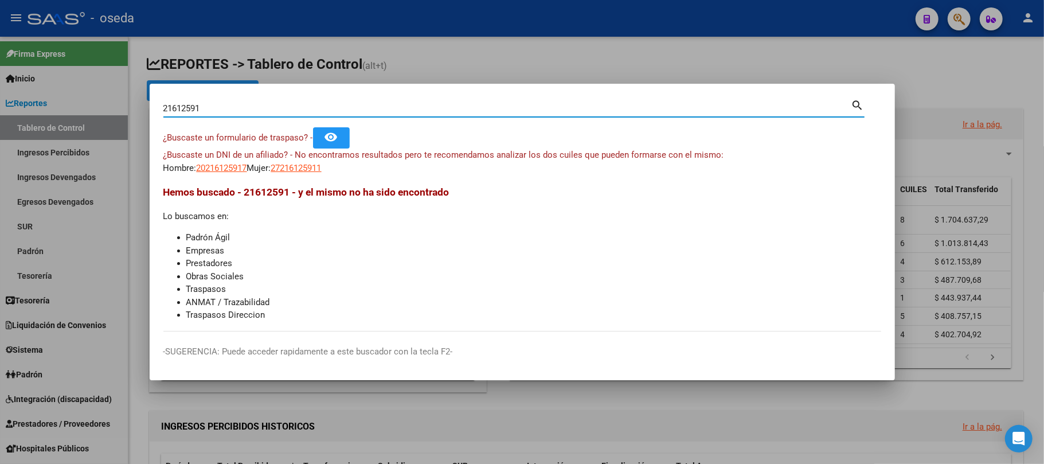
drag, startPoint x: 211, startPoint y: 112, endPoint x: 15, endPoint y: 112, distance: 196.6
click at [15, 112] on div "21612591 Buscar (apellido, dni, cuil, nro traspaso, cuit, obra social) search ¿…" at bounding box center [522, 232] width 1044 height 464
paste input "57238493"
type input "57238493"
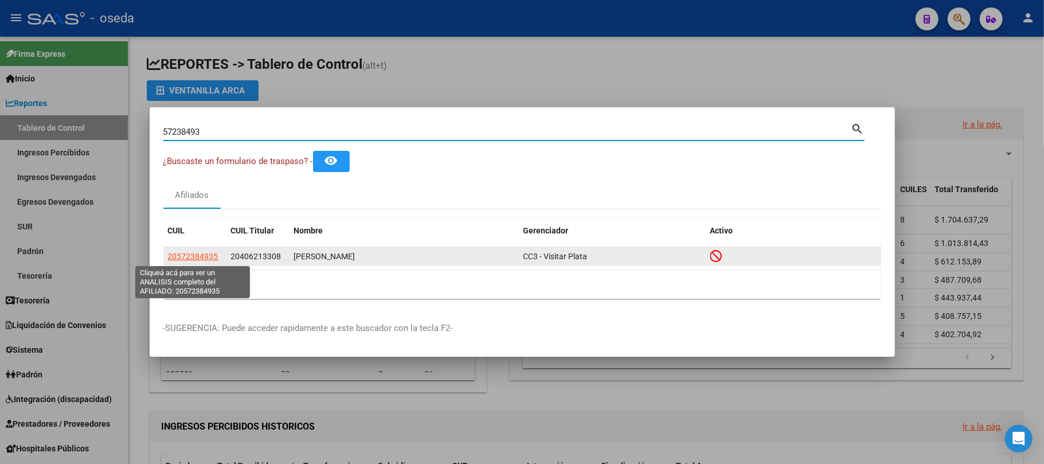
click at [191, 257] on span "20572384935" at bounding box center [193, 256] width 50 height 9
type textarea "20572384935"
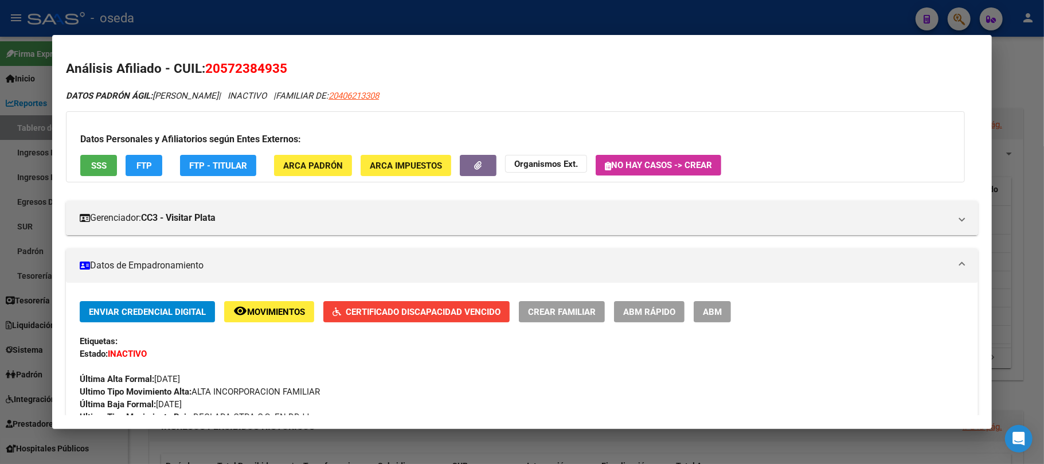
click at [97, 164] on span "SSS" at bounding box center [98, 165] width 15 height 10
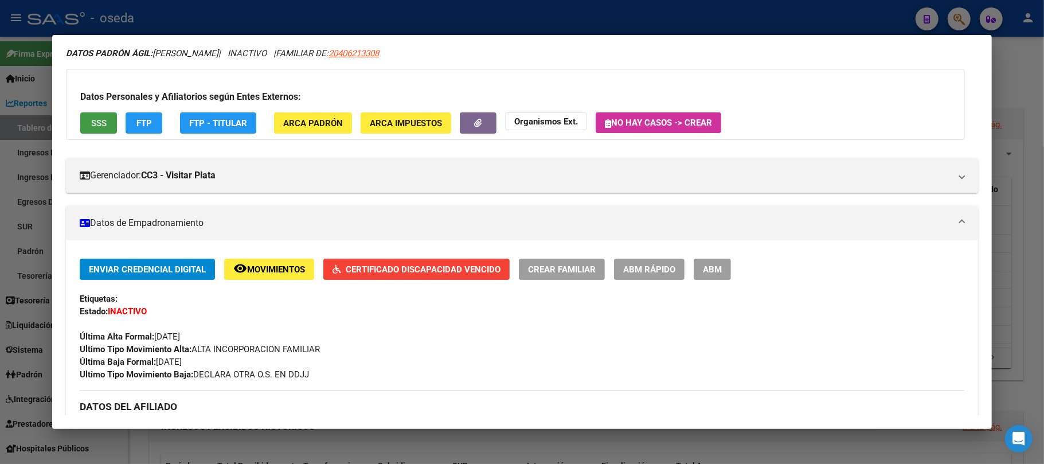
scroll to position [76, 0]
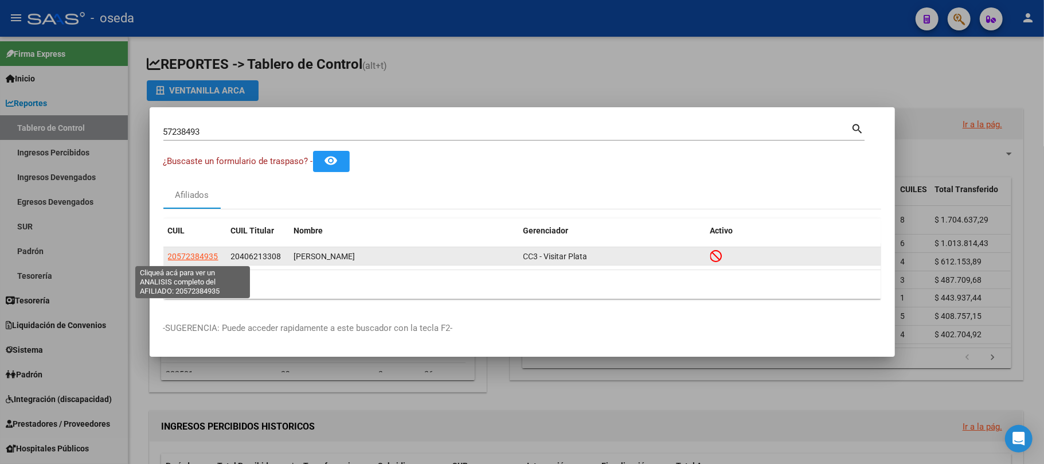
click at [197, 255] on span "20572384935" at bounding box center [193, 256] width 50 height 9
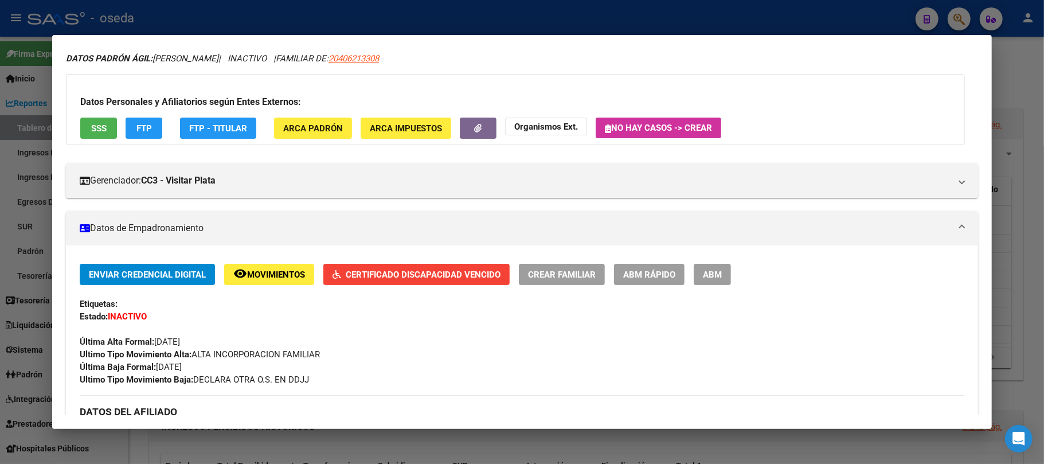
scroll to position [0, 0]
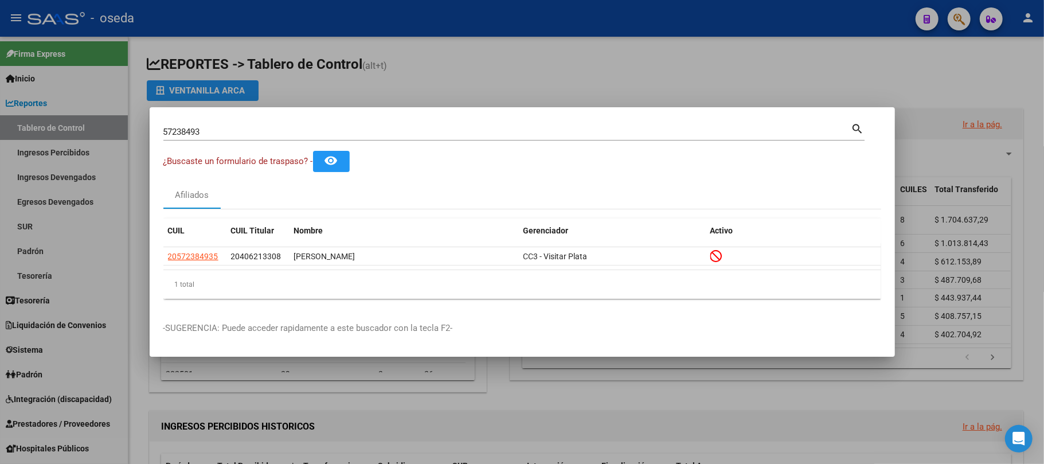
drag, startPoint x: 259, startPoint y: 131, endPoint x: 0, endPoint y: 115, distance: 259.6
click at [0, 115] on div "57238493 Buscar (apellido, dni, cuil, nro traspaso, cuit, obra social) search ¿…" at bounding box center [522, 232] width 1044 height 464
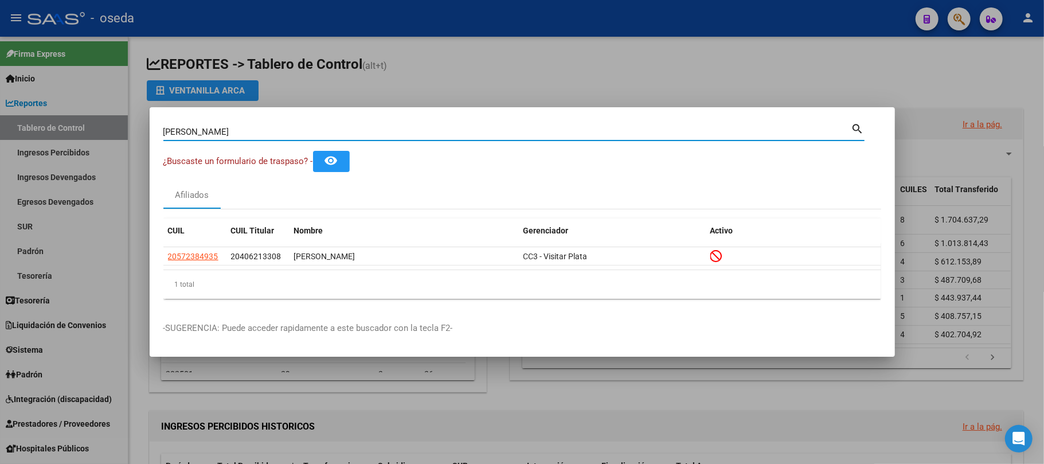
type input "[PERSON_NAME]"
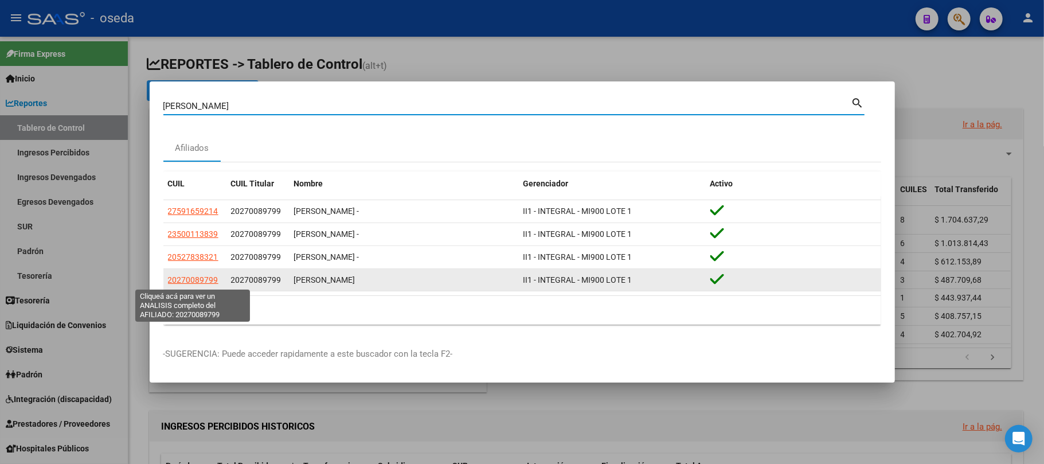
click at [191, 280] on span "20270089799" at bounding box center [193, 279] width 50 height 9
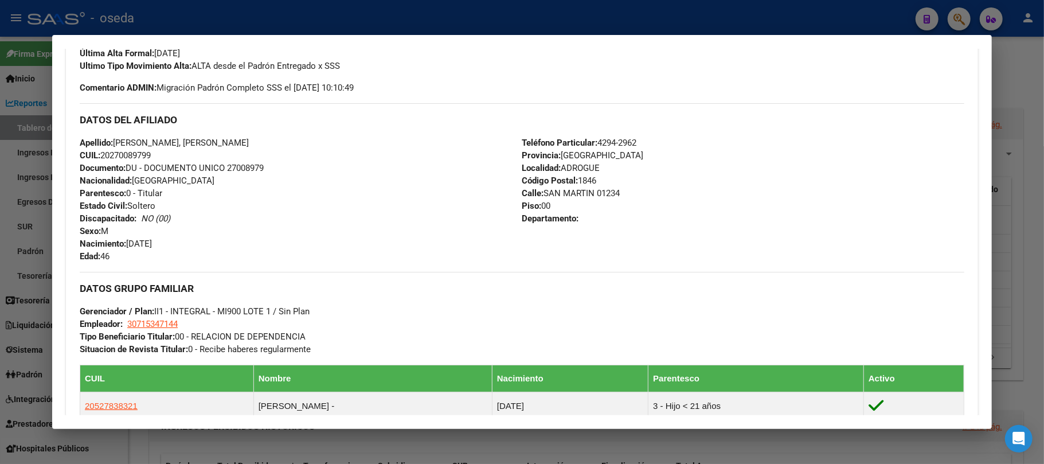
scroll to position [389, 0]
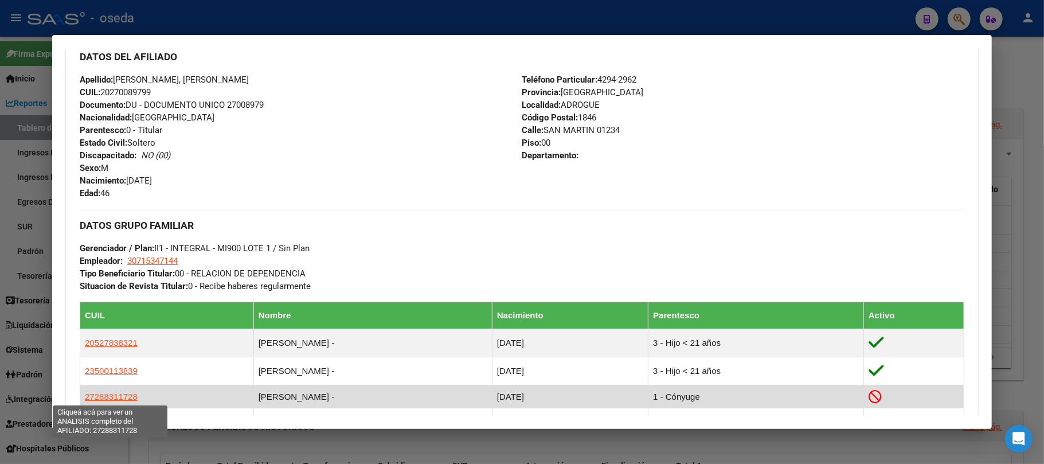
click at [104, 347] on span "27288311728" at bounding box center [111, 396] width 53 height 10
type textarea "27288311728"
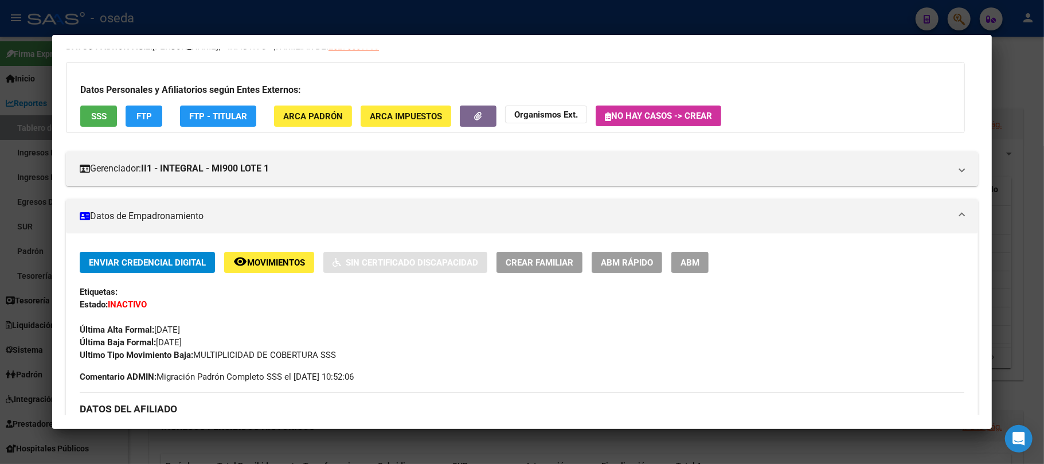
scroll to position [76, 0]
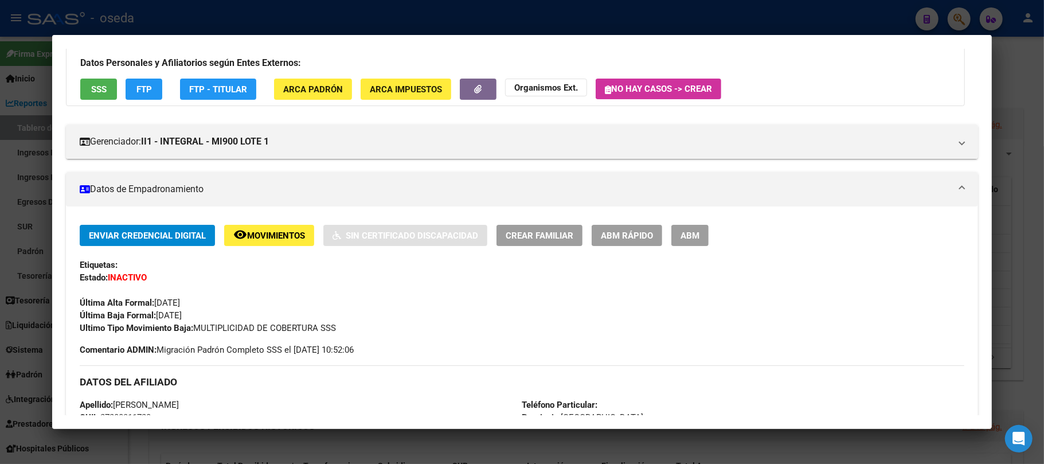
click at [269, 234] on span "Movimientos" at bounding box center [276, 235] width 58 height 10
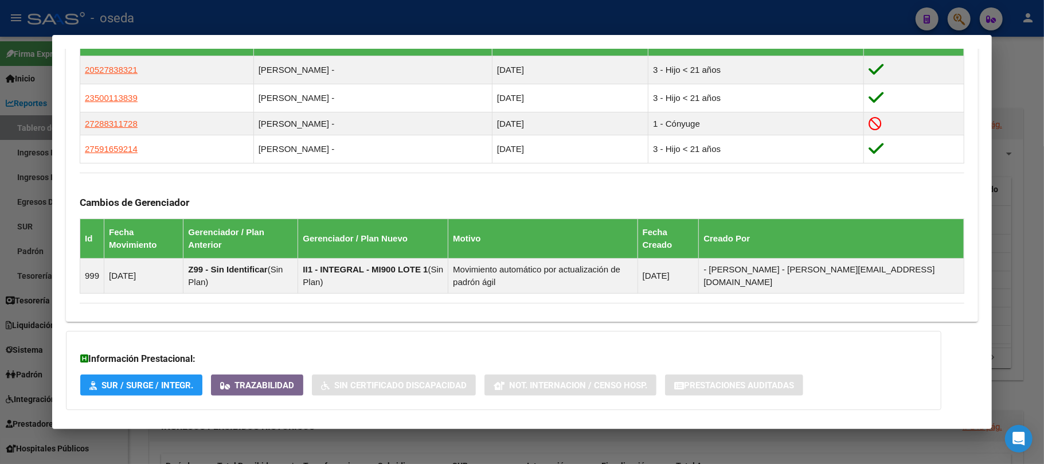
scroll to position [695, 0]
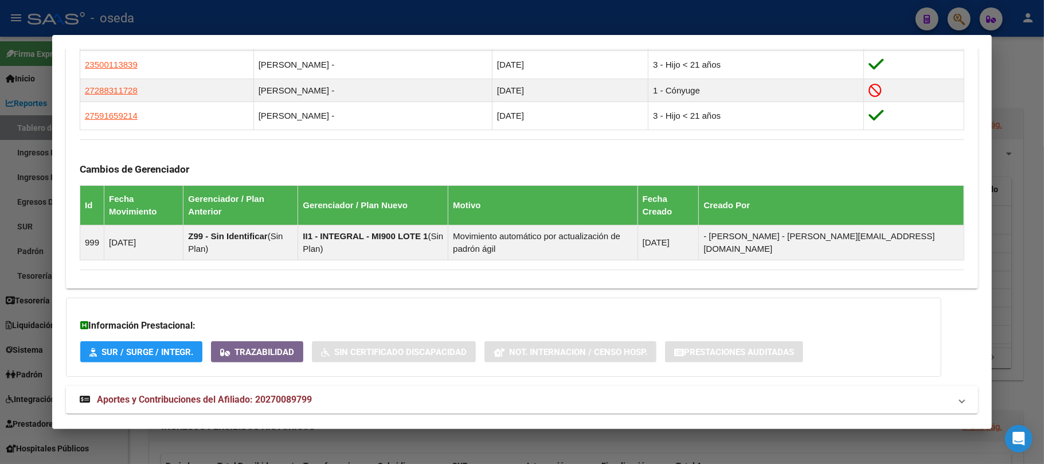
click at [257, 347] on span "Aportes y Contribuciones del Afiliado: 20270089799" at bounding box center [204, 399] width 215 height 11
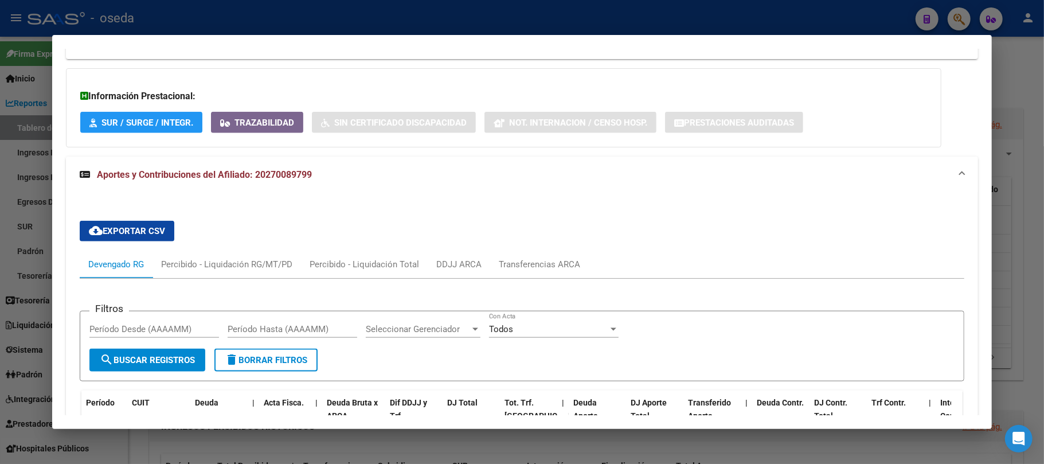
scroll to position [1229, 0]
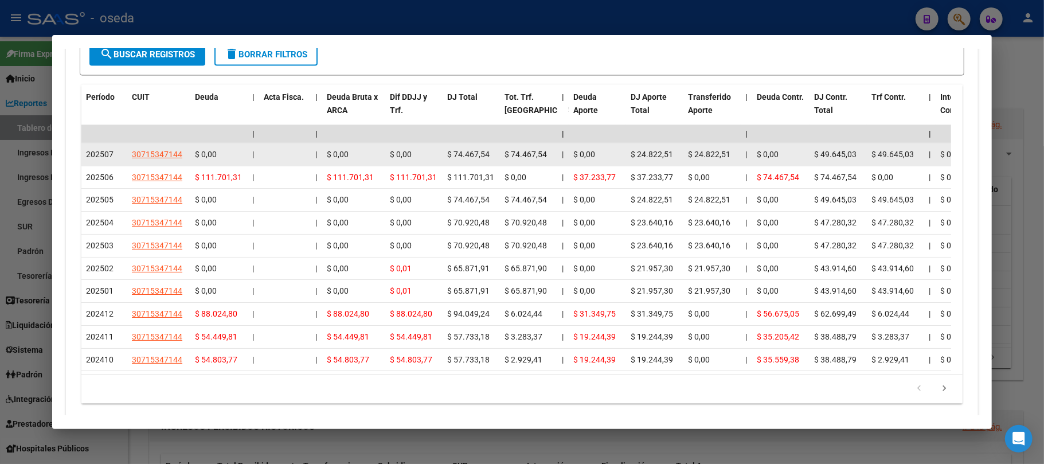
drag, startPoint x: 448, startPoint y: 134, endPoint x: 495, endPoint y: 131, distance: 47.1
click at [495, 148] on div "$ 74.467,54" at bounding box center [471, 154] width 48 height 13
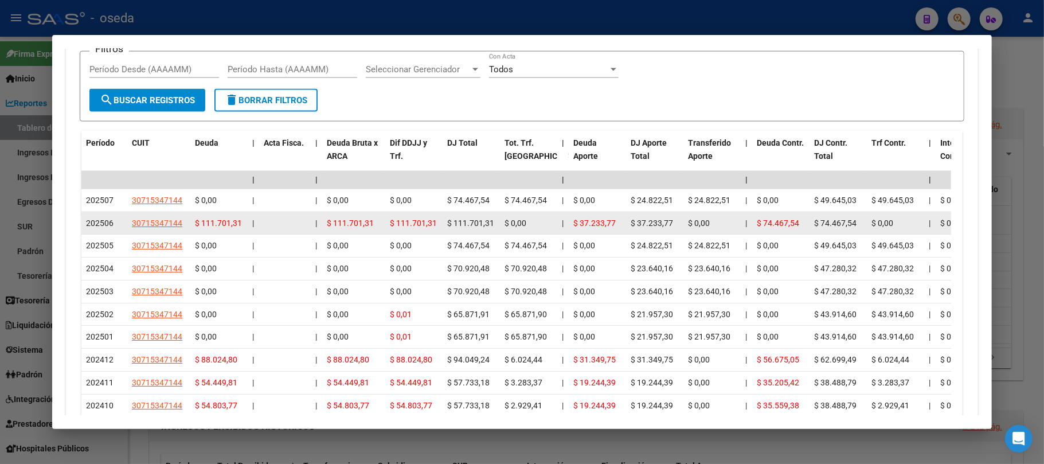
scroll to position [1153, 0]
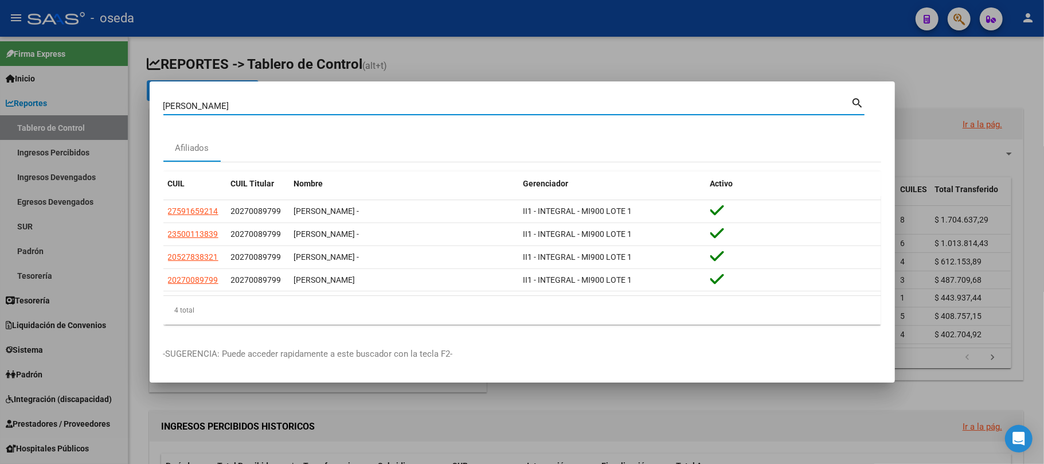
drag, startPoint x: 236, startPoint y: 104, endPoint x: 0, endPoint y: 111, distance: 236.2
click at [0, 111] on div "[PERSON_NAME] (apellido, dni, cuil, nro traspaso, cuit, obra social) search Afi…" at bounding box center [522, 232] width 1044 height 464
type input "[PERSON_NAME]"
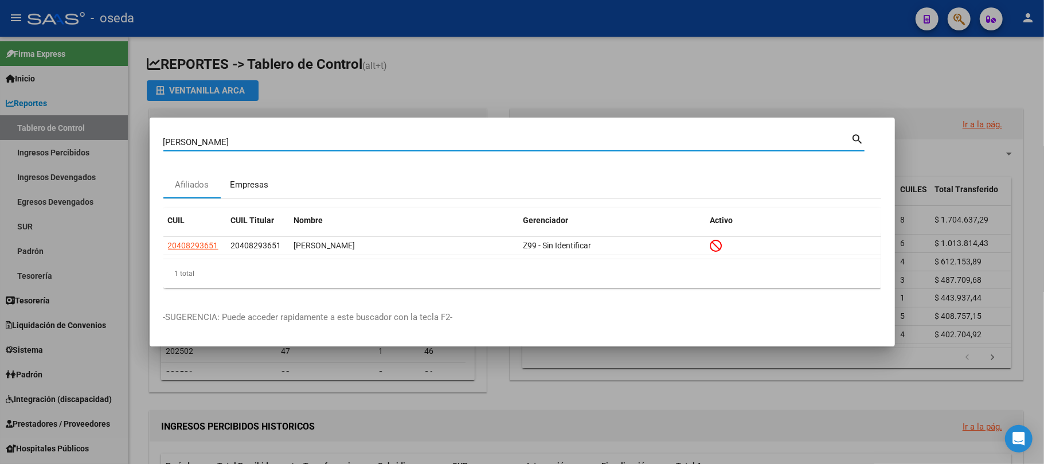
click at [246, 188] on div "Empresas" at bounding box center [249, 184] width 38 height 13
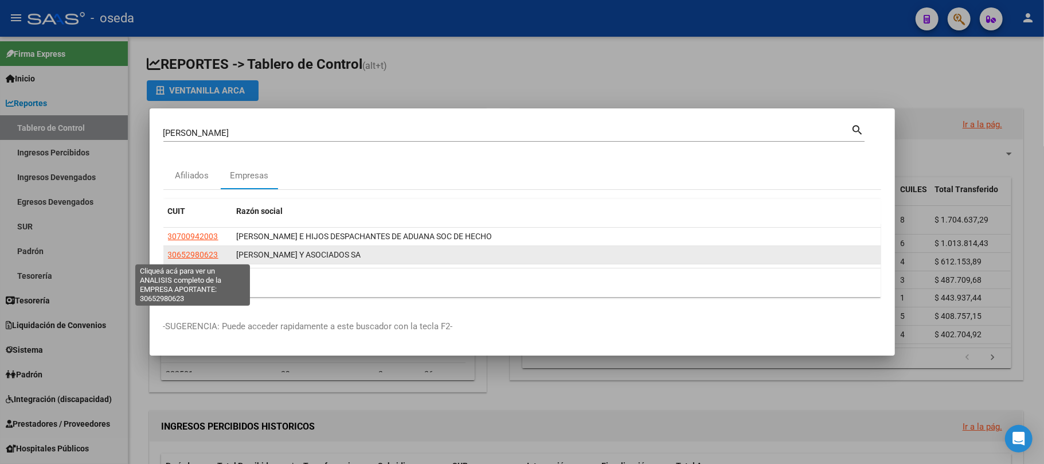
click at [195, 253] on span "30652980623" at bounding box center [193, 254] width 50 height 9
type textarea "30652980623"
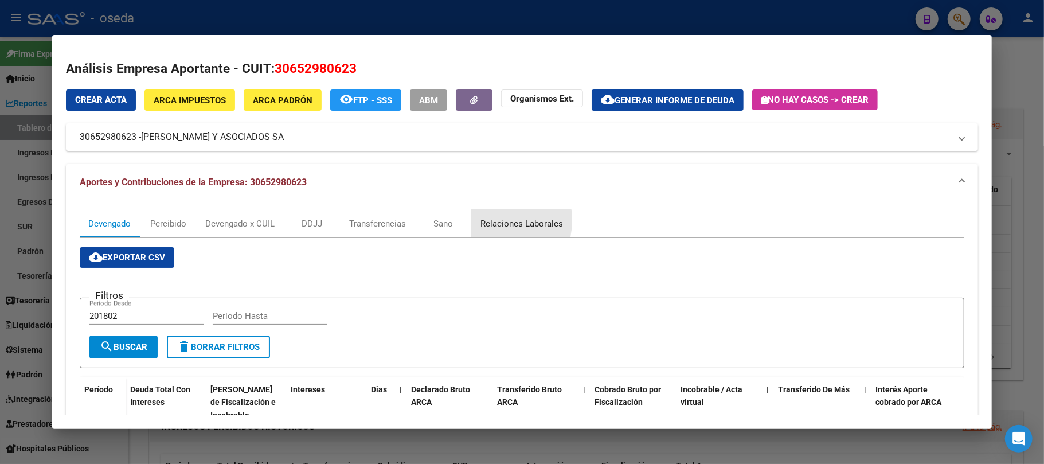
click at [485, 220] on div "Relaciones Laborales" at bounding box center [521, 223] width 83 height 13
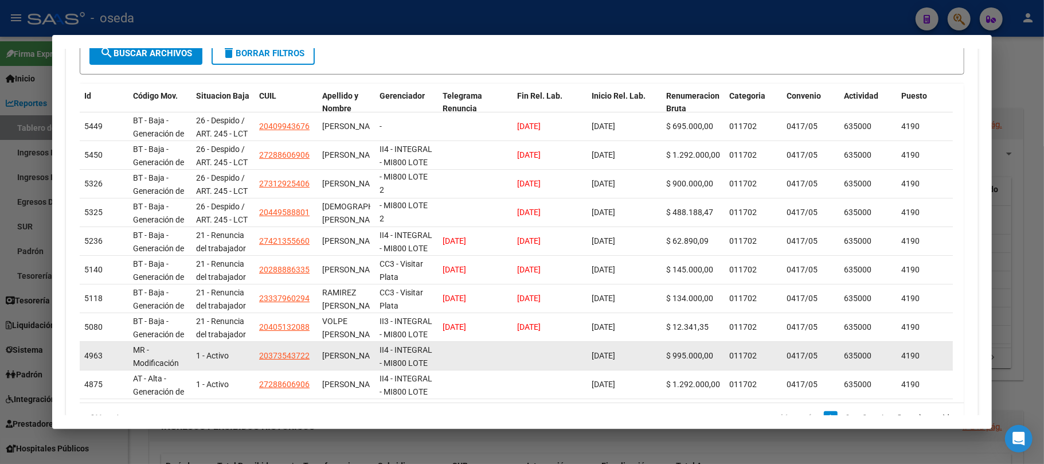
scroll to position [352, 0]
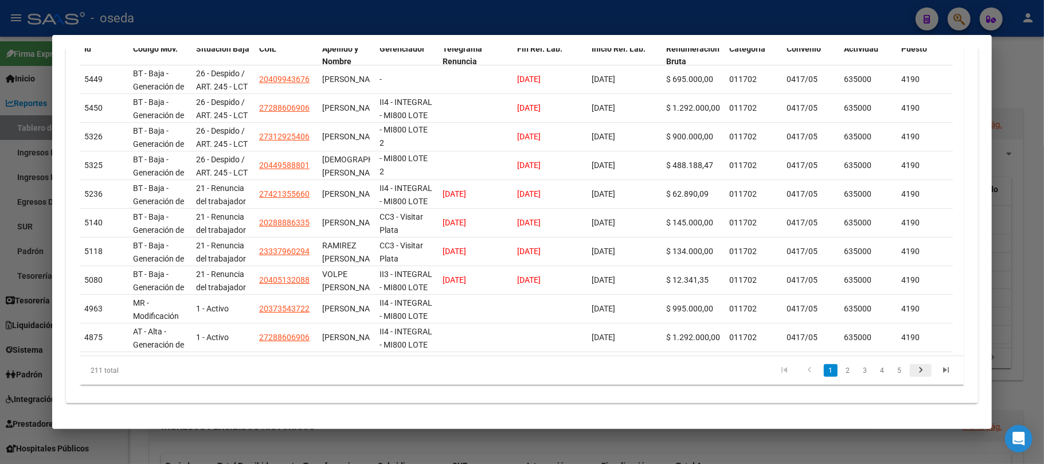
click at [782, 347] on icon "go to next page" at bounding box center [920, 371] width 15 height 14
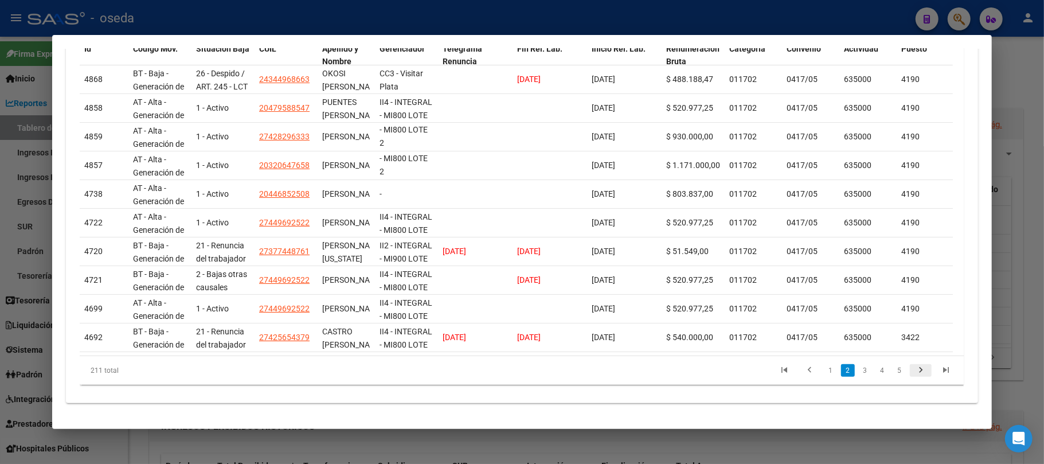
click at [782, 347] on icon "go to next page" at bounding box center [920, 371] width 15 height 14
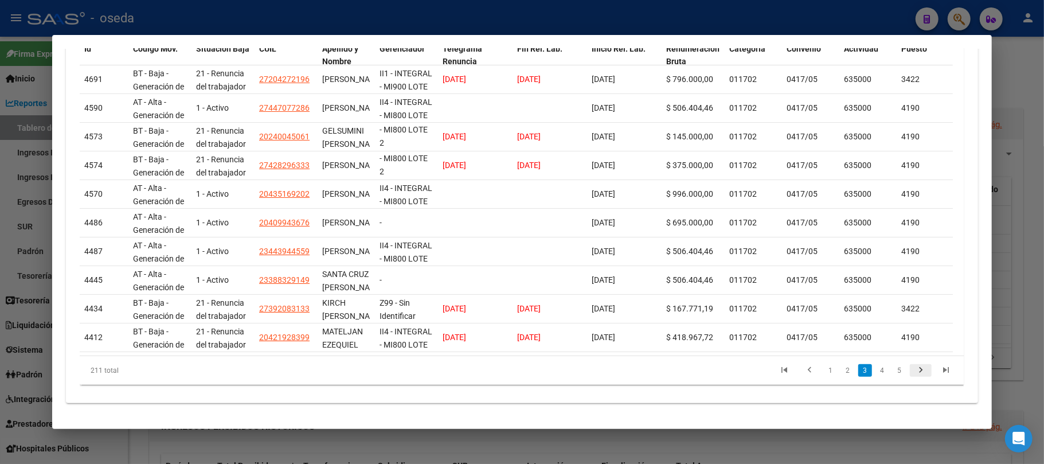
click at [782, 347] on icon "go to next page" at bounding box center [920, 371] width 15 height 14
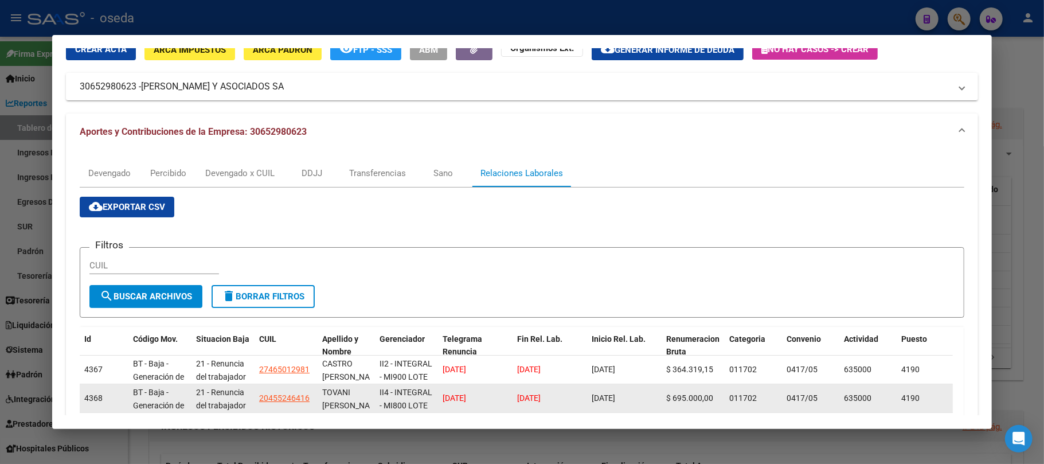
scroll to position [0, 0]
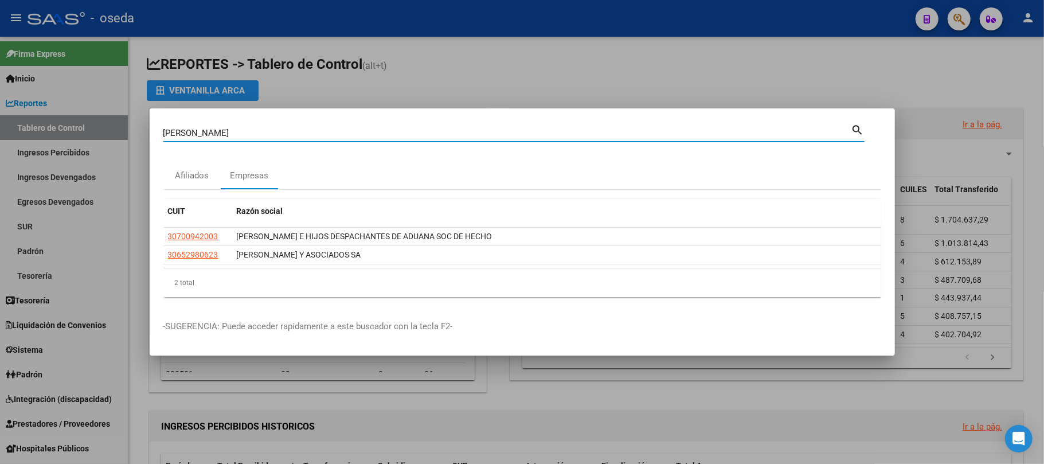
drag, startPoint x: 309, startPoint y: 127, endPoint x: 0, endPoint y: 105, distance: 310.2
click at [0, 107] on div "[PERSON_NAME] (apellido, dni, cuil, [PERSON_NAME], cuit, obra social) search Af…" at bounding box center [522, 232] width 1044 height 464
type input "larroca"
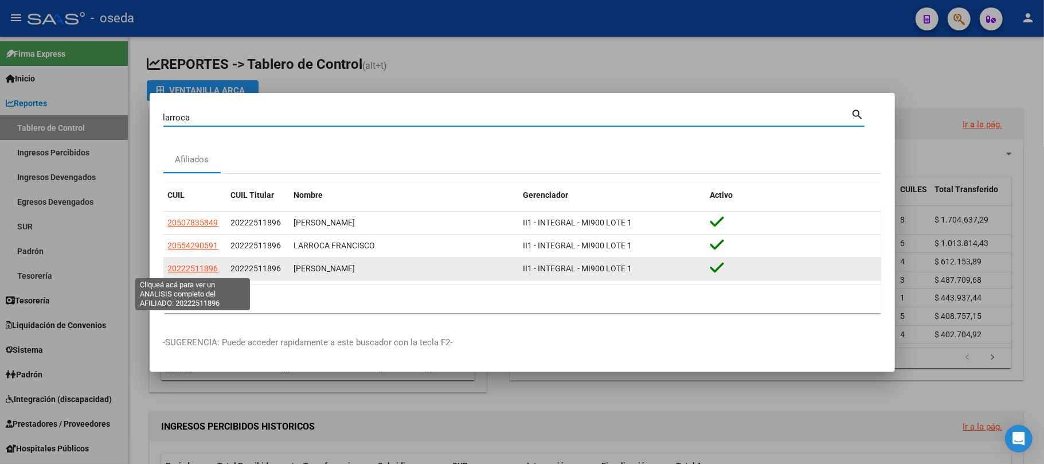
click at [181, 265] on span "20222511896" at bounding box center [193, 268] width 50 height 9
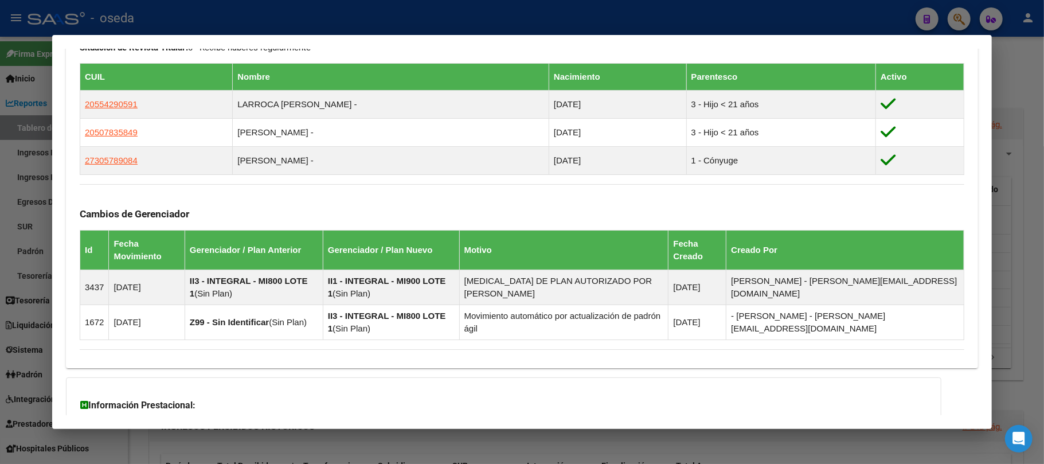
scroll to position [732, 0]
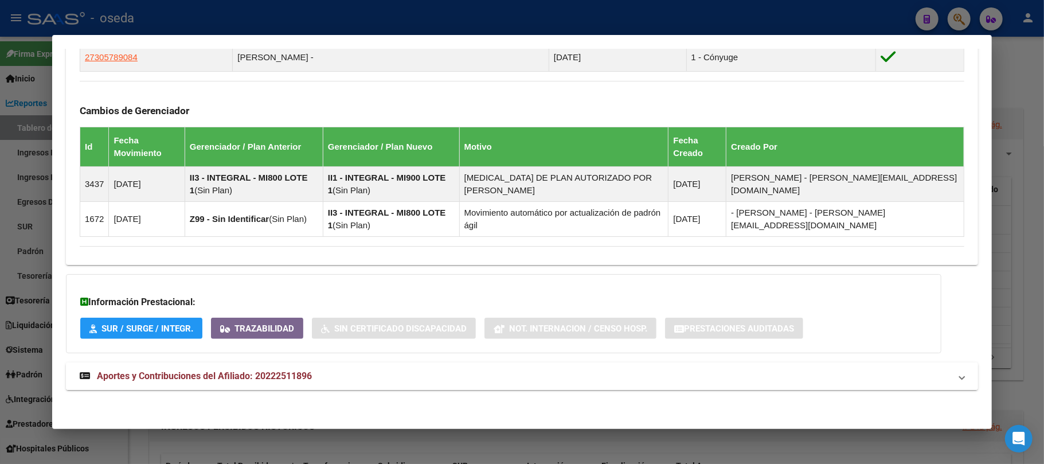
click at [178, 347] on span "Aportes y Contribuciones del Afiliado: 20222511896" at bounding box center [204, 375] width 215 height 11
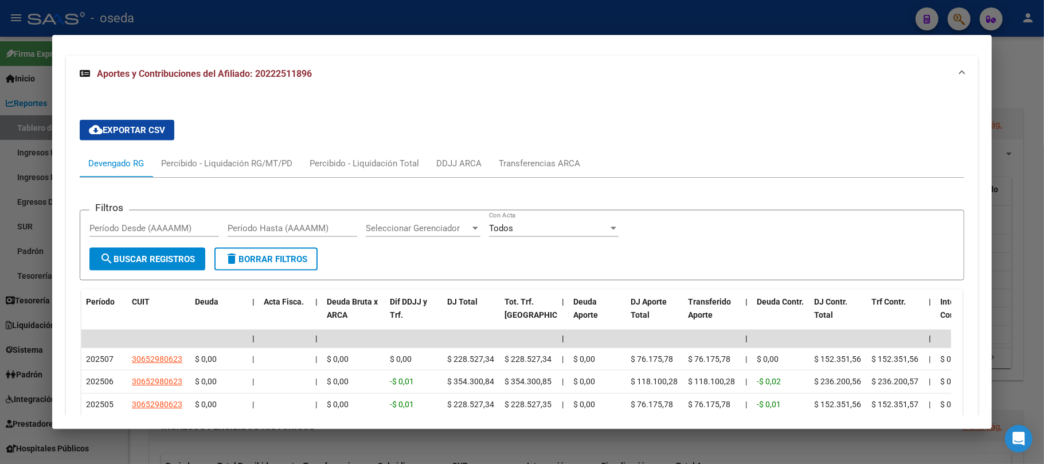
scroll to position [1037, 0]
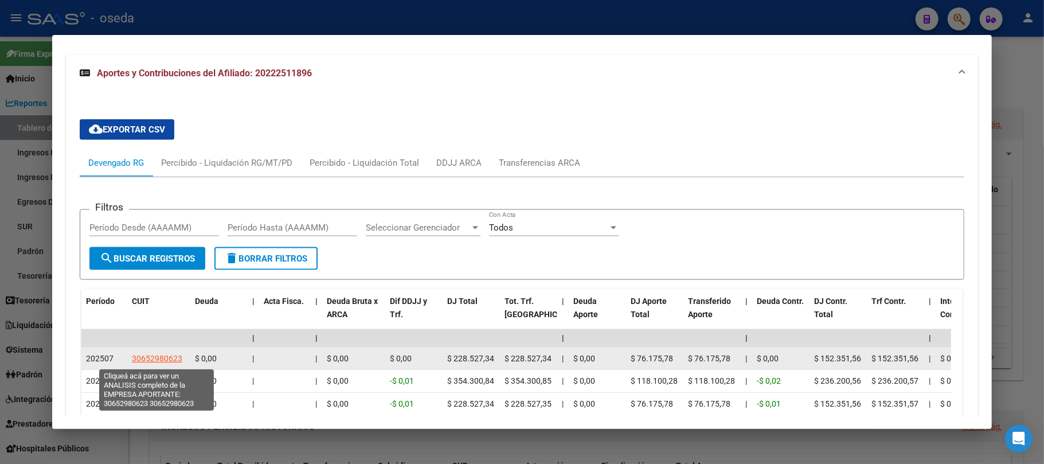
click at [170, 347] on span "30652980623" at bounding box center [157, 358] width 50 height 9
type textarea "30652980623"
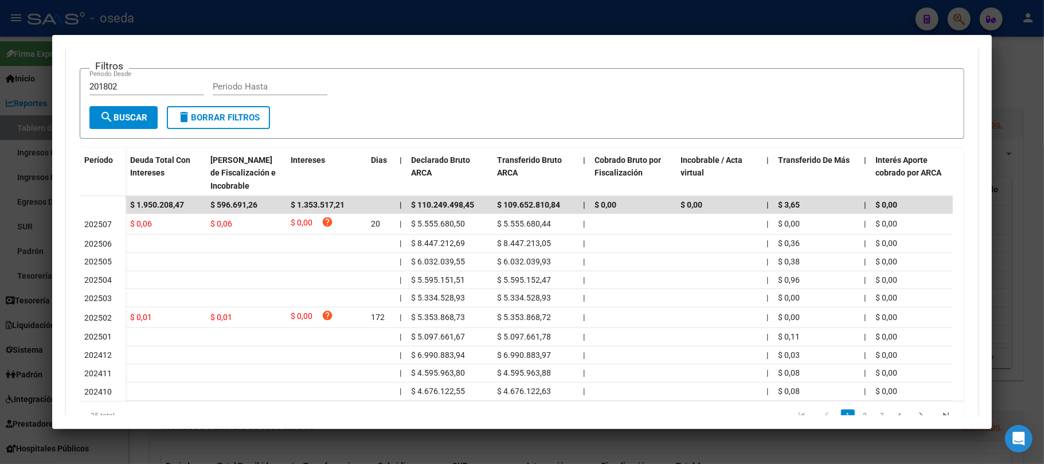
scroll to position [0, 0]
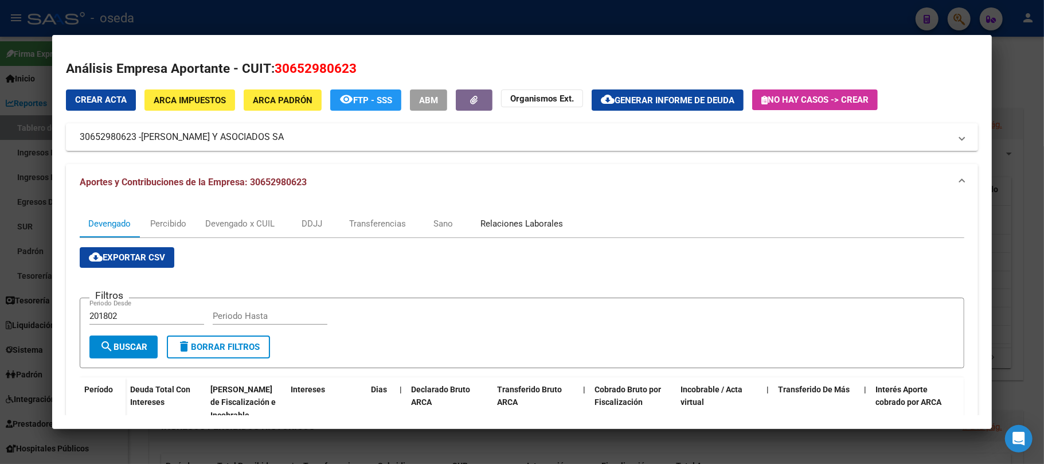
click at [526, 219] on div "Relaciones Laborales" at bounding box center [521, 223] width 83 height 13
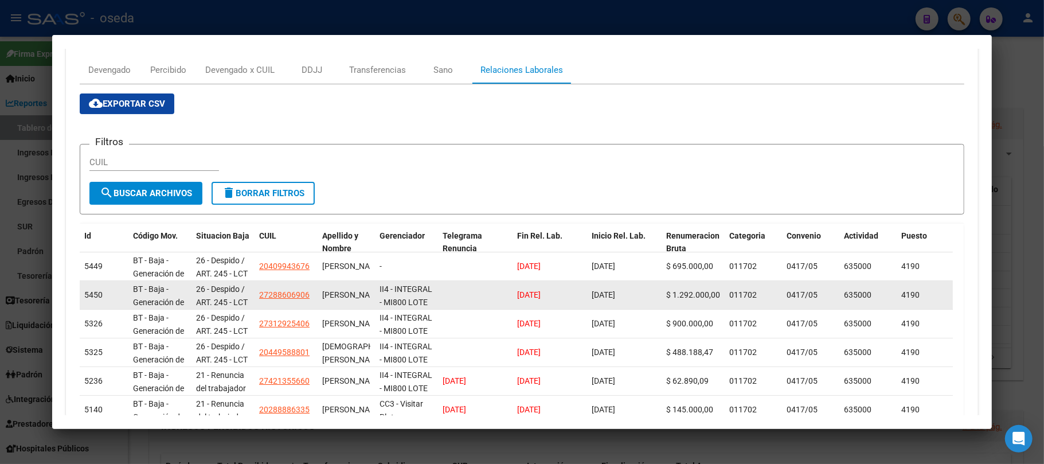
scroll to position [152, 0]
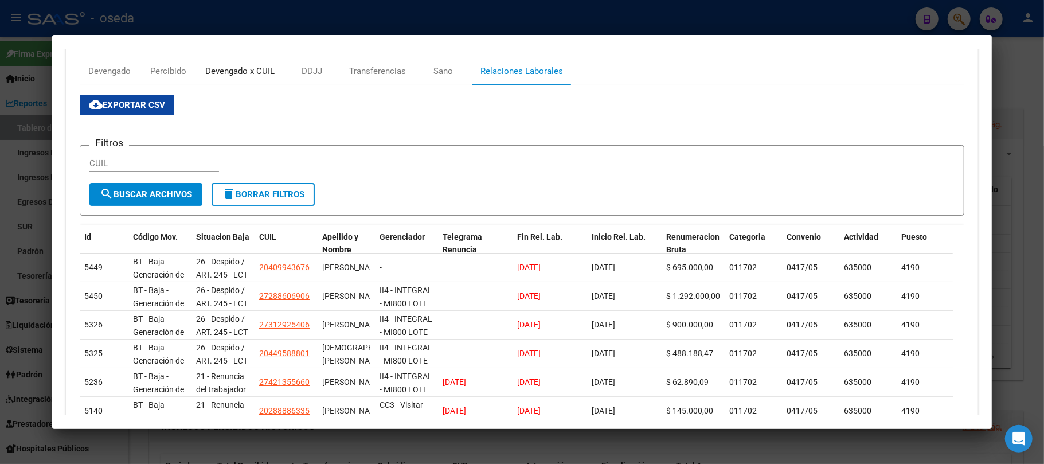
click at [230, 72] on div "Devengado x CUIL" at bounding box center [239, 71] width 69 height 13
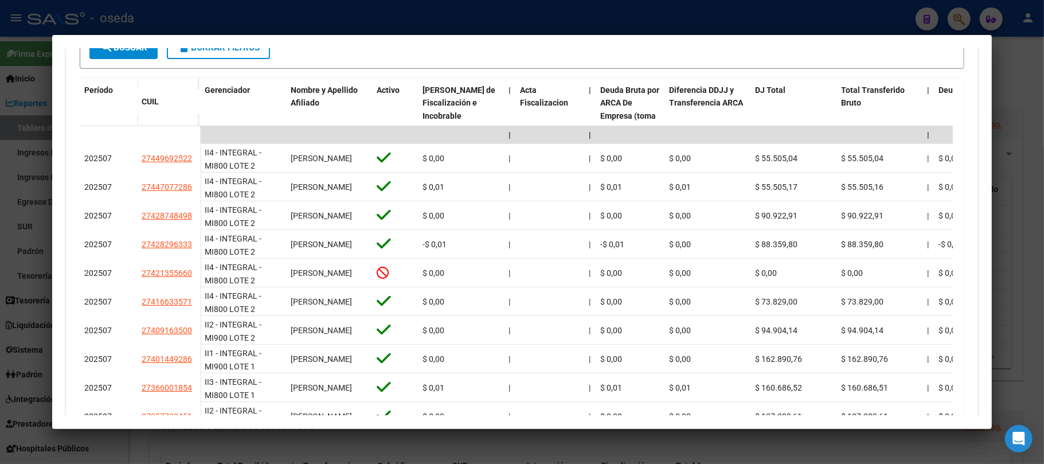
scroll to position [305, 0]
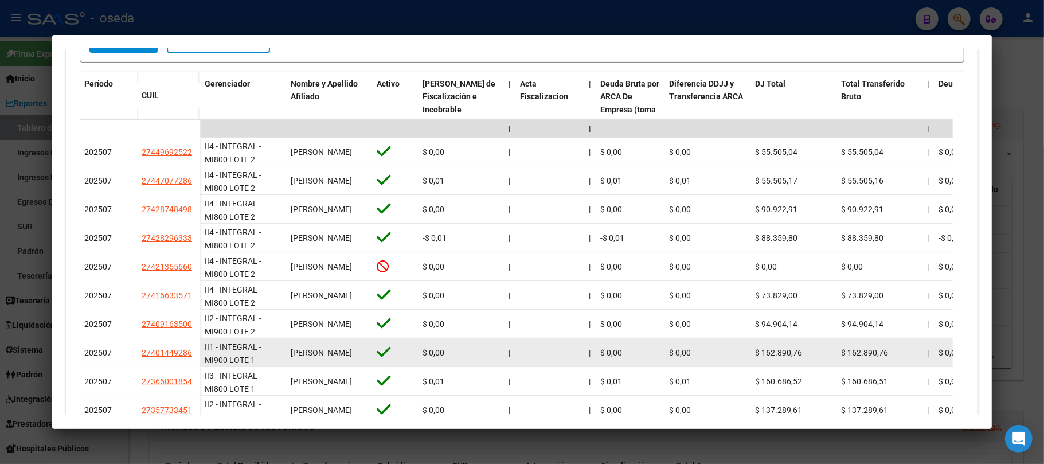
click at [343, 347] on div "[PERSON_NAME]" at bounding box center [329, 352] width 77 height 13
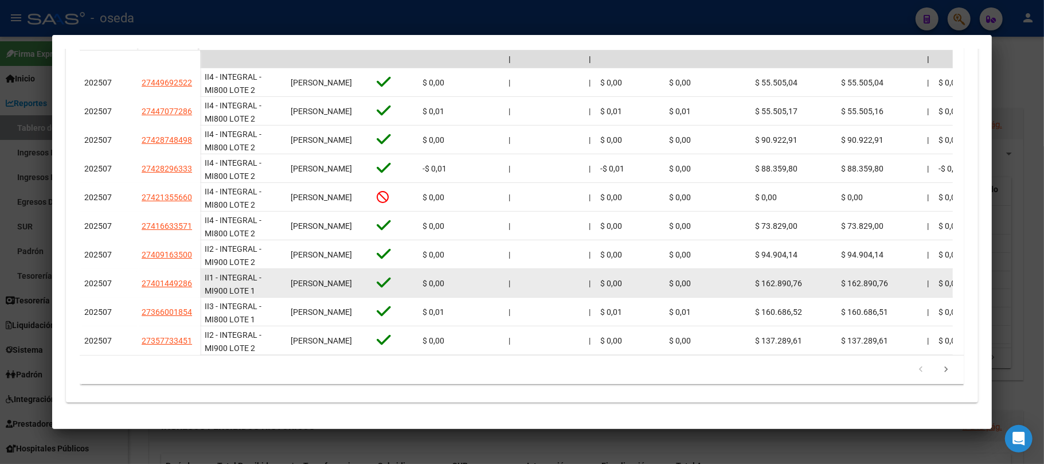
scroll to position [386, 0]
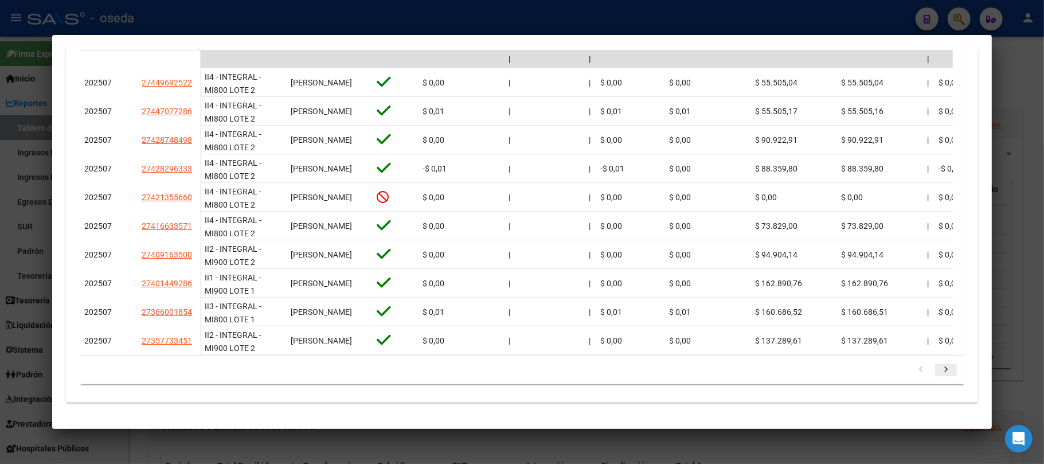
click at [782, 347] on icon "go to next page" at bounding box center [945, 371] width 15 height 14
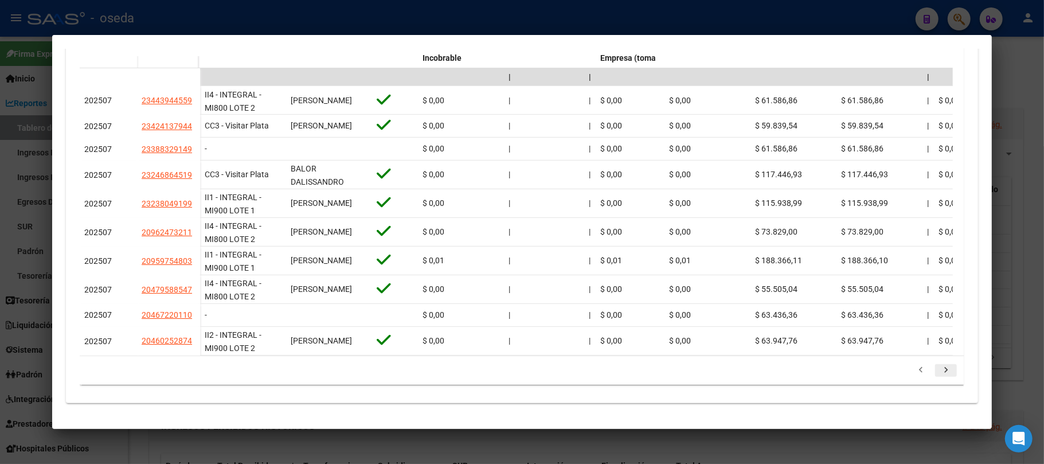
scroll to position [375, 0]
click at [782, 347] on icon "go to next page" at bounding box center [945, 371] width 15 height 14
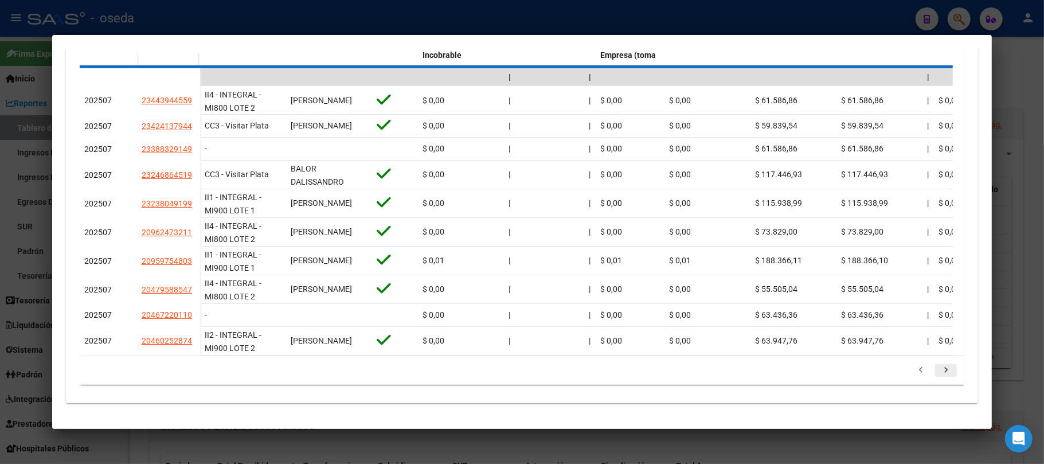
scroll to position [358, 0]
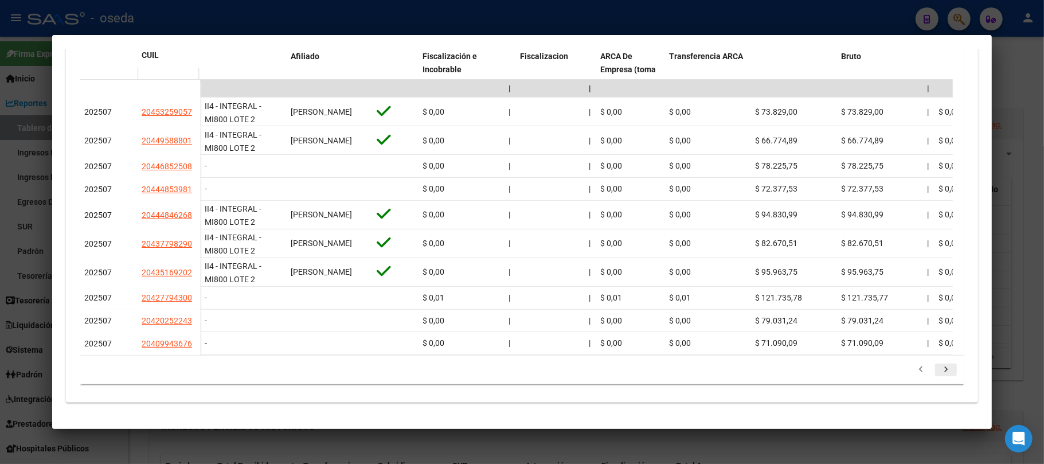
click at [782, 347] on icon "go to next page" at bounding box center [945, 371] width 15 height 14
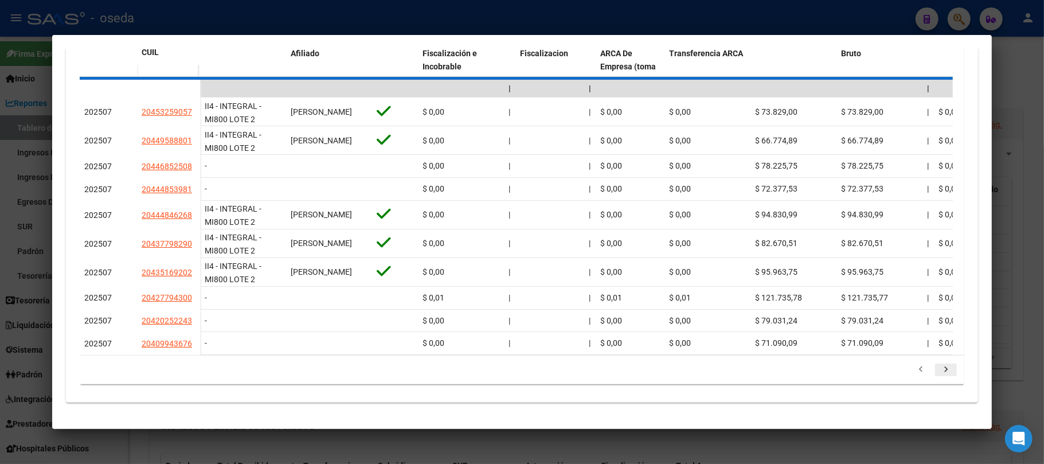
scroll to position [375, 0]
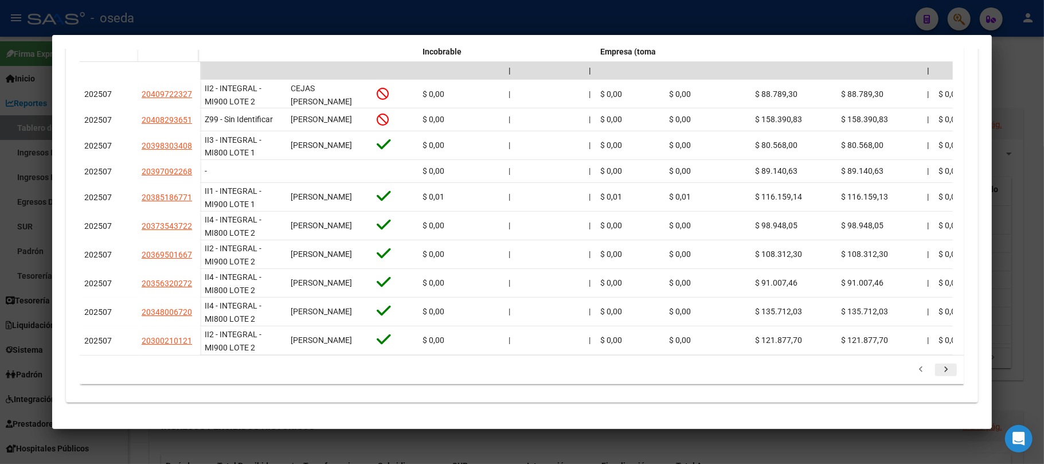
click at [782, 347] on icon "go to next page" at bounding box center [945, 371] width 15 height 14
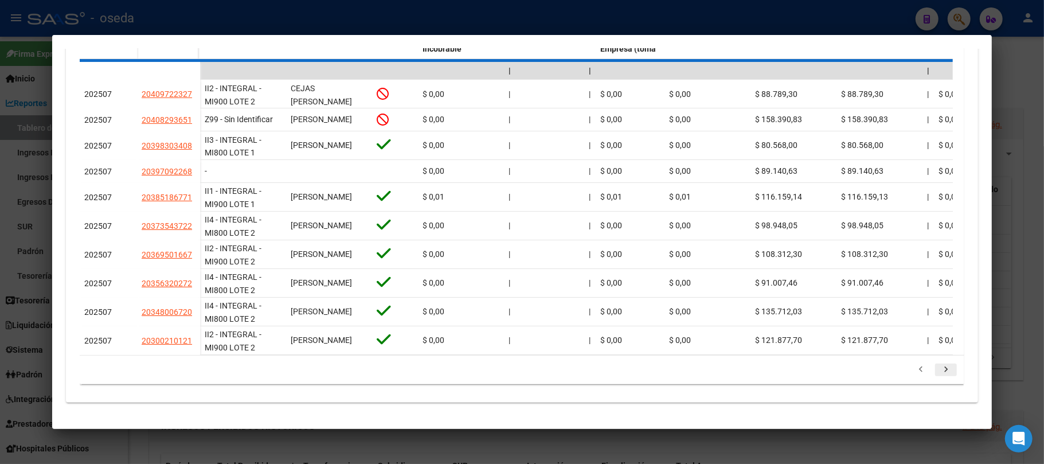
scroll to position [386, 0]
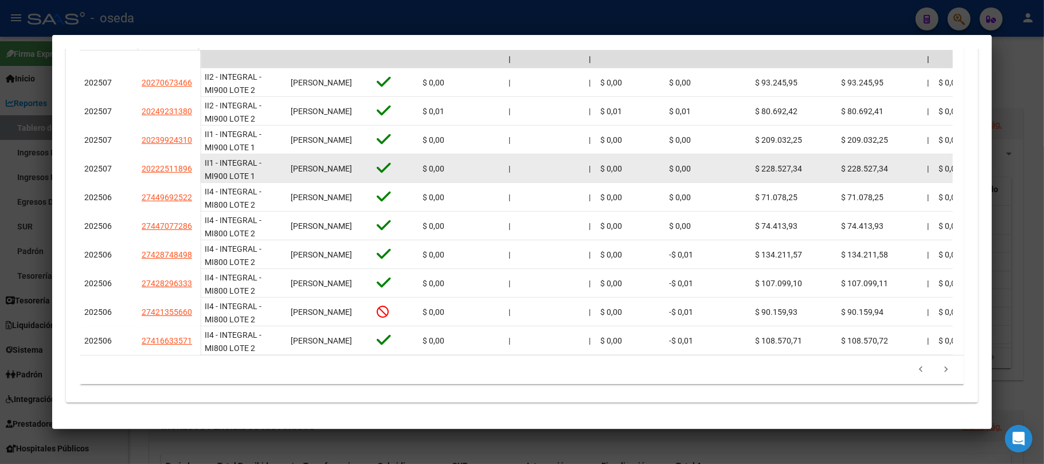
drag, startPoint x: 337, startPoint y: 162, endPoint x: 278, endPoint y: 146, distance: 61.2
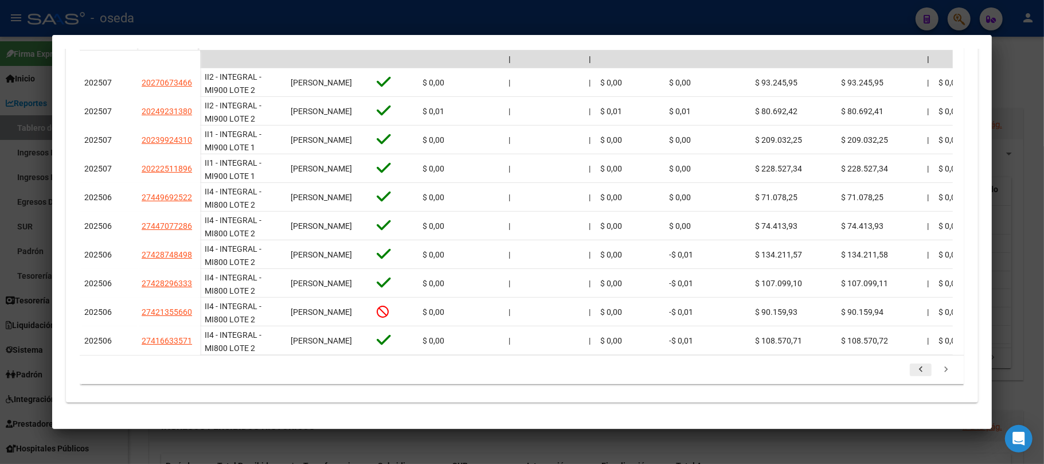
click at [782, 347] on icon "go to previous page" at bounding box center [920, 371] width 15 height 14
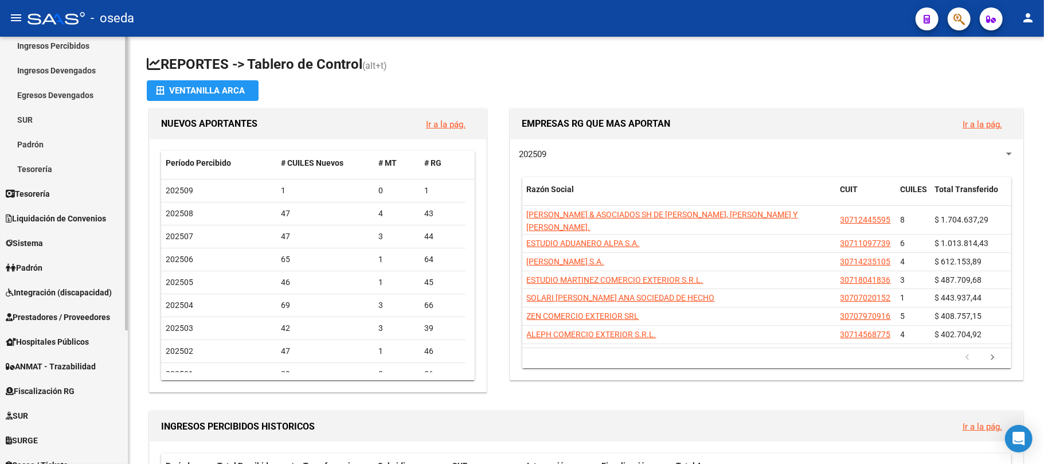
scroll to position [152, 0]
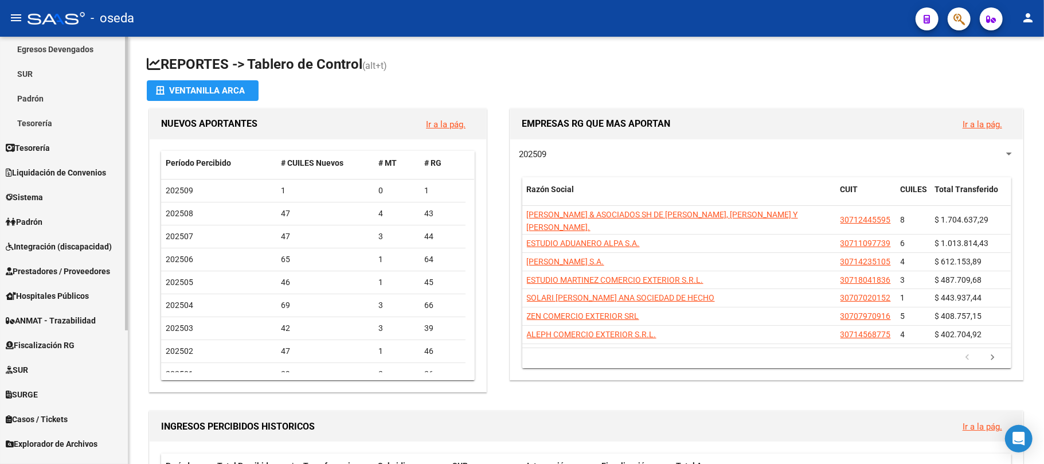
click at [61, 199] on link "Sistema" at bounding box center [64, 197] width 128 height 25
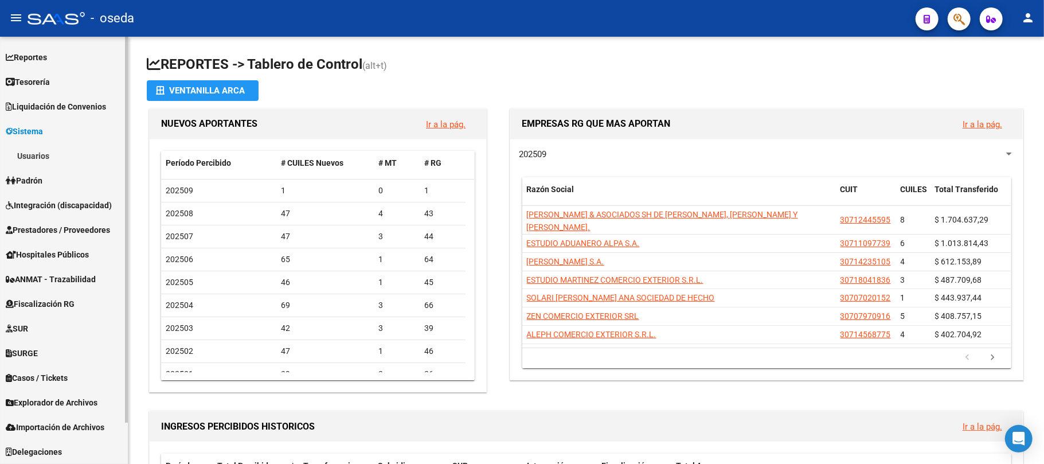
scroll to position [46, 0]
click at [75, 154] on link "Usuarios" at bounding box center [64, 155] width 128 height 25
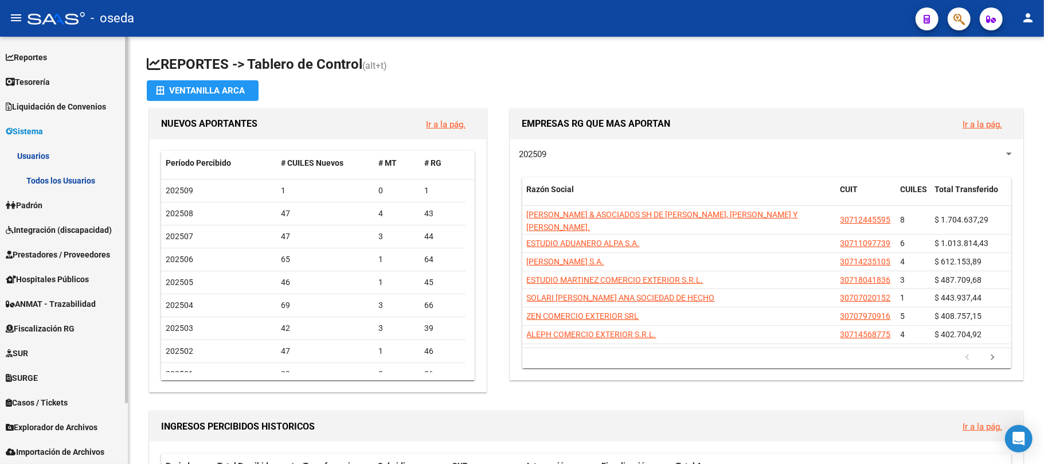
click at [71, 179] on link "Todos los Usuarios" at bounding box center [64, 180] width 128 height 25
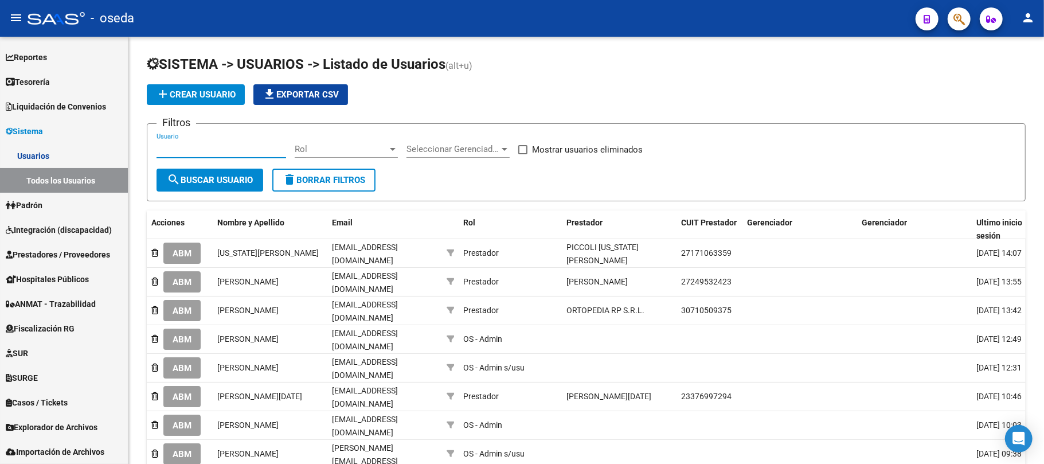
click at [186, 151] on input "Usuario" at bounding box center [221, 149] width 130 height 10
type input "carnava"
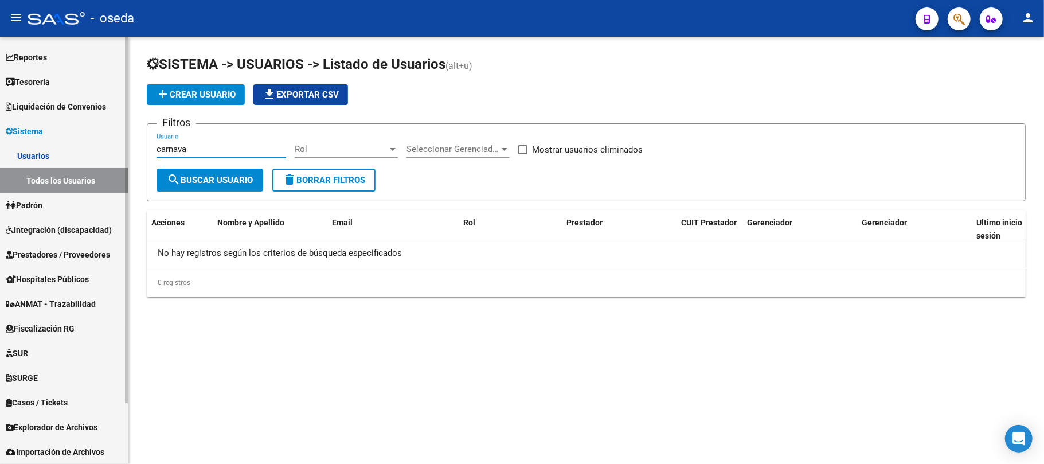
drag, startPoint x: 188, startPoint y: 151, endPoint x: 62, endPoint y: 131, distance: 127.7
click at [58, 132] on mat-sidenav-container "Firma Express Inicio Instructivos Contacto OS Reportes Tablero de Control Ingre…" at bounding box center [522, 250] width 1044 height 427
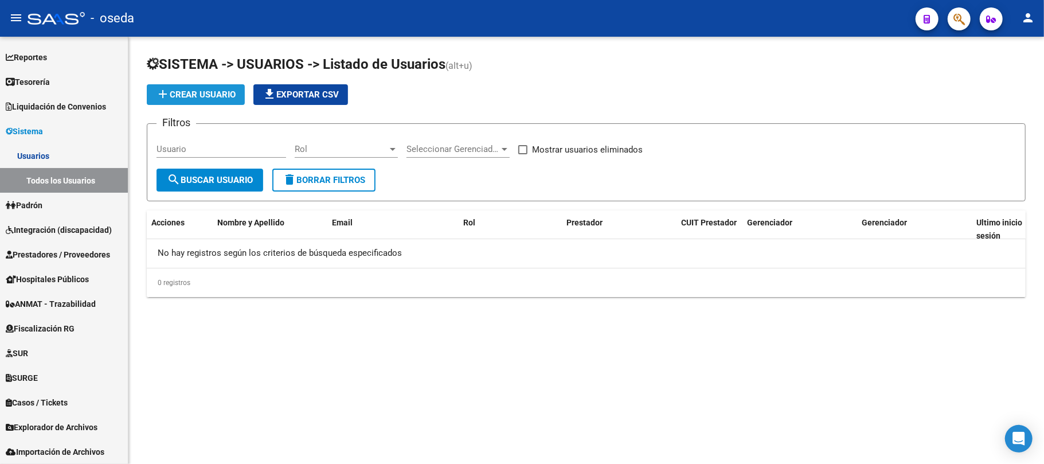
click at [166, 96] on mat-icon "add" at bounding box center [163, 94] width 14 height 14
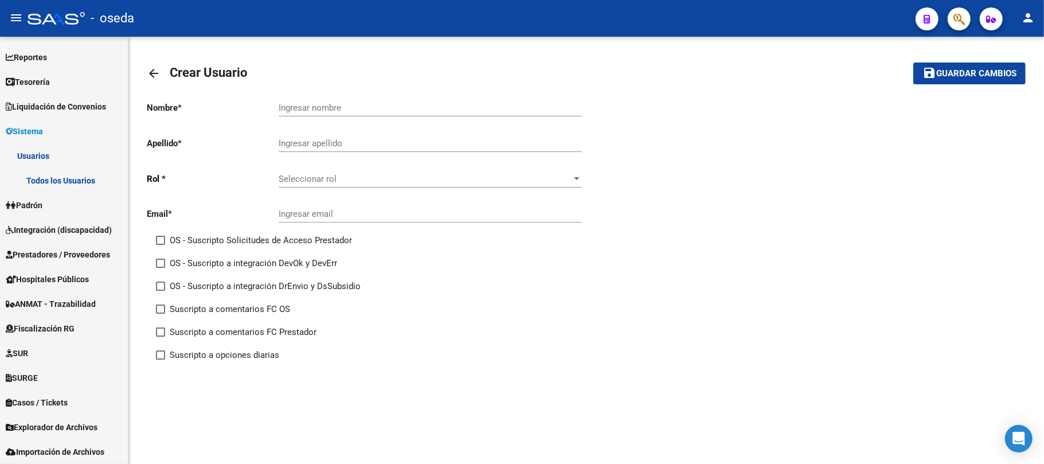
click at [299, 111] on input "Ingresar nombre" at bounding box center [430, 108] width 303 height 10
click at [367, 171] on div "Seleccionar rol Seleccionar rol" at bounding box center [430, 175] width 303 height 25
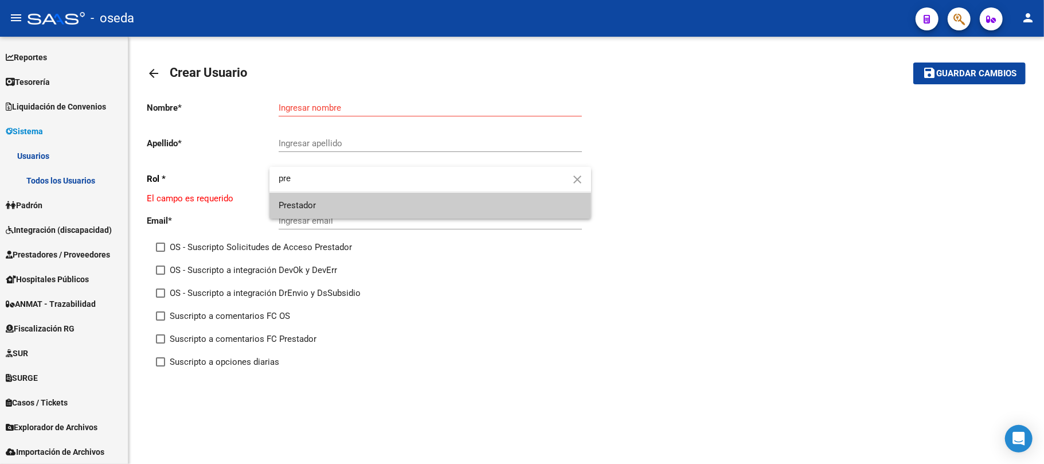
drag, startPoint x: 326, startPoint y: 203, endPoint x: 328, endPoint y: 211, distance: 9.1
click at [327, 207] on div "pre close Prestador" at bounding box center [430, 193] width 322 height 52
type input "pre"
click at [331, 211] on span "Prestador" at bounding box center [430, 206] width 303 height 26
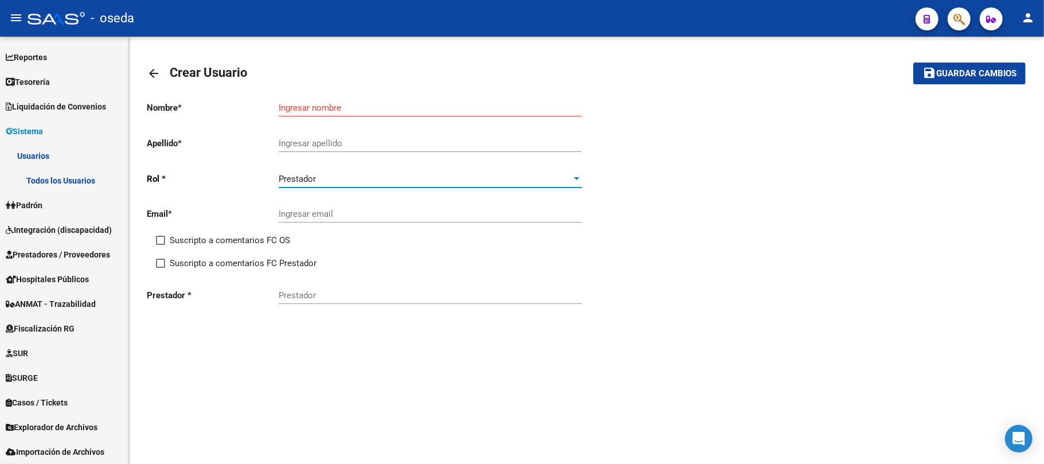
click at [340, 294] on input "Prestador" at bounding box center [430, 295] width 303 height 10
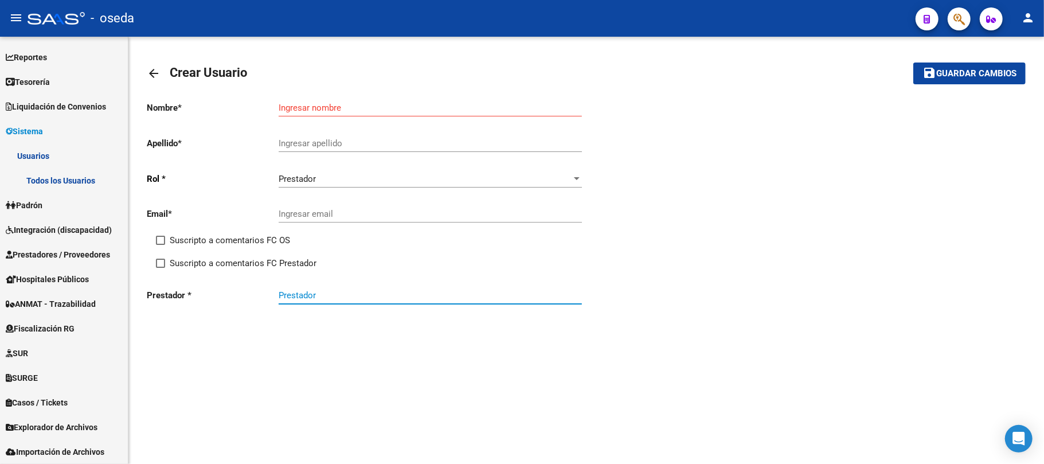
paste input "27358631717"
type input "27358631717"
paste input "27358631717"
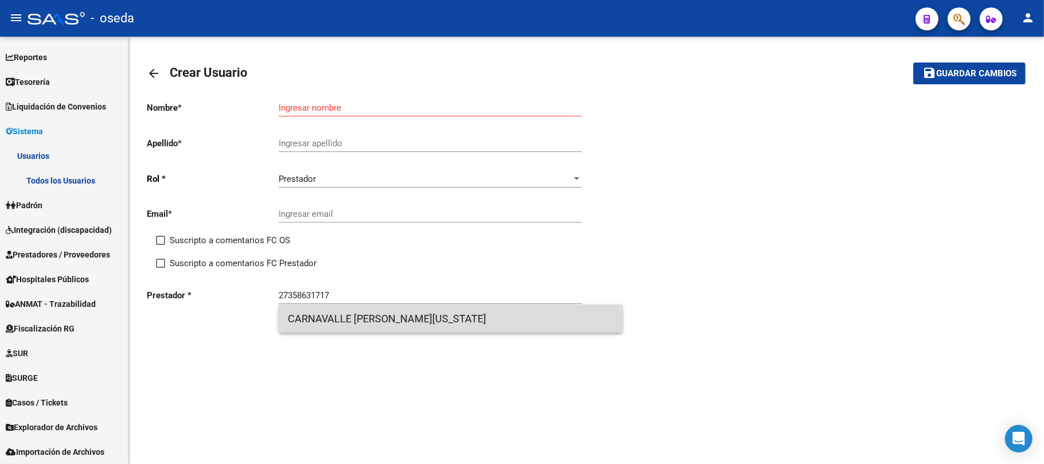
click at [315, 322] on span "CARNAVALLE [PERSON_NAME][US_STATE]" at bounding box center [451, 319] width 326 height 28
type input "CARNAVALLE [PERSON_NAME][US_STATE]"
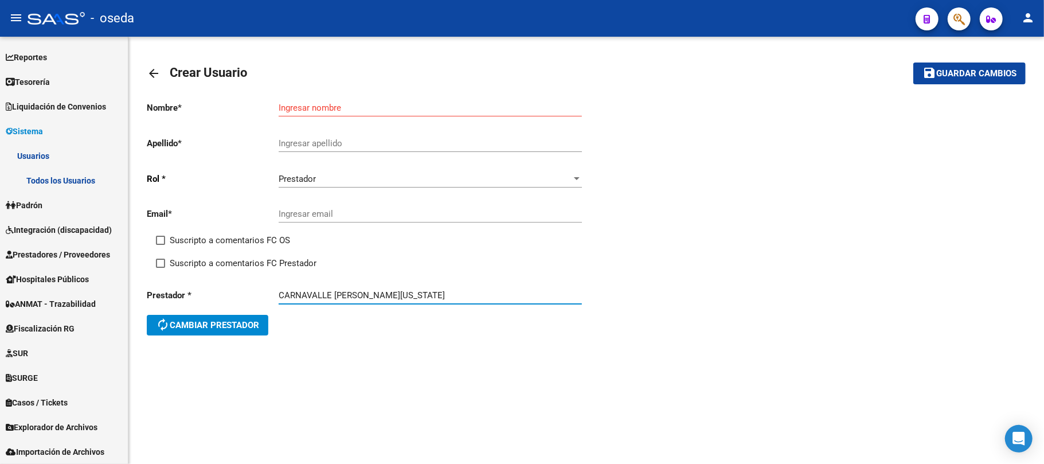
click at [335, 111] on input "Ingresar nombre" at bounding box center [430, 108] width 303 height 10
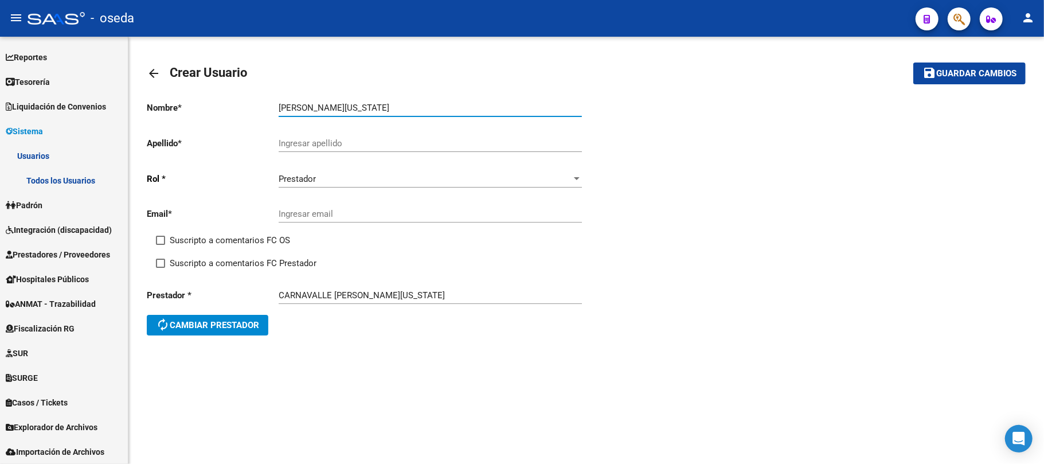
type input "[PERSON_NAME][US_STATE]"
type input "CARNAVALLE"
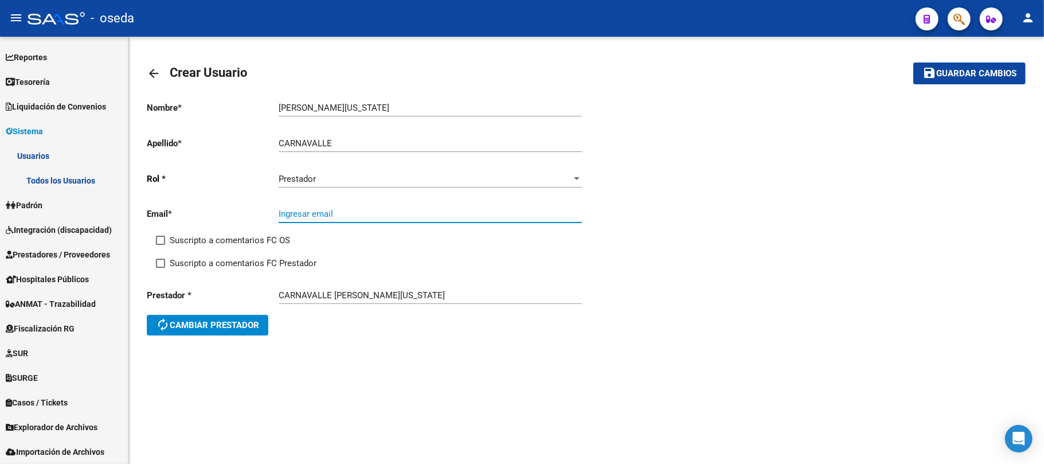
click at [392, 218] on input "Ingresar email" at bounding box center [430, 214] width 303 height 10
paste input "mailto:[EMAIL_ADDRESS][DOMAIN_NAME]"
type input "[EMAIL_ADDRESS][DOMAIN_NAME]"
click at [160, 240] on span at bounding box center [160, 240] width 9 height 9
click at [160, 245] on input "Suscripto a comentarios FC OS" at bounding box center [160, 245] width 1 height 1
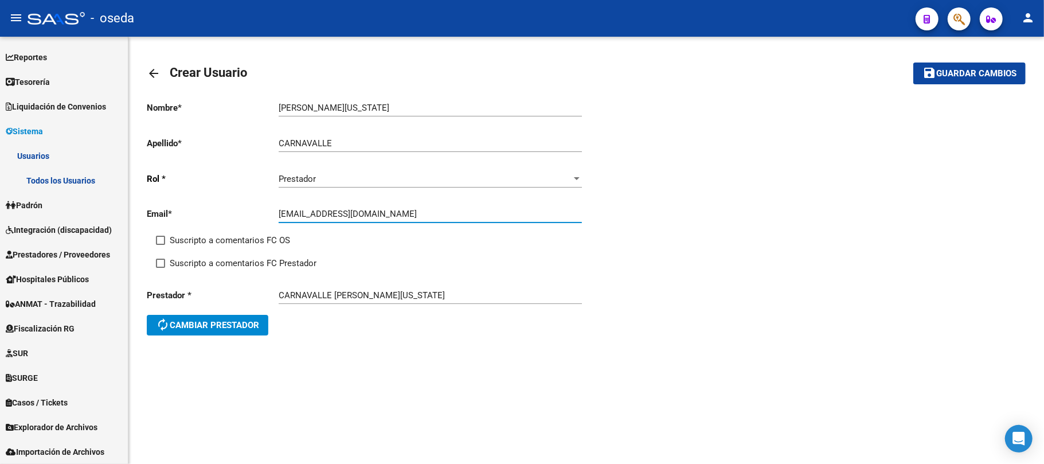
checkbox input "true"
click at [159, 264] on span at bounding box center [160, 262] width 9 height 9
click at [160, 268] on input "Suscripto a comentarios FC Prestador" at bounding box center [160, 268] width 1 height 1
checkbox input "true"
click at [782, 69] on span "Guardar cambios" at bounding box center [976, 74] width 80 height 10
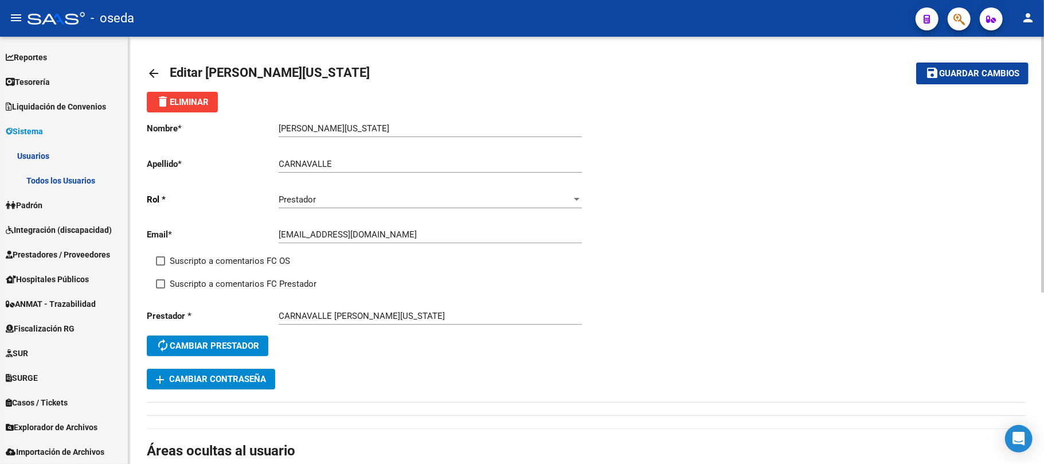
click at [782, 23] on button "button" at bounding box center [958, 18] width 23 height 23
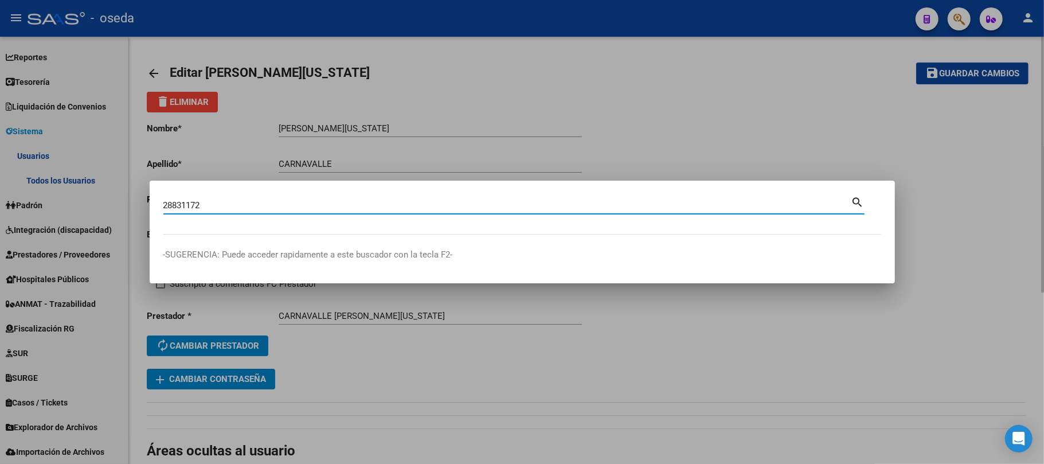
type input "28831172"
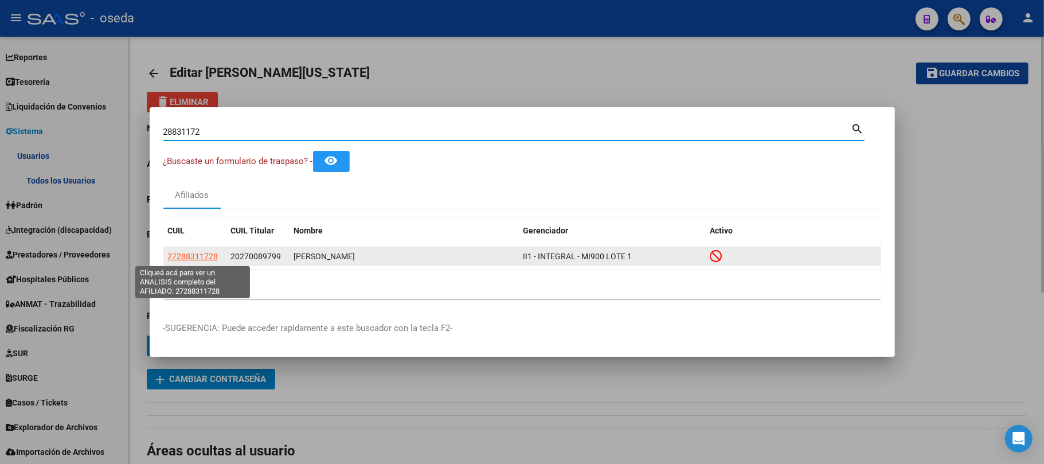
click at [189, 255] on span "27288311728" at bounding box center [193, 256] width 50 height 9
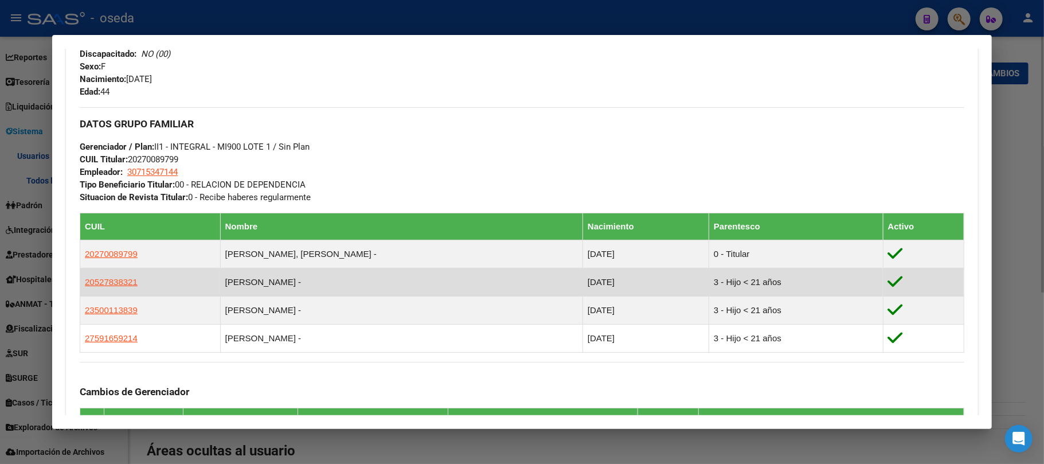
scroll to position [535, 0]
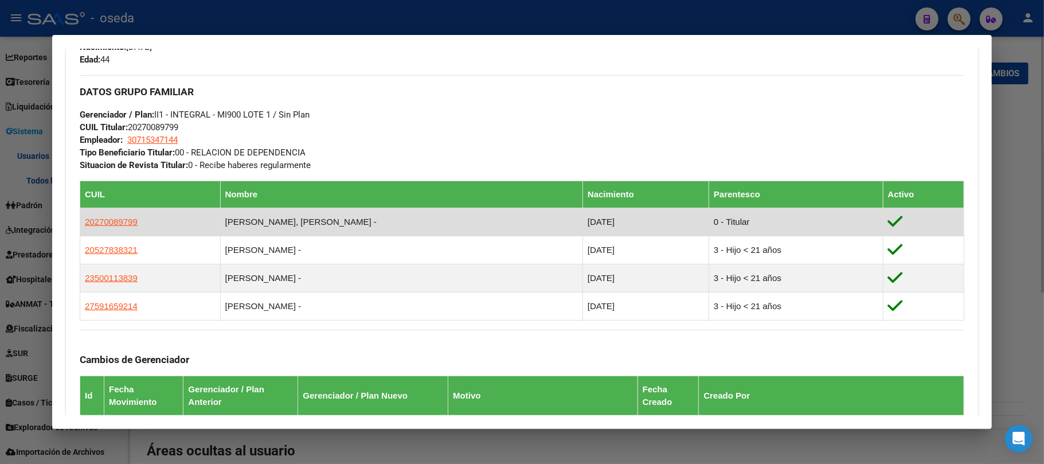
click at [115, 227] on app-link-go-to "20270089799" at bounding box center [111, 221] width 53 height 13
click at [112, 226] on span "20270089799" at bounding box center [111, 222] width 53 height 10
type textarea "20270089799"
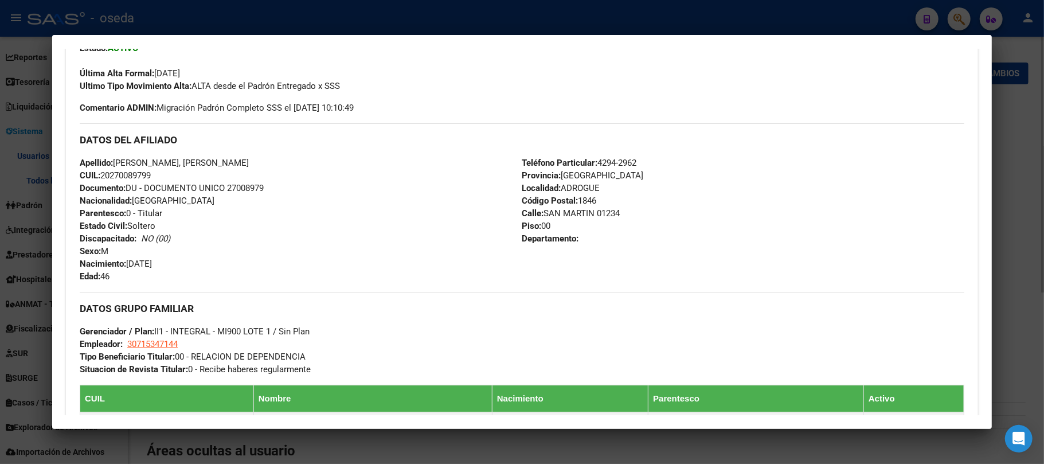
scroll to position [0, 0]
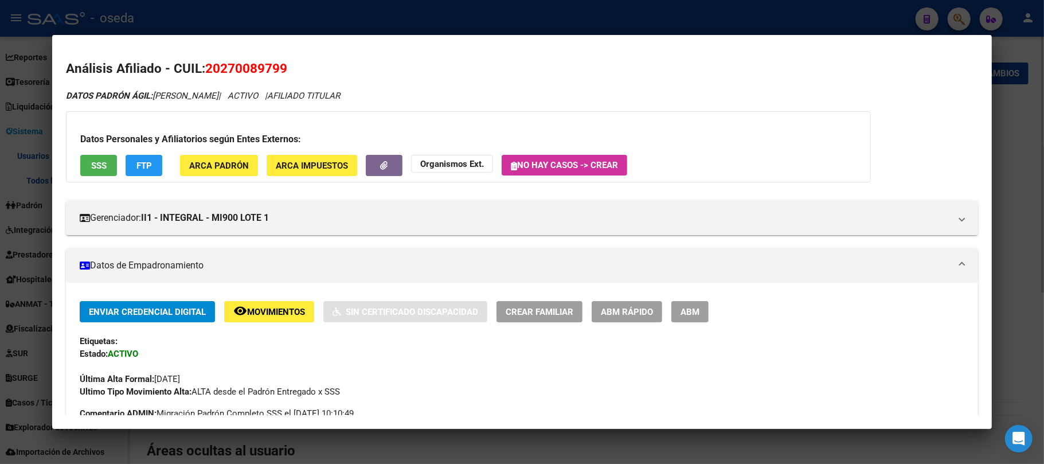
click at [622, 309] on span "ABM Rápido" at bounding box center [627, 312] width 52 height 10
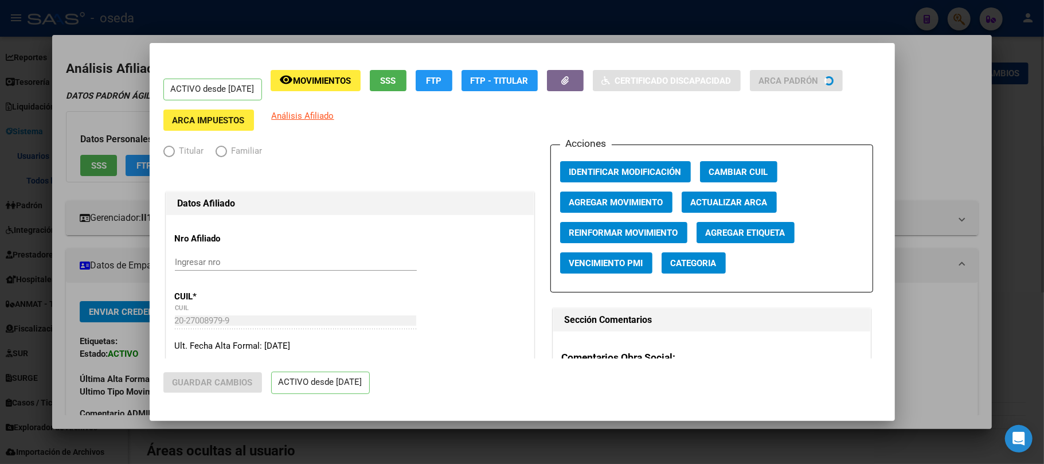
radio input "true"
type input "30-71534714-4"
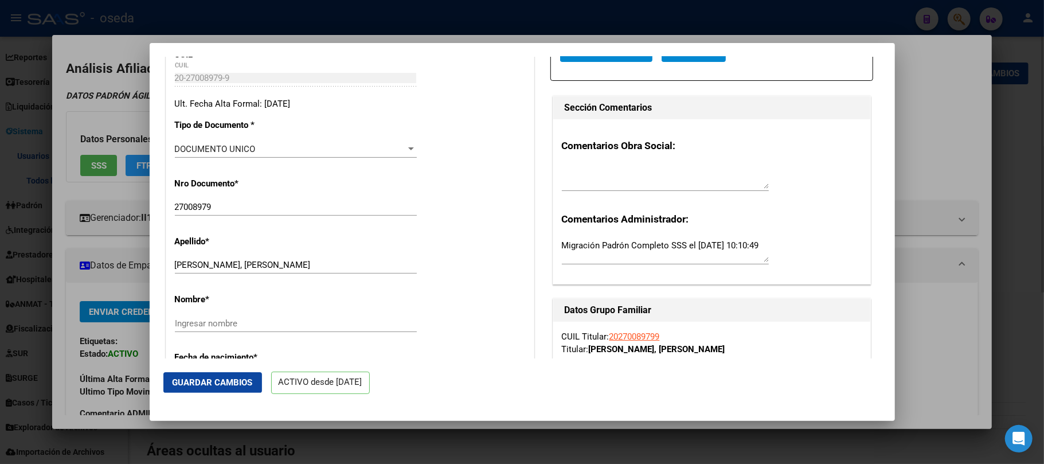
scroll to position [305, 0]
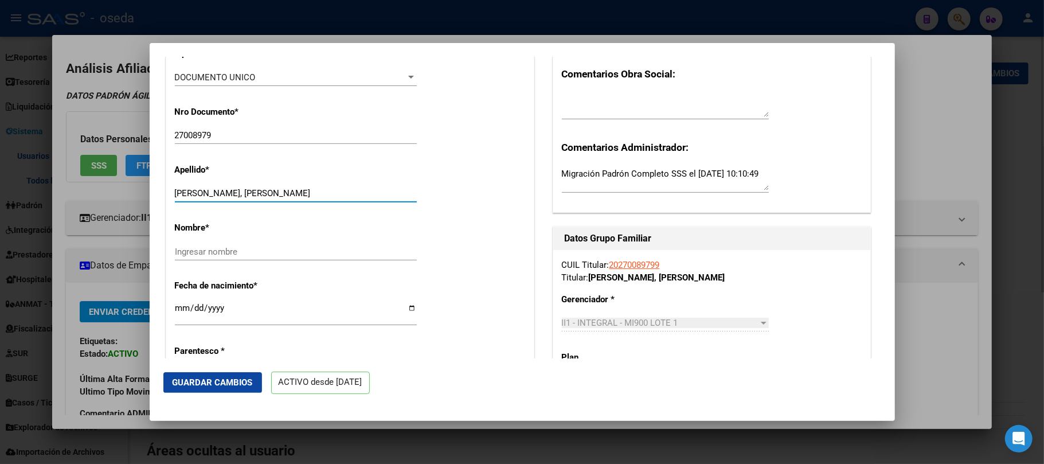
drag, startPoint x: 224, startPoint y: 198, endPoint x: 534, endPoint y: 205, distance: 310.7
type input "[PERSON_NAME],"
paste input "[PERSON_NAME]"
type input "[PERSON_NAME]"
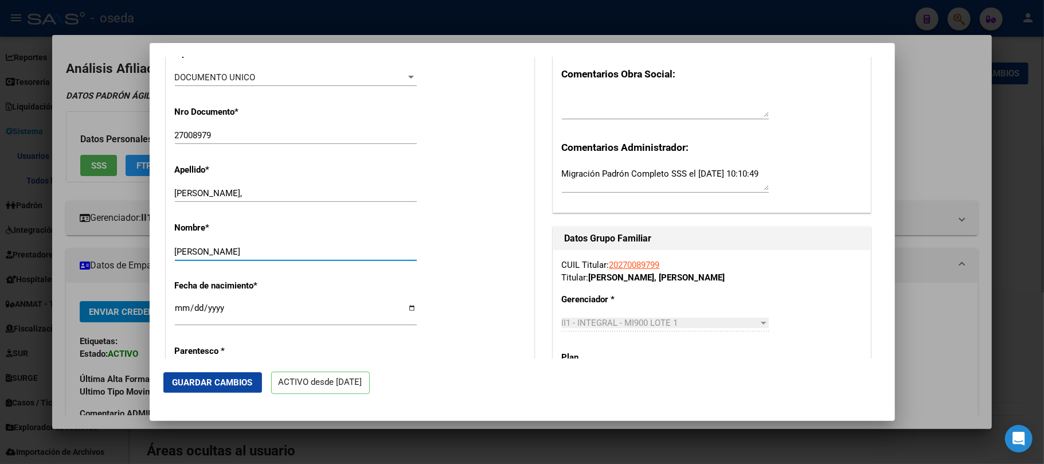
click at [250, 198] on input "[PERSON_NAME]," at bounding box center [296, 193] width 242 height 10
type input "[PERSON_NAME]"
click at [198, 347] on span "Guardar Cambios" at bounding box center [213, 382] width 80 height 10
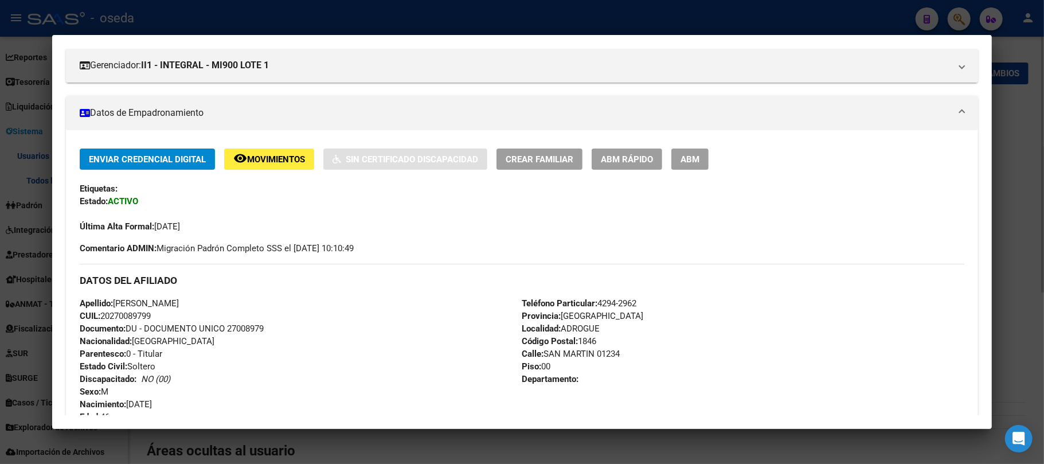
scroll to position [0, 0]
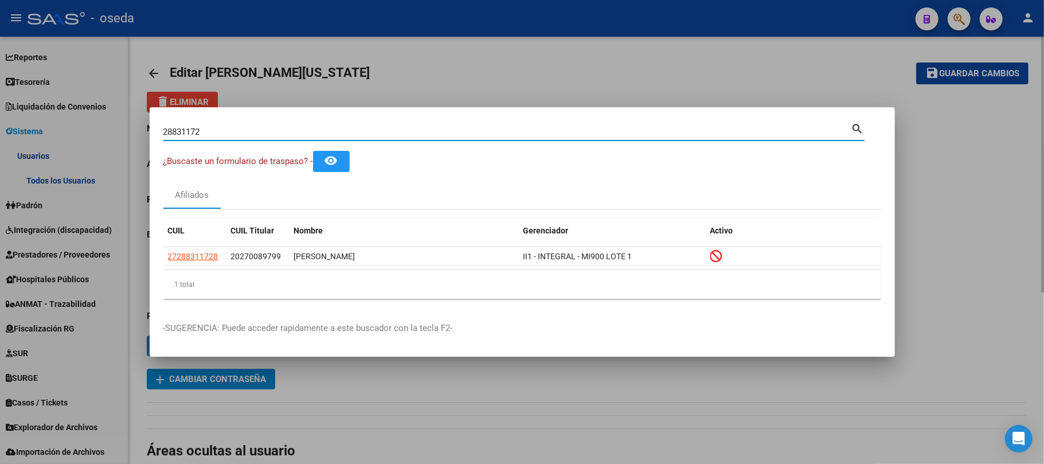
drag, startPoint x: 273, startPoint y: 131, endPoint x: 13, endPoint y: 116, distance: 261.2
click at [13, 117] on div "28831172 Buscar (apellido, dni, cuil, nro traspaso, cuit, obra social) search ¿…" at bounding box center [522, 232] width 1044 height 464
type input "45065200"
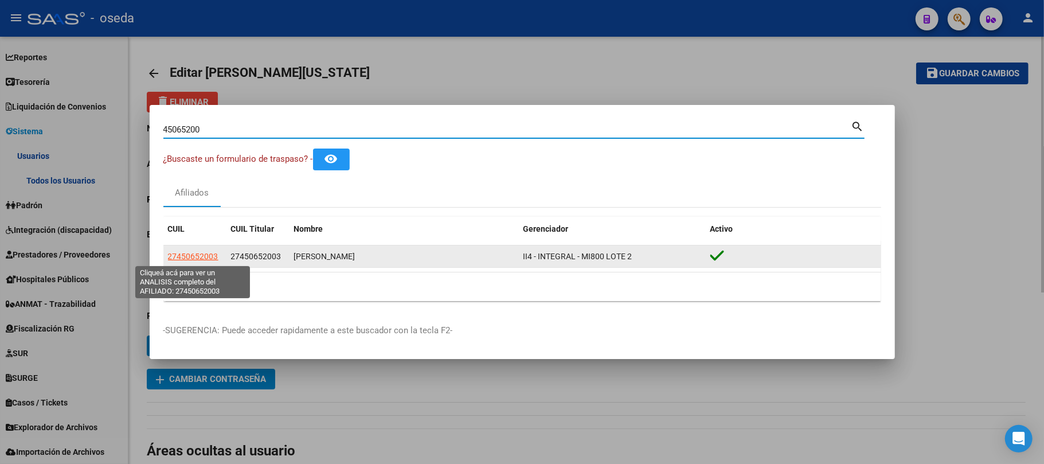
click at [188, 260] on span "27450652003" at bounding box center [193, 256] width 50 height 9
type textarea "27450652003"
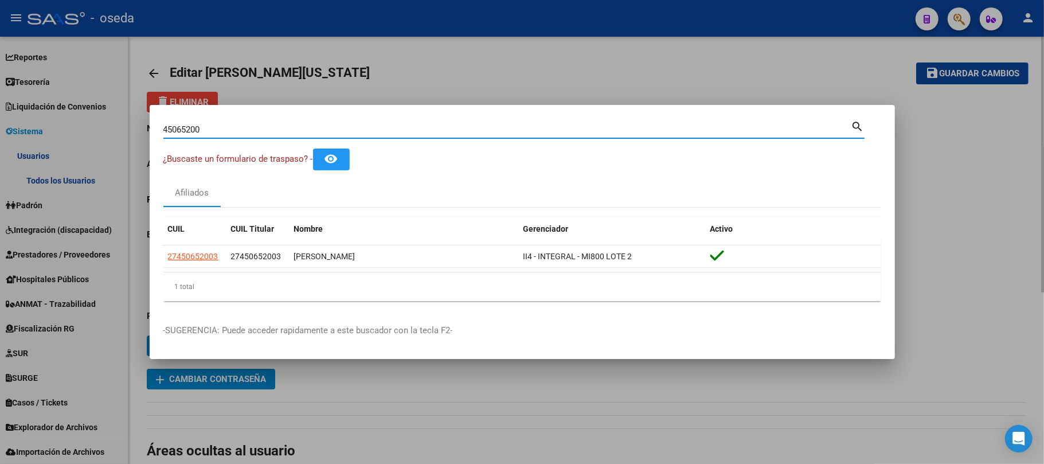
drag, startPoint x: 218, startPoint y: 132, endPoint x: 25, endPoint y: 132, distance: 192.6
click at [25, 132] on div "45065200 Buscar (apellido, dni, cuil, nro traspaso, cuit, obra social) search ¿…" at bounding box center [522, 232] width 1044 height 464
type input "24905422"
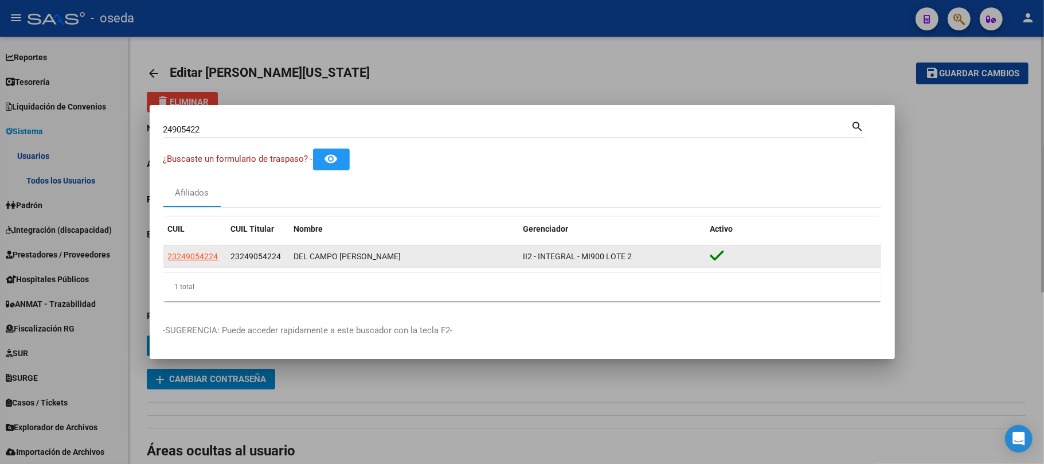
click at [190, 264] on datatable-body-cell "23249054224" at bounding box center [194, 256] width 63 height 22
click at [189, 258] on span "23249054224" at bounding box center [193, 256] width 50 height 9
type textarea "23249054224"
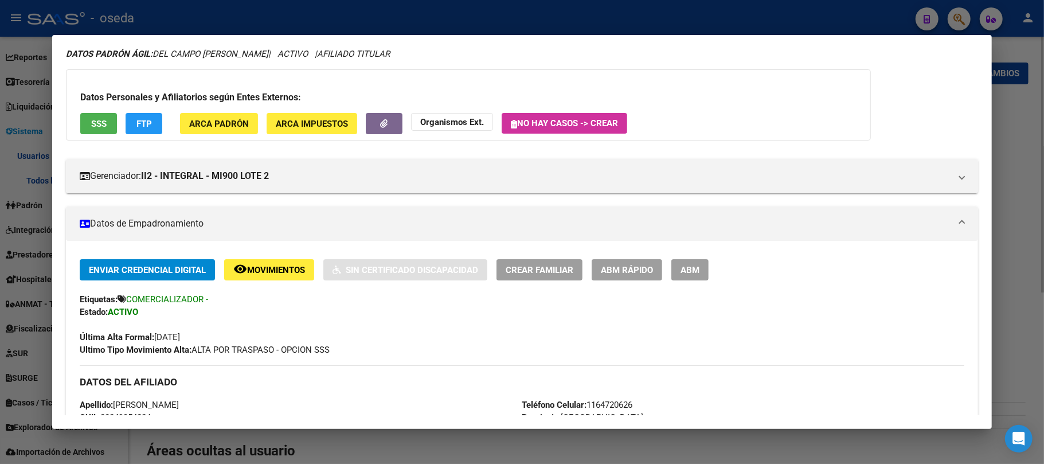
scroll to position [76, 0]
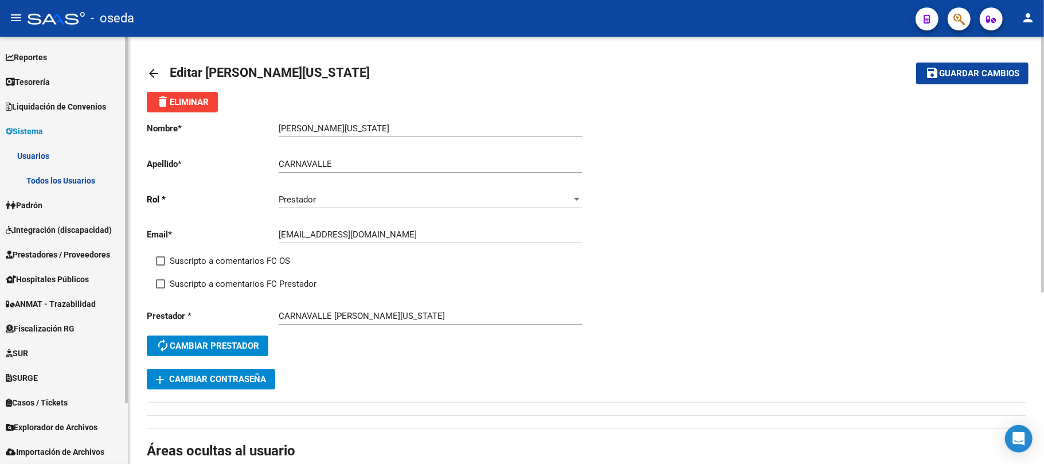
click at [34, 127] on span "Sistema" at bounding box center [24, 131] width 37 height 13
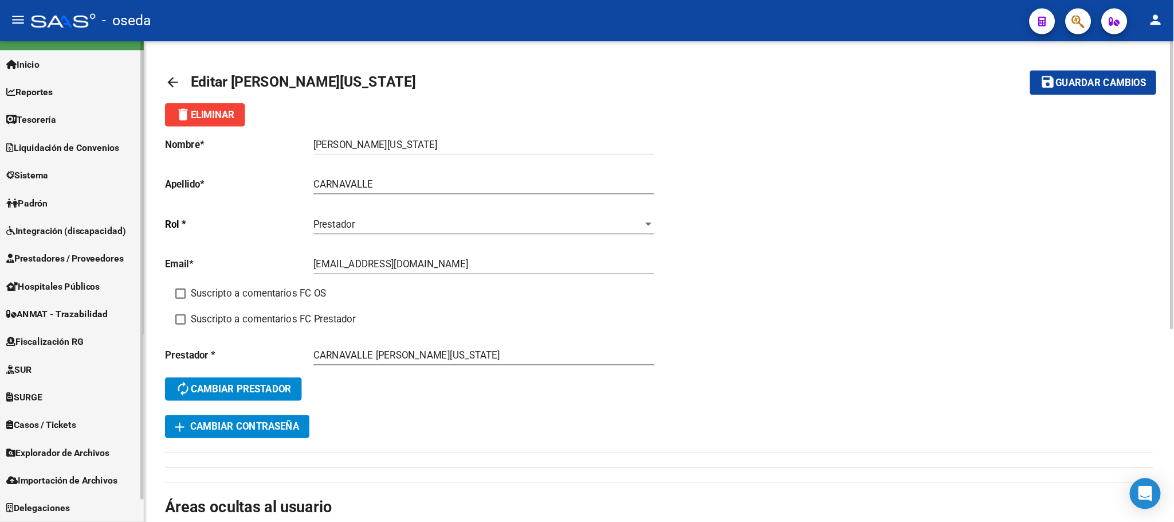
scroll to position [21, 0]
click at [51, 229] on span "Prestadores / Proveedores" at bounding box center [58, 230] width 104 height 13
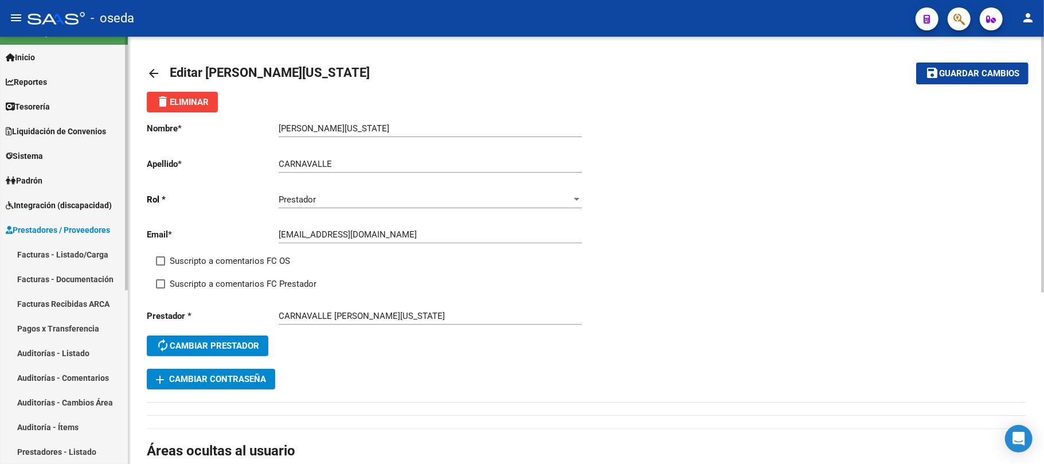
click at [51, 246] on link "Facturas - Listado/Carga" at bounding box center [64, 254] width 128 height 25
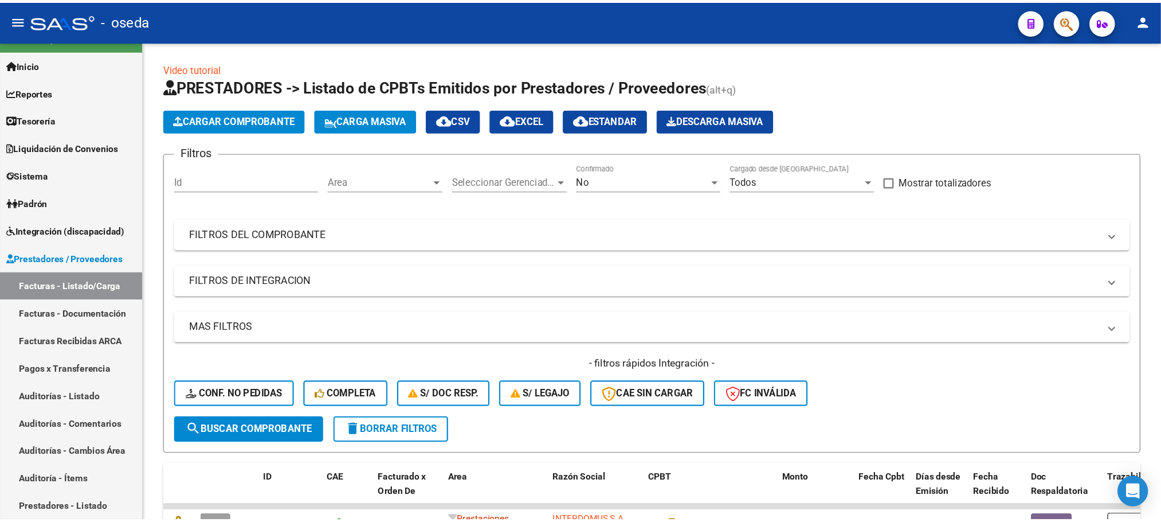
scroll to position [21, 0]
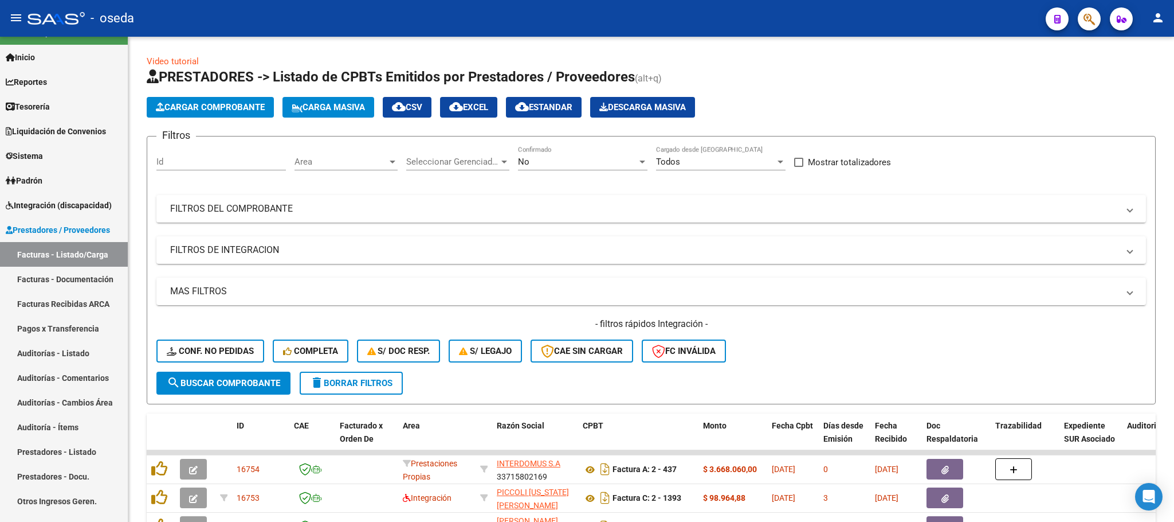
click at [782, 24] on icon "button" at bounding box center [1089, 19] width 11 height 13
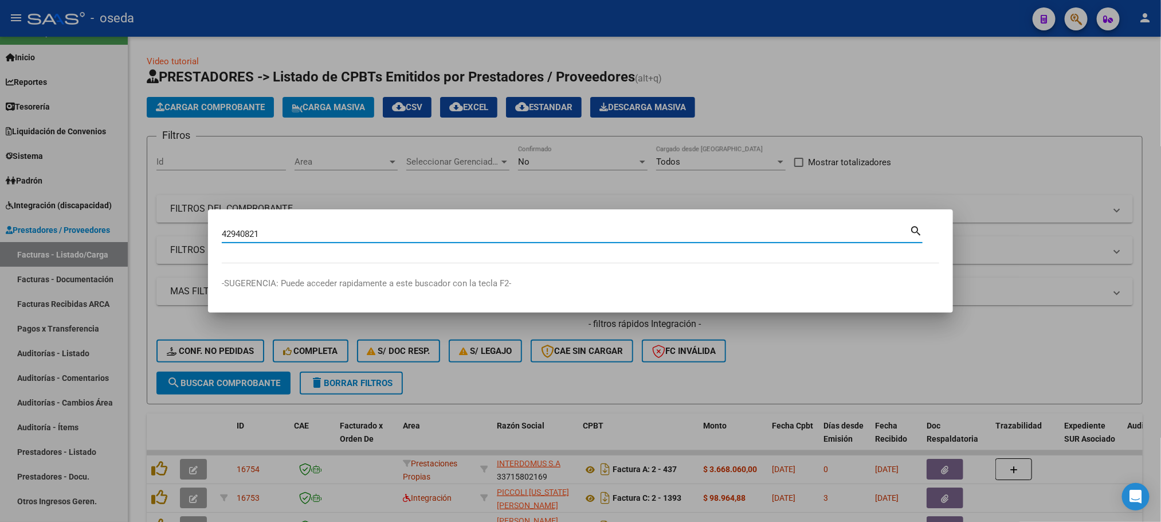
type input "42940821"
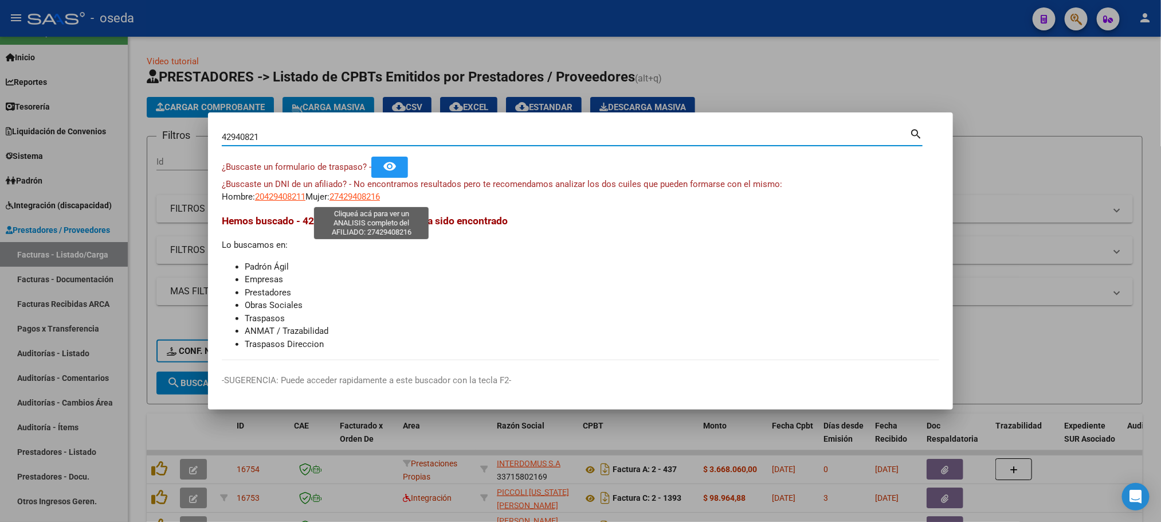
click at [359, 199] on span "27429408216" at bounding box center [355, 196] width 50 height 10
type textarea "27429408216"
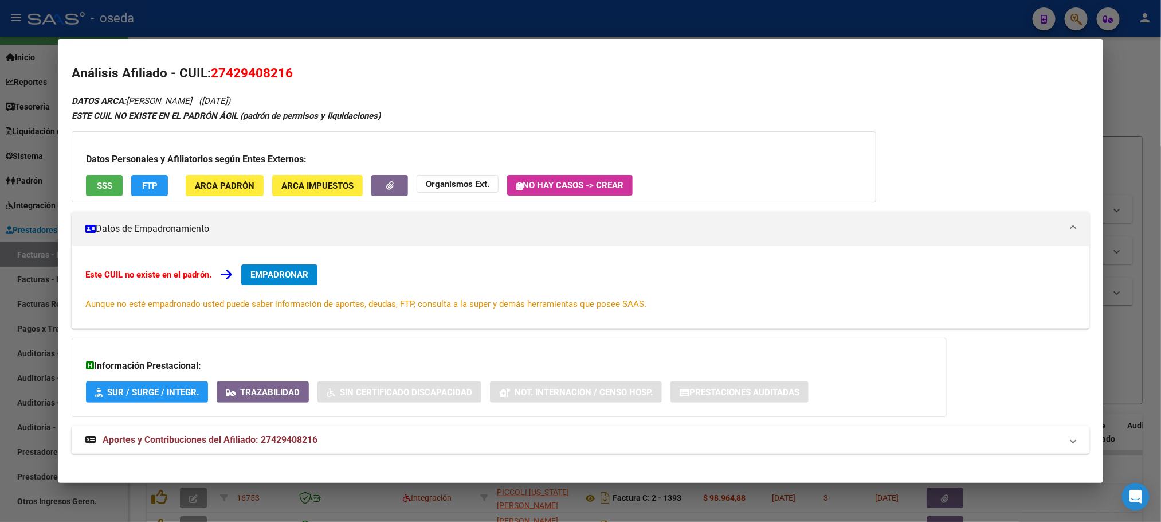
click at [226, 347] on mat-expansion-panel-header "Aportes y Contribuciones del Afiliado: 27429408216" at bounding box center [580, 440] width 1017 height 28
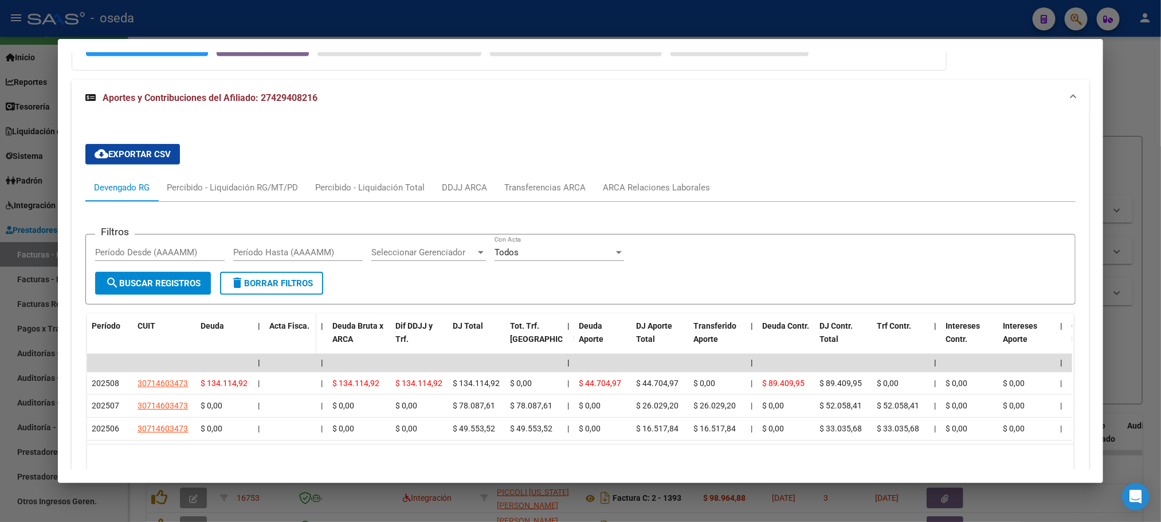
scroll to position [418, 0]
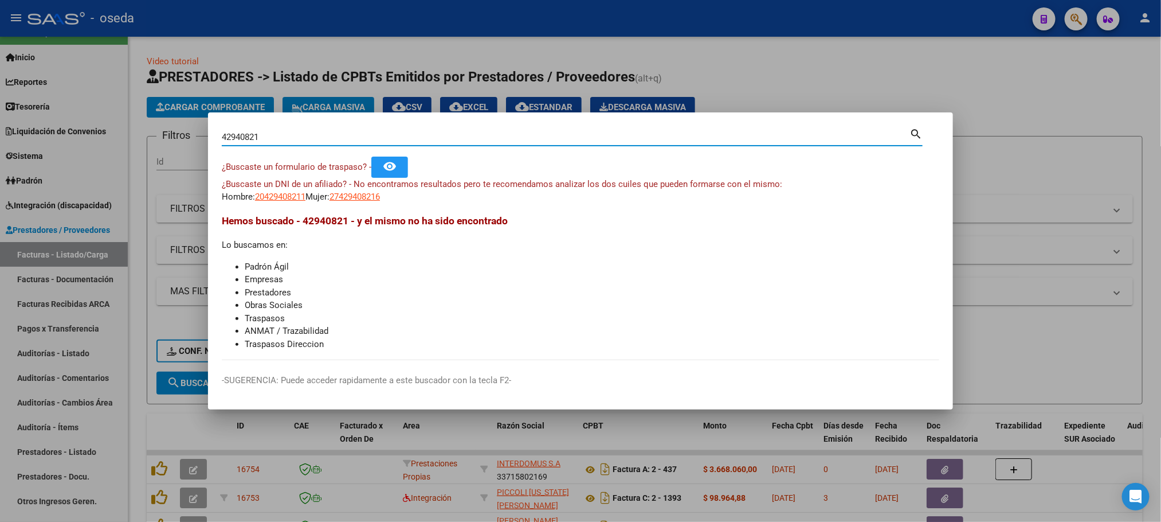
drag, startPoint x: 277, startPoint y: 142, endPoint x: 6, endPoint y: 140, distance: 271.1
click at [12, 143] on div "42940821 Buscar (apellido, dni, cuil, nro traspaso, cuit, obra social) search ¿…" at bounding box center [580, 261] width 1161 height 522
type input "44046570"
click at [268, 202] on span "20440465707" at bounding box center [280, 196] width 50 height 10
type textarea "20440465707"
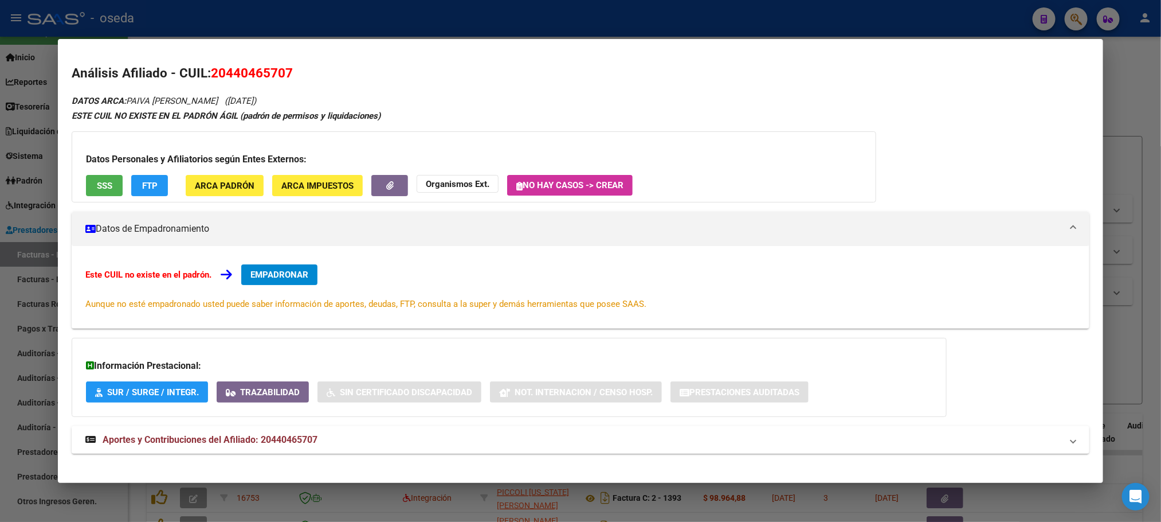
click at [175, 347] on span "Aportes y Contribuciones del Afiliado: 20440465707" at bounding box center [210, 439] width 215 height 11
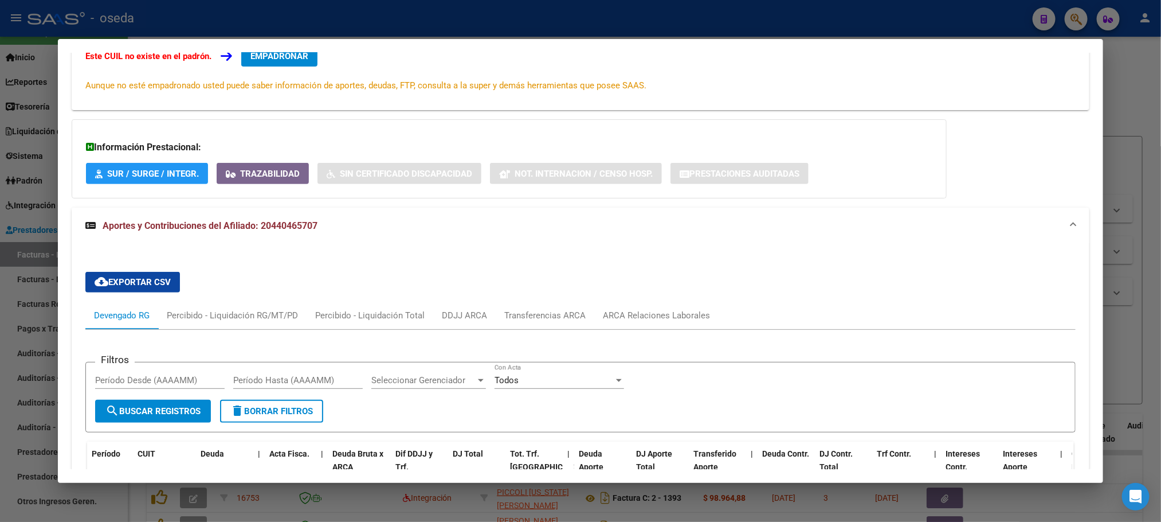
scroll to position [344, 0]
